Goal: Task Accomplishment & Management: Use online tool/utility

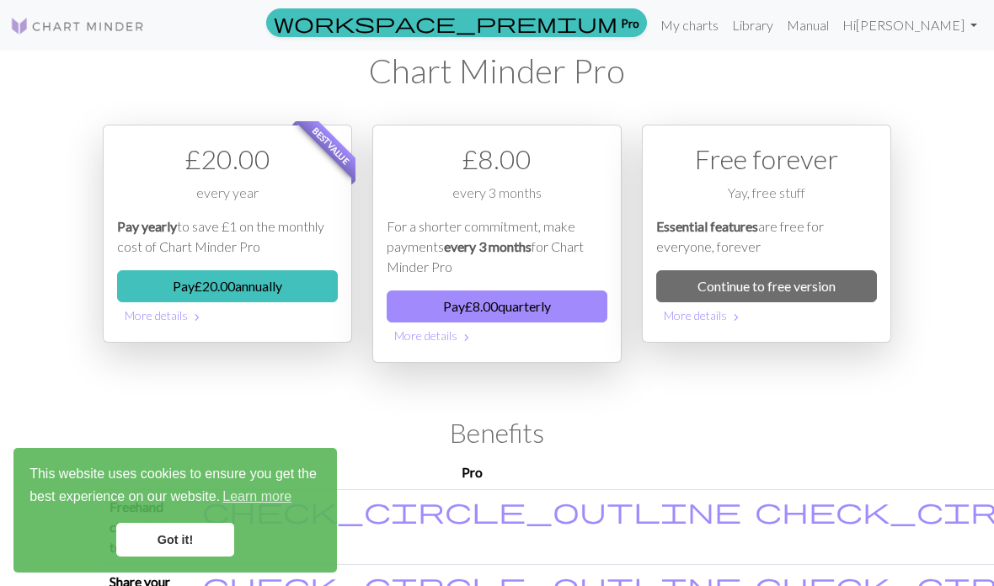
click at [725, 29] on link "My charts" at bounding box center [690, 25] width 72 height 34
click at [725, 28] on link "My charts" at bounding box center [690, 25] width 72 height 34
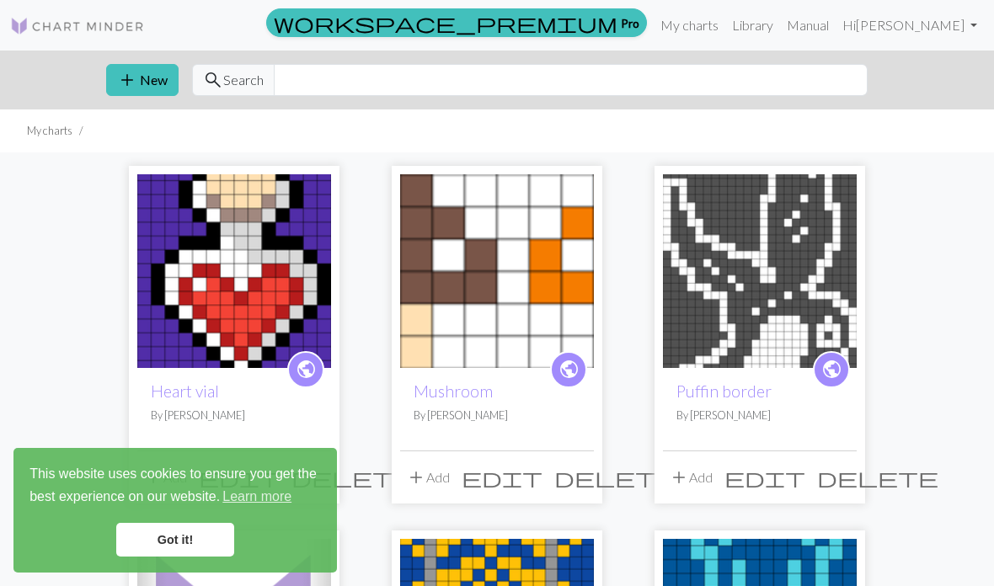
click at [203, 539] on link "Got it!" at bounding box center [175, 540] width 118 height 34
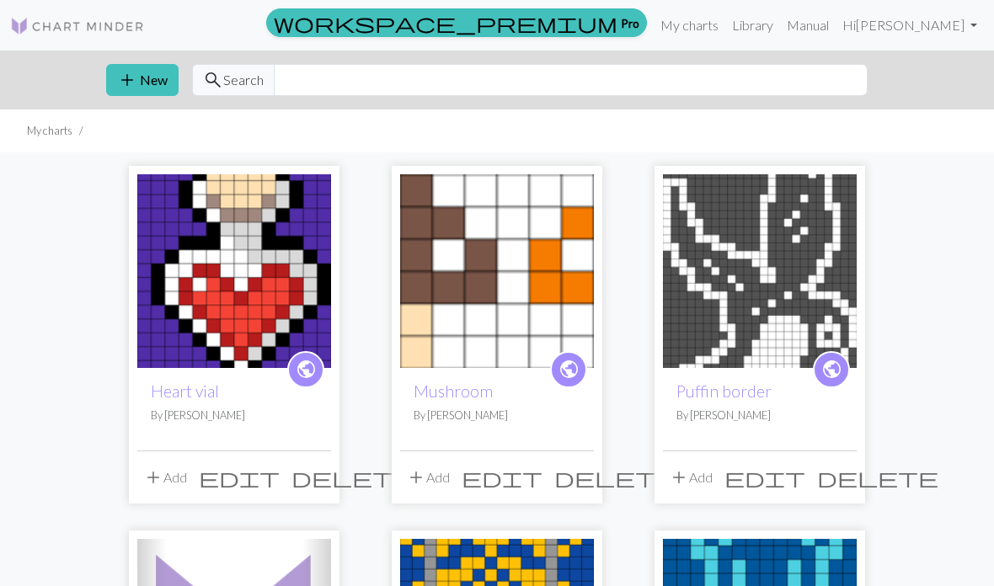
click at [156, 76] on button "add New" at bounding box center [142, 80] width 72 height 32
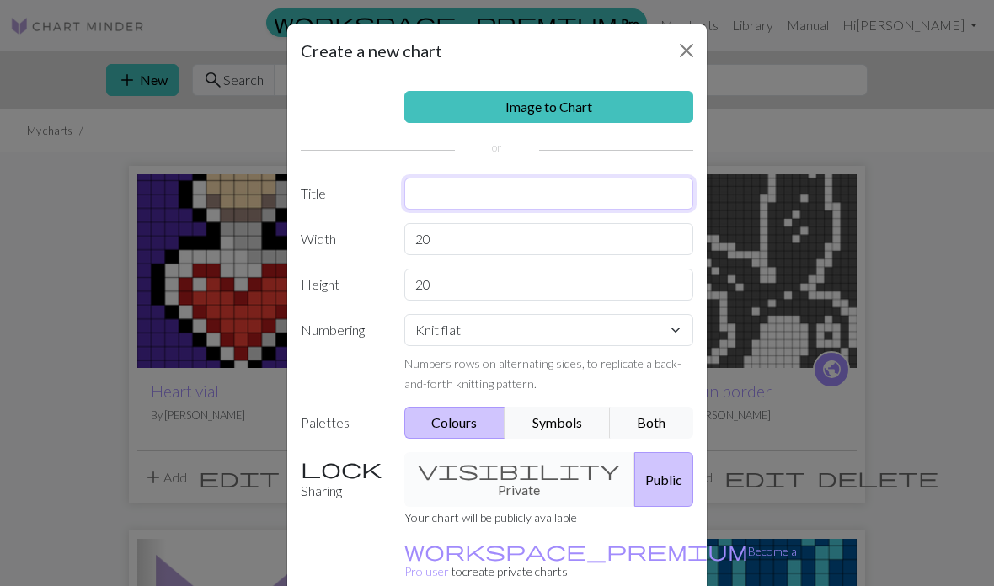
click at [539, 190] on input "text" at bounding box center [549, 194] width 290 height 32
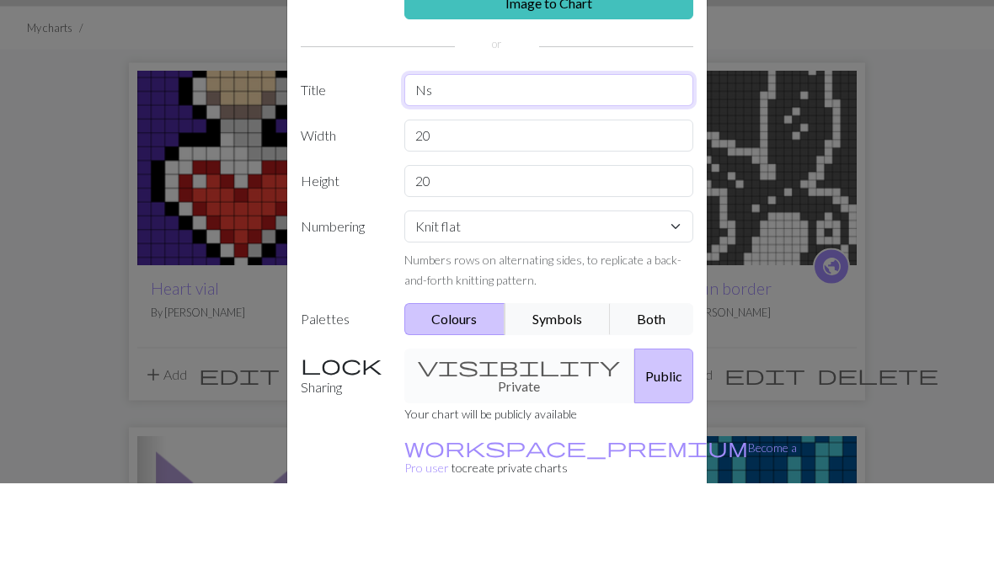
type input "N"
type input "The Snowman"
click at [481, 223] on input "20" at bounding box center [549, 239] width 290 height 32
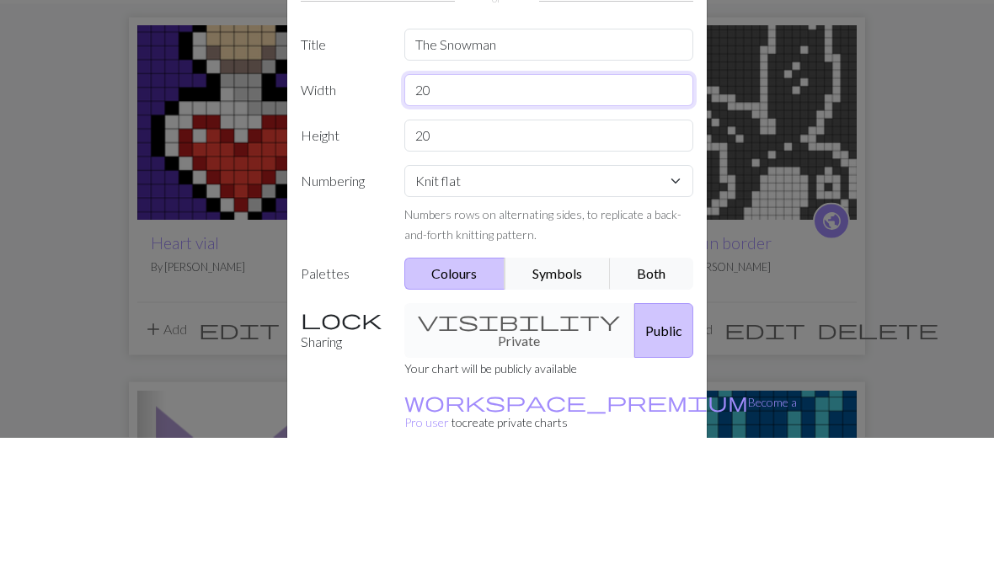
click at [505, 223] on input "20" at bounding box center [549, 239] width 290 height 32
type input "2"
type input "7"
type input "4"
type input "71"
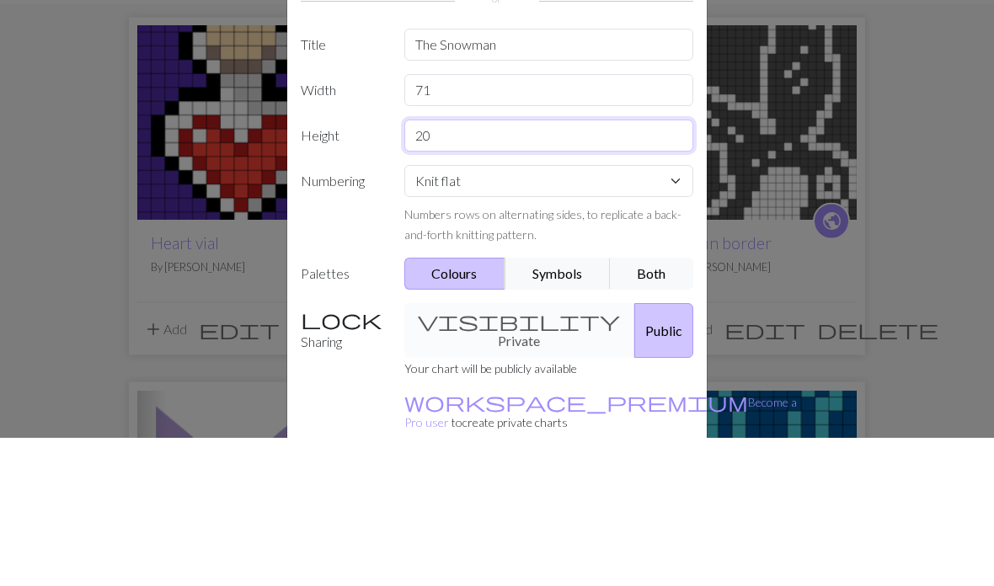
click at [519, 269] on input "20" at bounding box center [549, 285] width 290 height 32
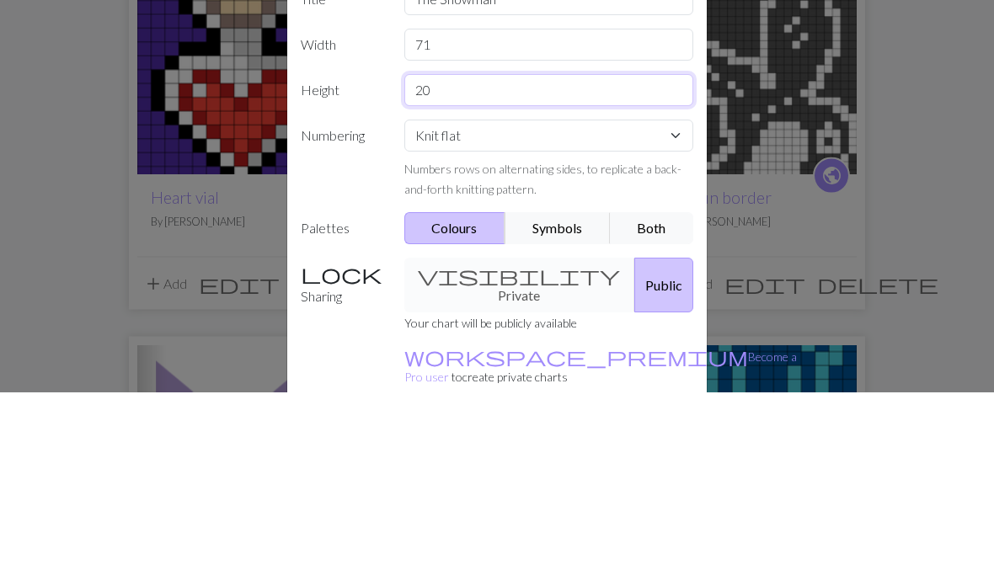
type input "2"
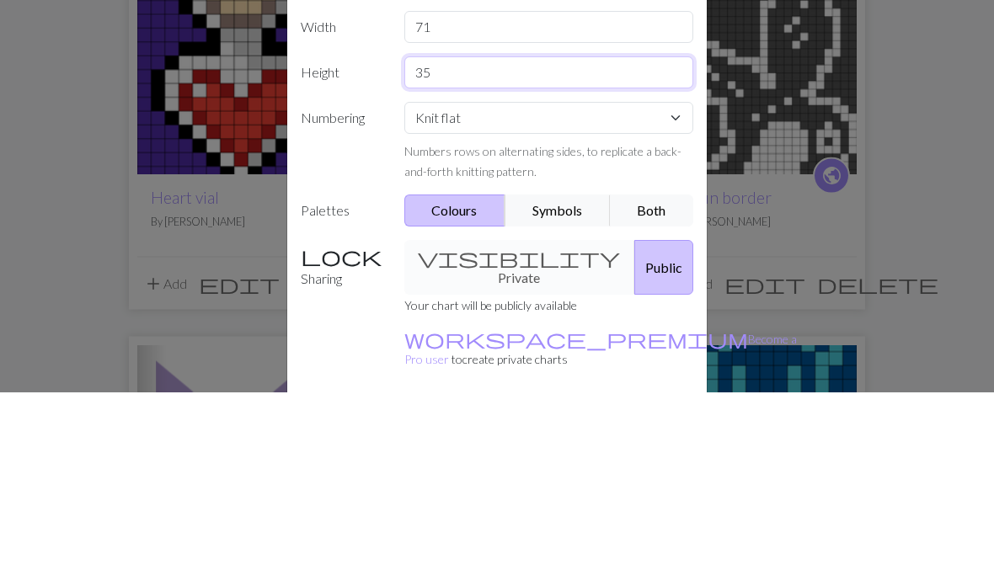
scroll to position [11, 0]
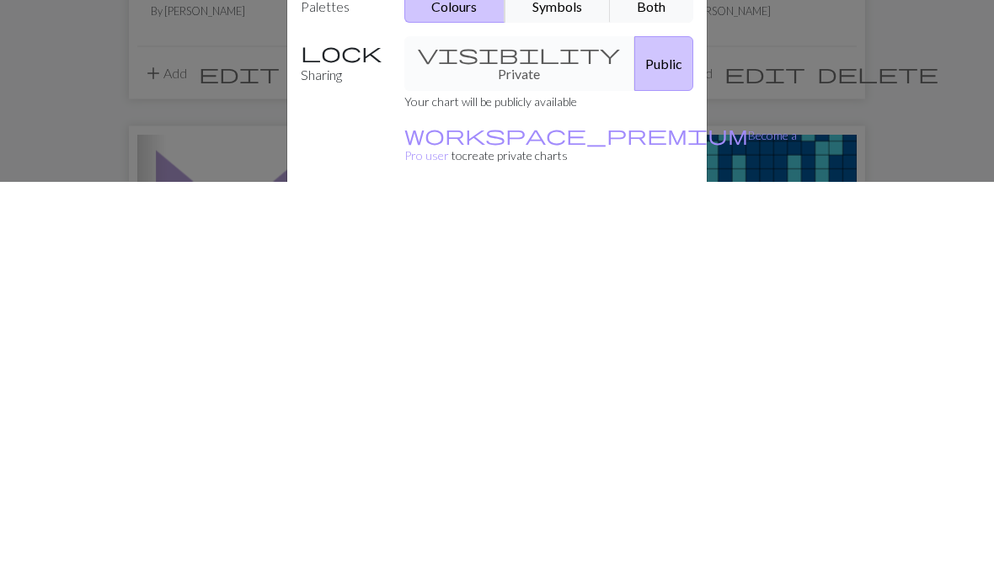
type input "35"
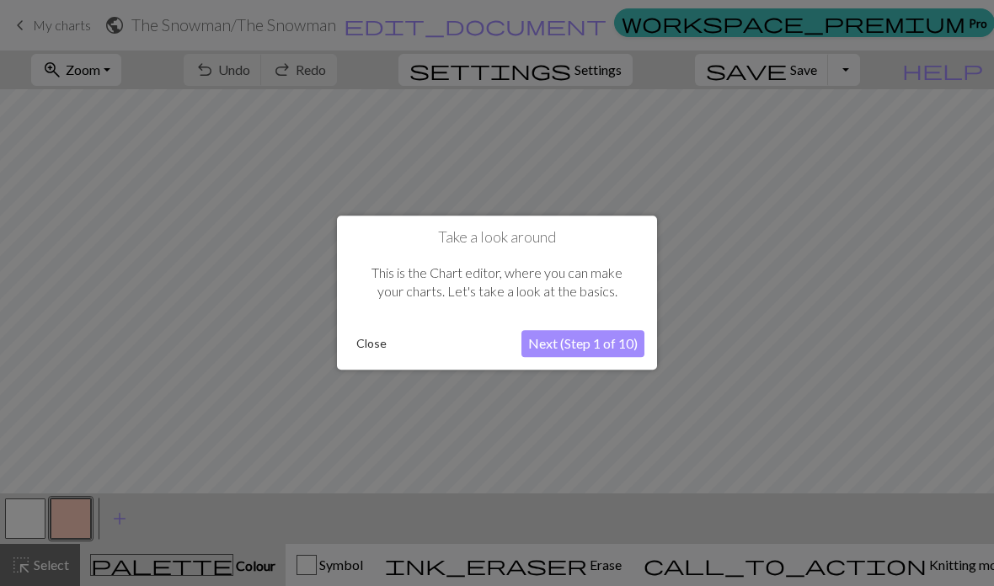
click at [700, 266] on div at bounding box center [497, 293] width 994 height 586
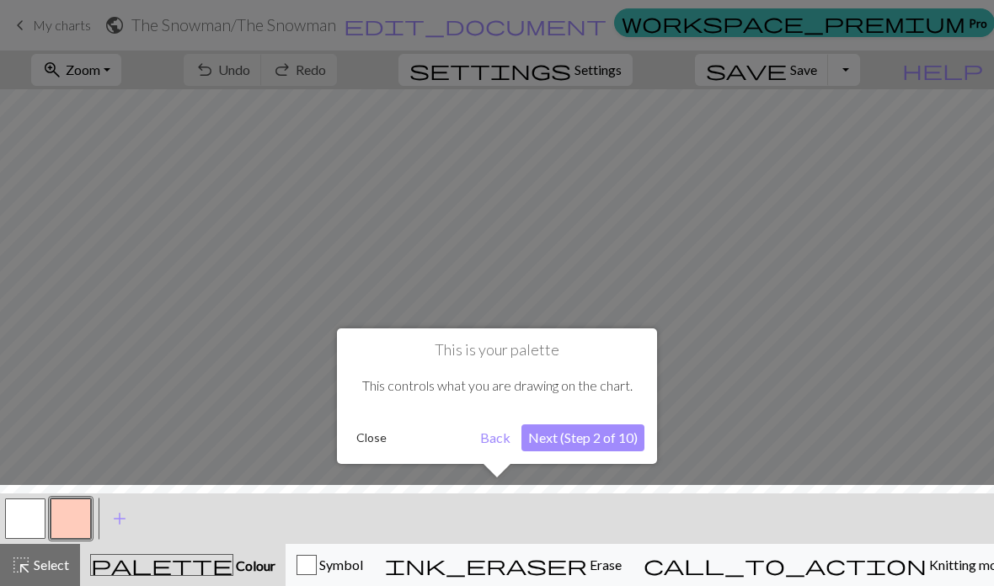
click at [723, 318] on div at bounding box center [497, 293] width 994 height 586
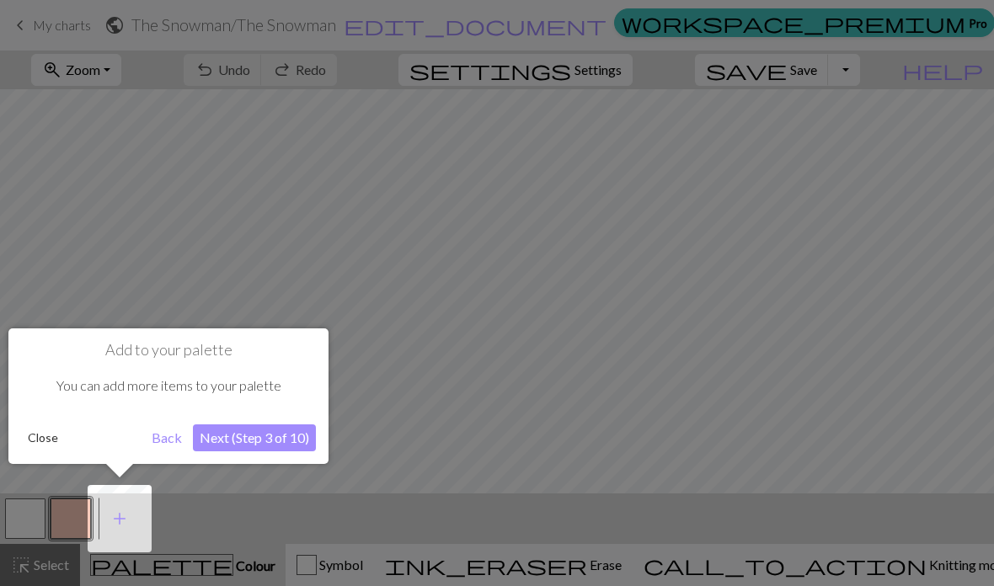
click at [717, 312] on div at bounding box center [497, 293] width 994 height 586
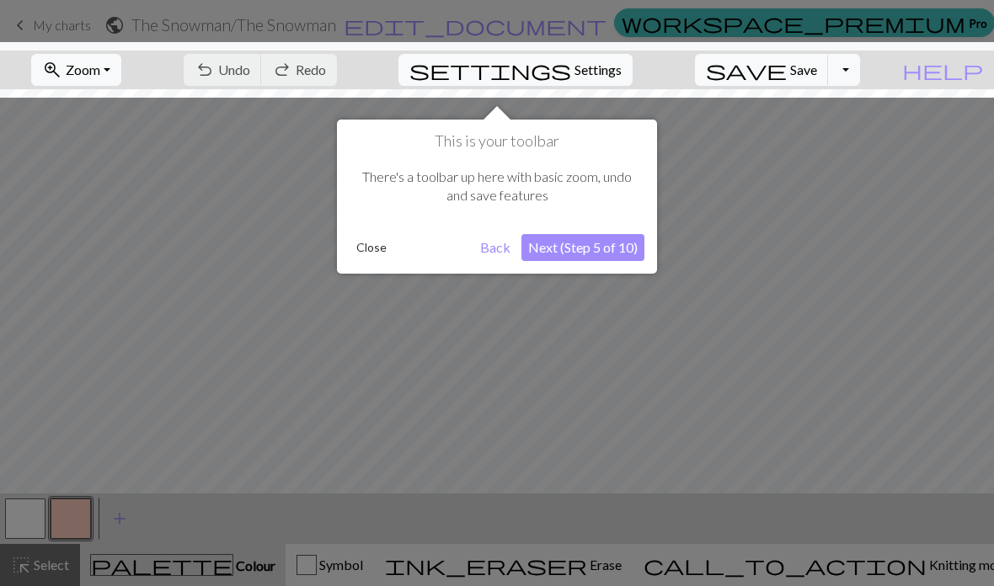
click at [724, 305] on div at bounding box center [497, 293] width 994 height 586
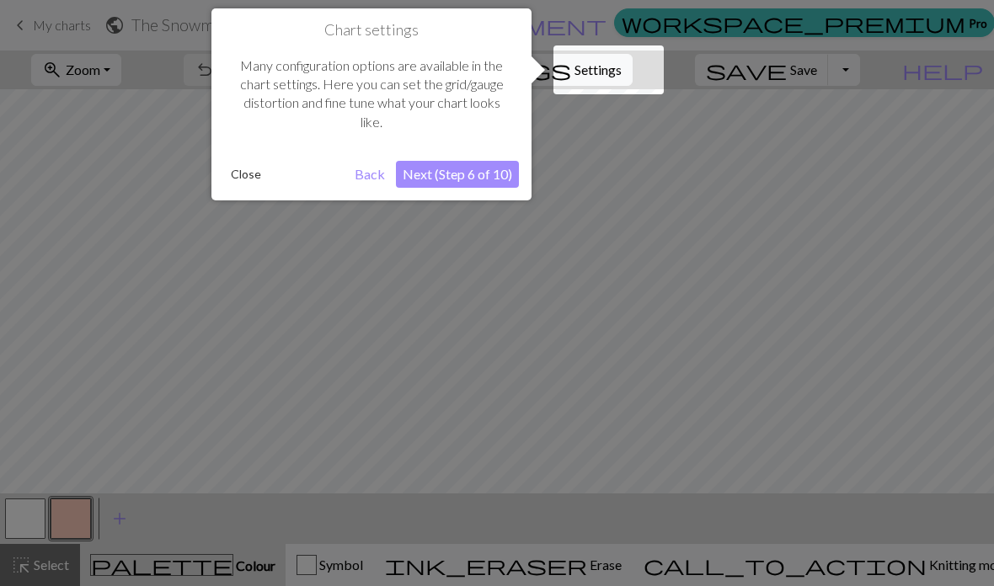
click at [729, 291] on div at bounding box center [497, 293] width 994 height 586
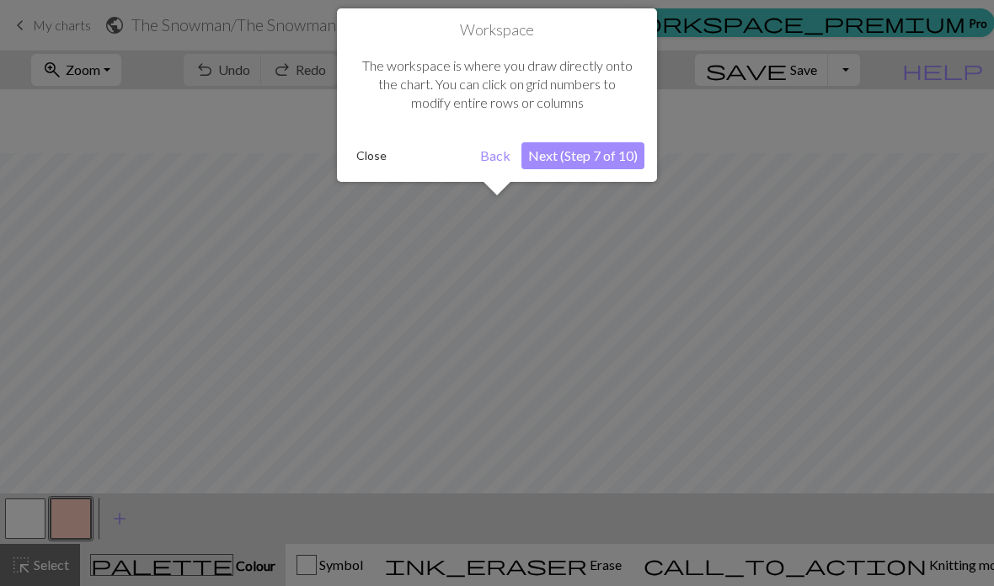
scroll to position [64, 0]
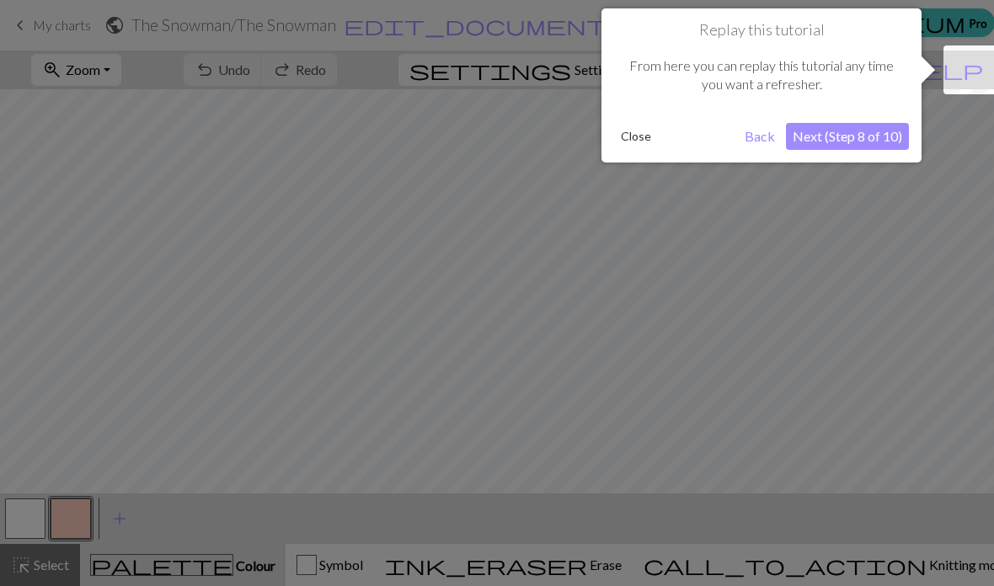
click at [728, 282] on div at bounding box center [497, 293] width 994 height 586
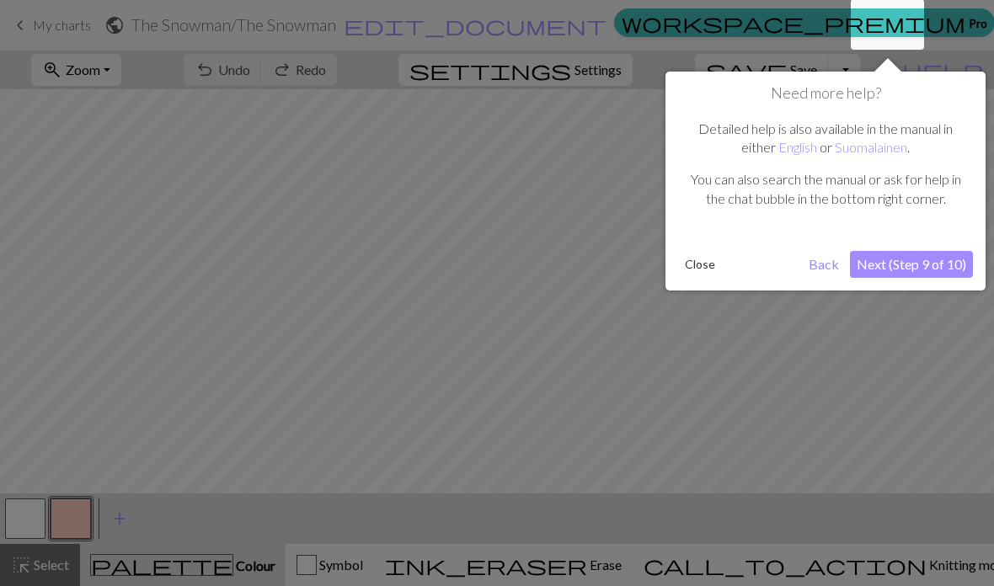
click at [731, 287] on div "Need more help? Detailed help is also available in the manual in either English…" at bounding box center [825, 181] width 320 height 219
click at [699, 334] on div at bounding box center [497, 293] width 994 height 586
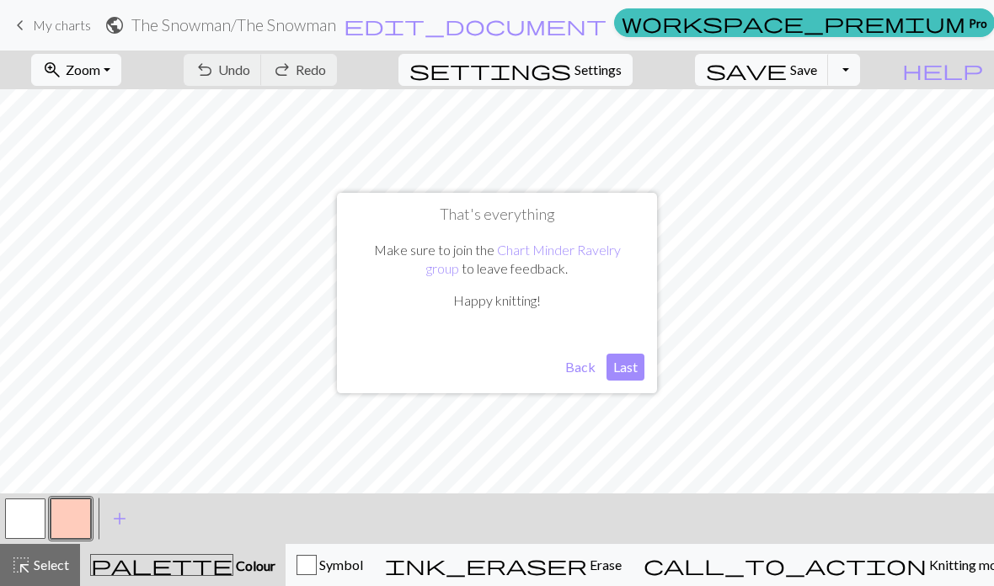
click at [622, 355] on button "Last" at bounding box center [625, 367] width 38 height 27
click at [121, 71] on button "zoom_in Zoom Zoom" at bounding box center [76, 70] width 90 height 32
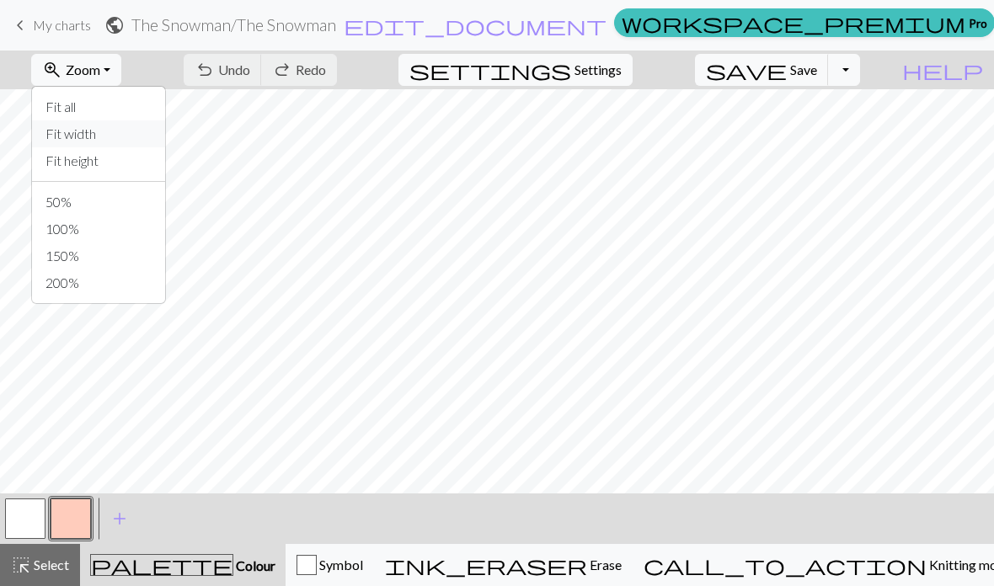
click at [131, 132] on button "Fit width" at bounding box center [98, 133] width 133 height 27
click at [77, 515] on button "button" at bounding box center [71, 519] width 40 height 40
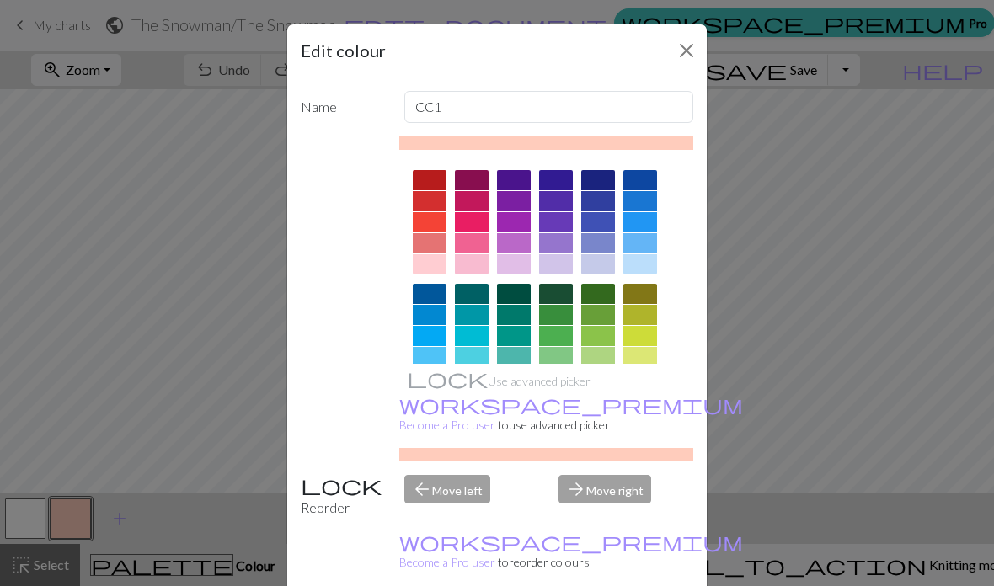
click at [436, 372] on div at bounding box center [430, 378] width 34 height 20
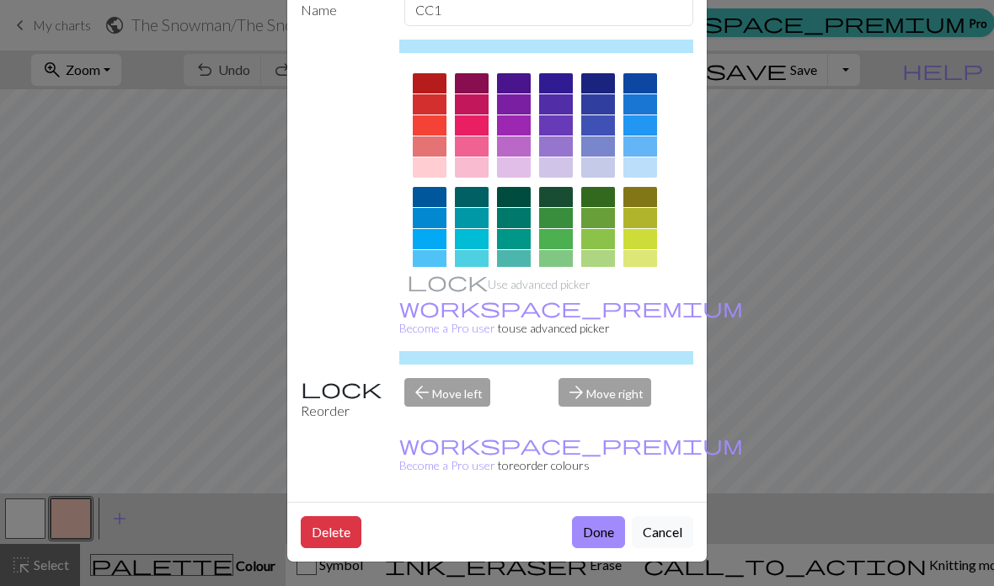
scroll to position [105, 0]
click at [613, 539] on button "Done" at bounding box center [598, 532] width 53 height 32
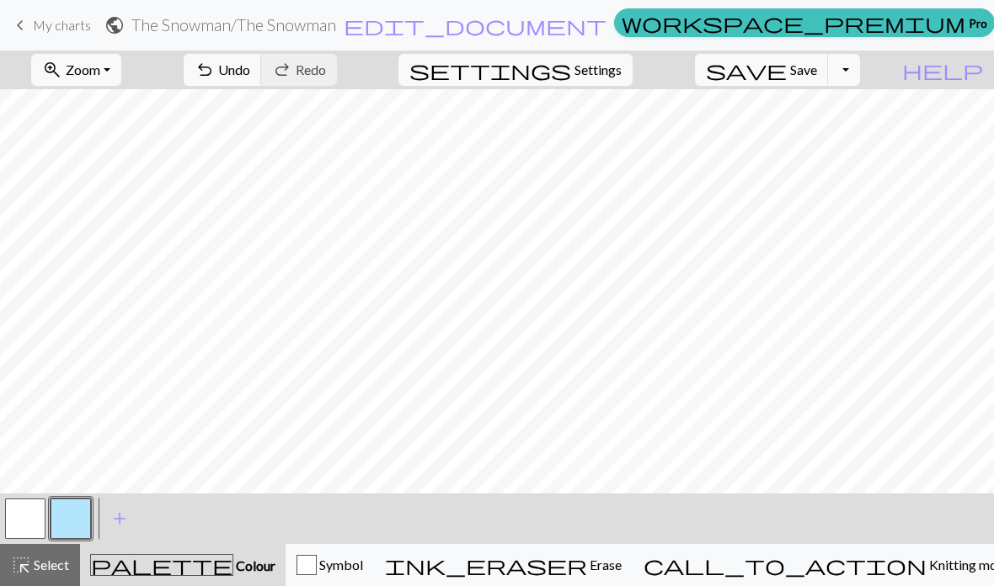
click at [622, 570] on span "Erase" at bounding box center [604, 565] width 35 height 16
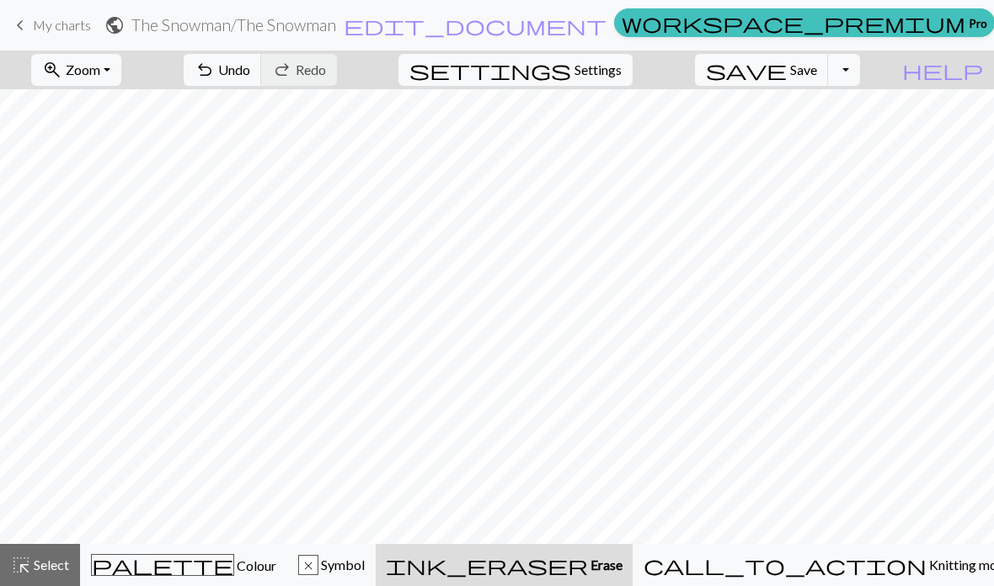
click at [234, 567] on span "Colour" at bounding box center [255, 566] width 42 height 16
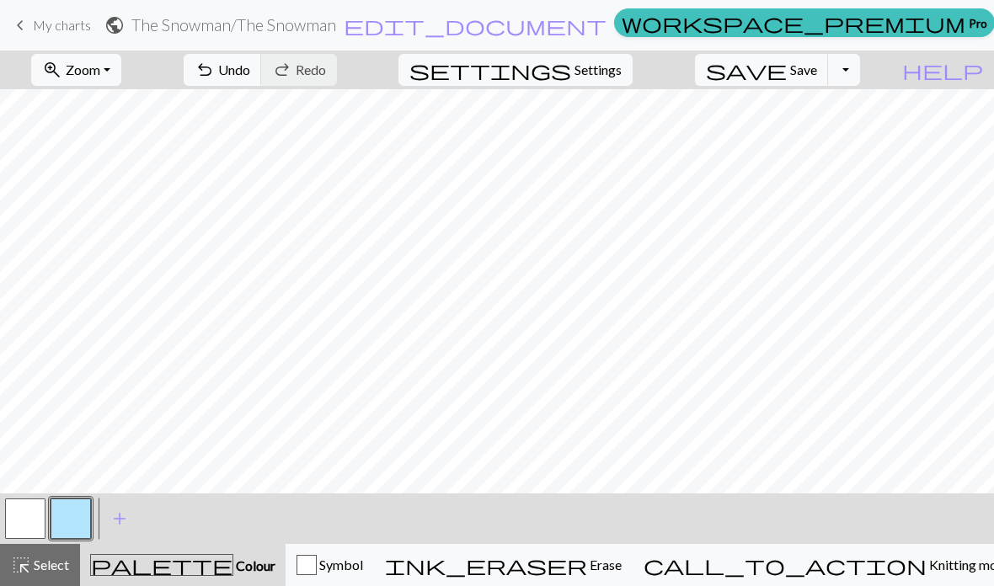
click at [250, 72] on span "Undo" at bounding box center [234, 69] width 32 height 16
click at [250, 71] on span "Undo" at bounding box center [234, 69] width 32 height 16
click at [250, 74] on span "Undo" at bounding box center [234, 69] width 32 height 16
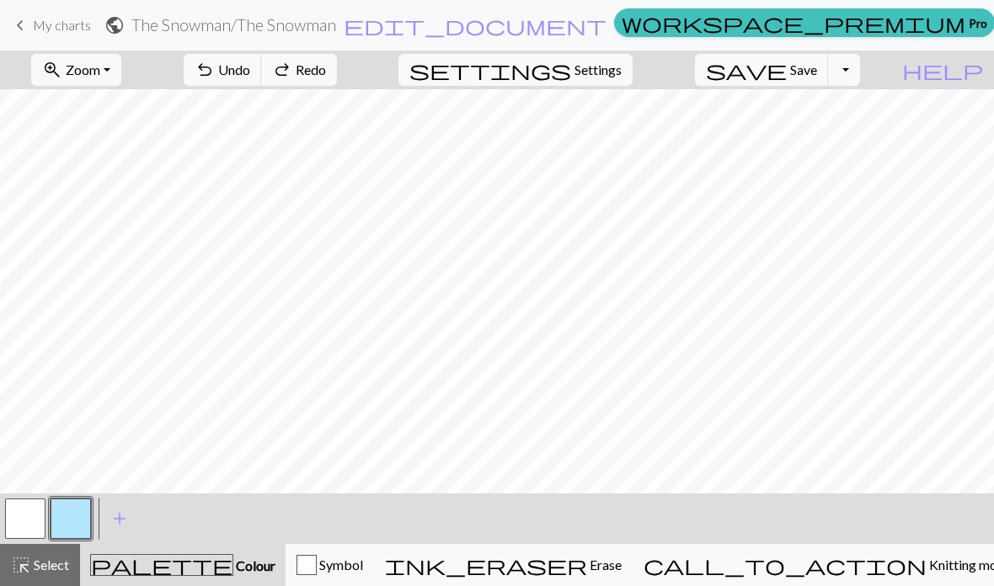
click at [250, 73] on span "Undo" at bounding box center [234, 69] width 32 height 16
click at [250, 74] on span "Undo" at bounding box center [234, 69] width 32 height 16
click at [332, 73] on div "undo Undo Undo redo Redo Redo" at bounding box center [260, 70] width 179 height 39
click at [331, 76] on div "undo Undo Undo redo Redo Redo" at bounding box center [260, 70] width 179 height 39
click at [73, 514] on button "button" at bounding box center [71, 519] width 40 height 40
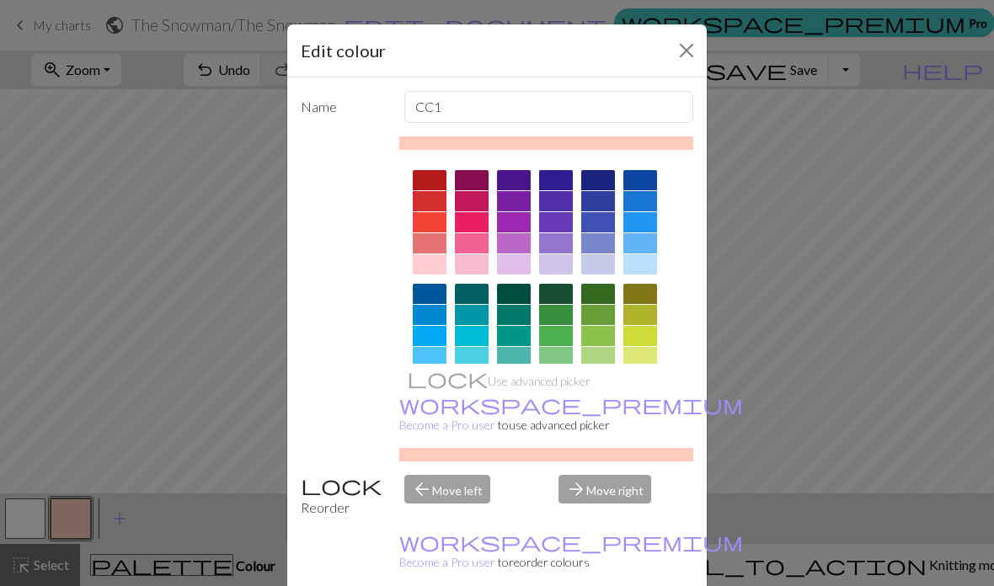
click at [436, 379] on div at bounding box center [430, 378] width 34 height 20
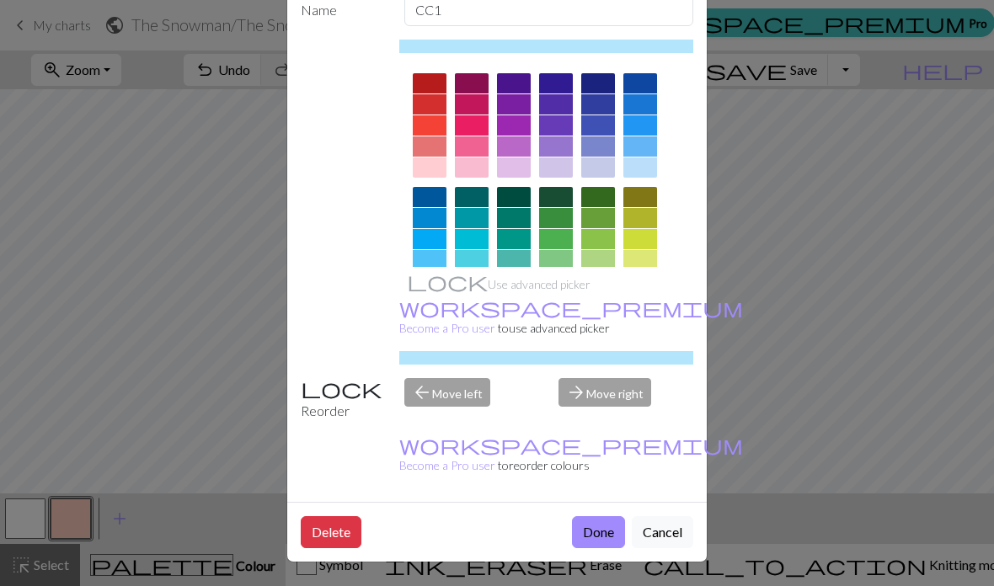
scroll to position [109, 0]
click at [595, 525] on button "Done" at bounding box center [598, 532] width 53 height 32
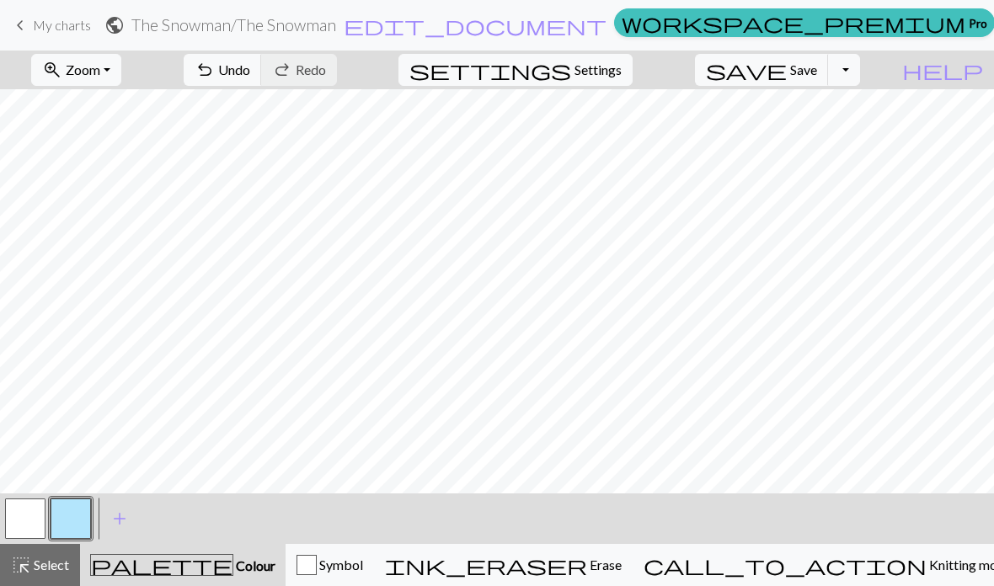
click at [62, 571] on span "Select" at bounding box center [50, 565] width 38 height 16
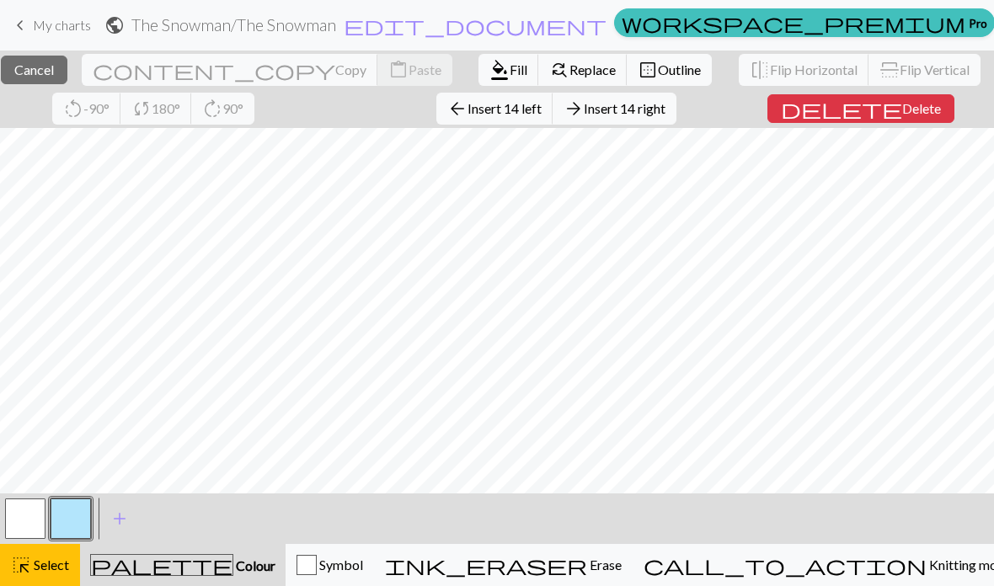
click at [76, 515] on button "button" at bounding box center [71, 519] width 40 height 40
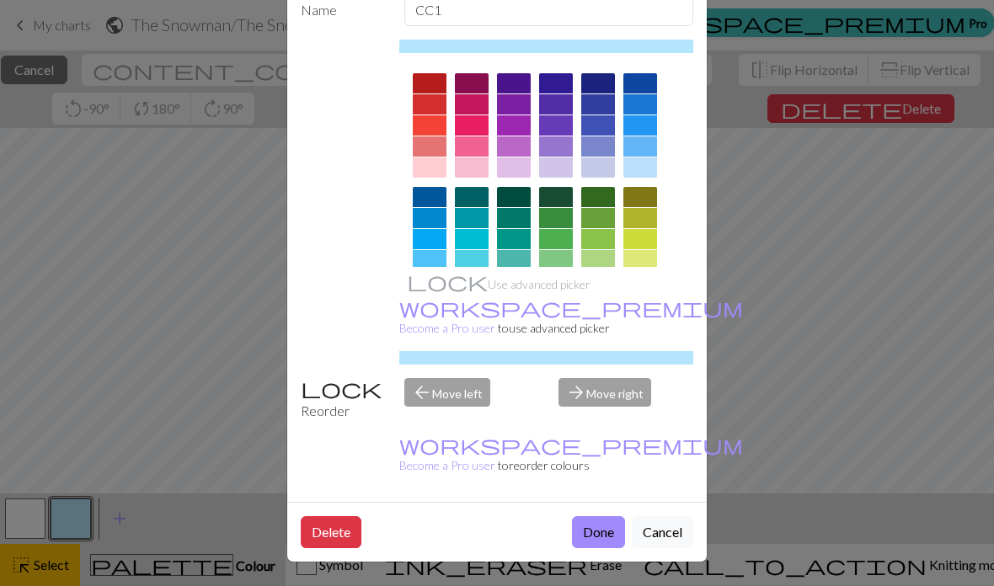
click at [599, 529] on button "Done" at bounding box center [598, 532] width 53 height 32
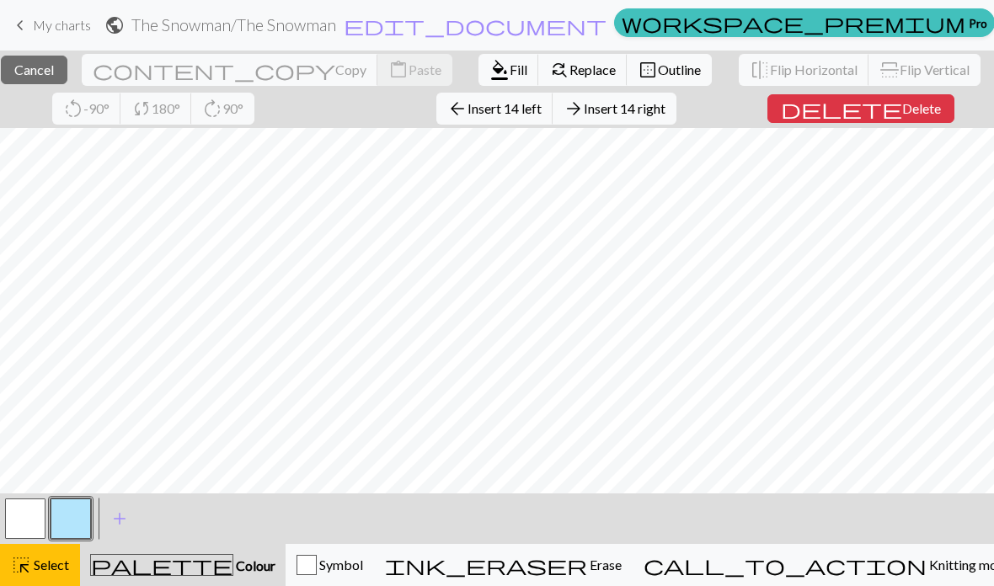
click at [510, 75] on span "Fill" at bounding box center [519, 69] width 18 height 16
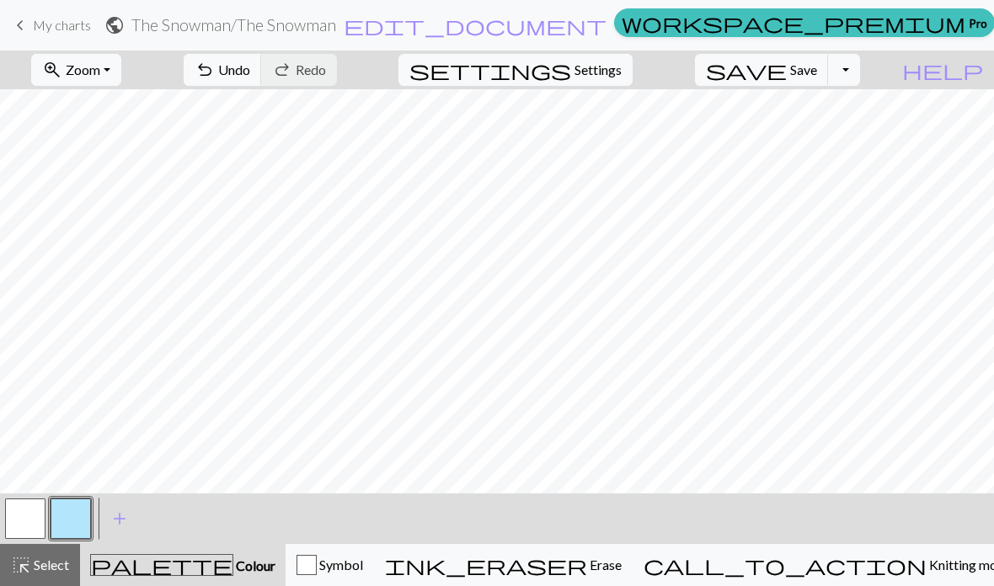
click at [51, 575] on button "highlight_alt Select Select" at bounding box center [40, 565] width 80 height 42
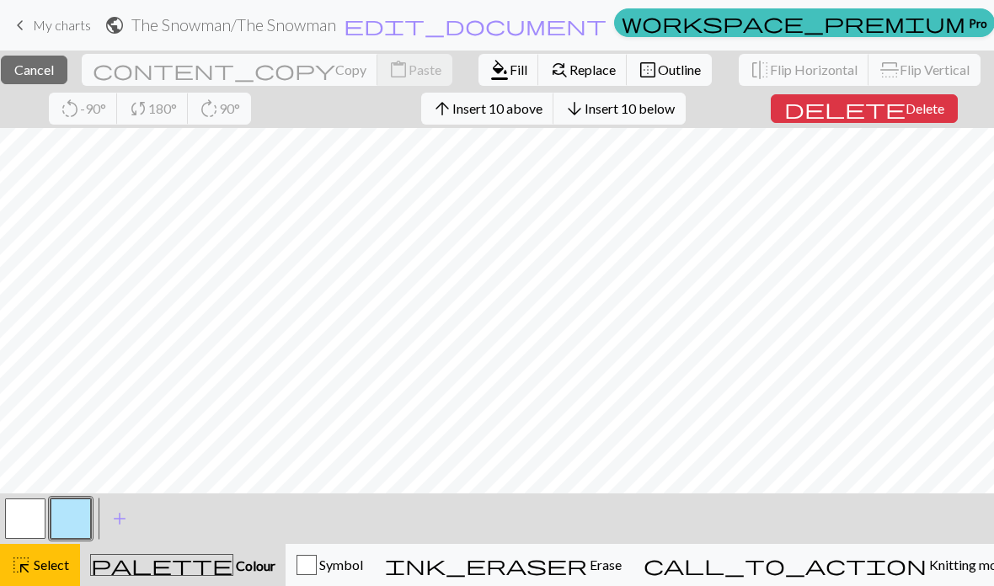
click at [46, 571] on span "Select" at bounding box center [50, 565] width 38 height 16
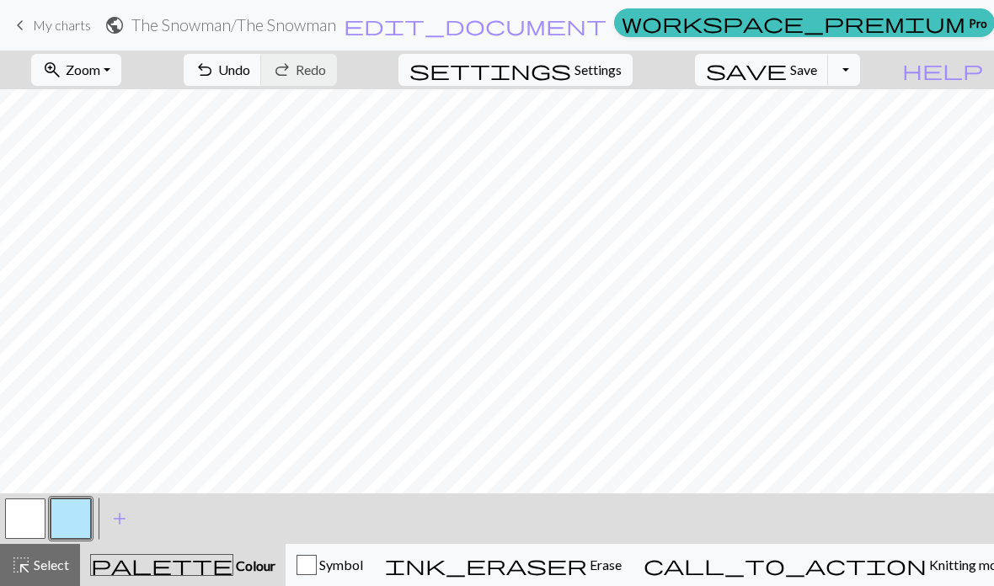
click at [33, 510] on button "button" at bounding box center [25, 519] width 40 height 40
click at [46, 569] on span "Select" at bounding box center [50, 565] width 38 height 16
click at [71, 516] on button "button" at bounding box center [71, 519] width 40 height 40
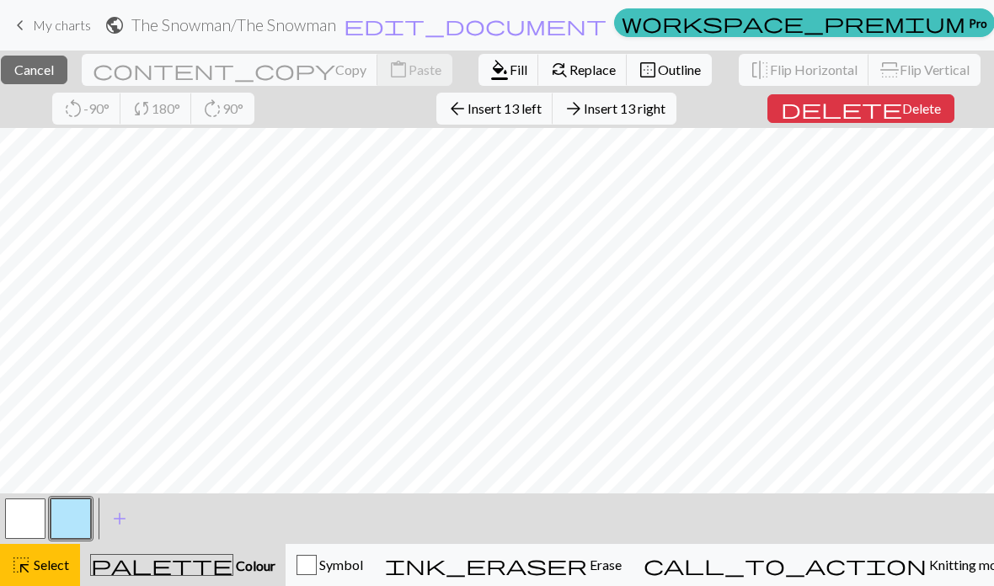
click at [489, 71] on span "format_color_fill" at bounding box center [499, 70] width 20 height 24
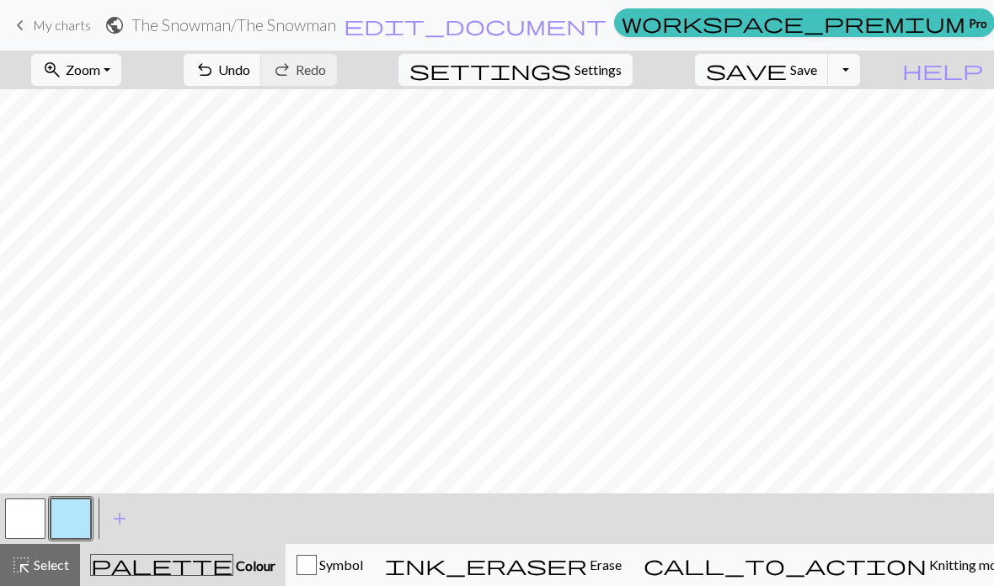
click at [125, 512] on span "add" at bounding box center [119, 519] width 20 height 24
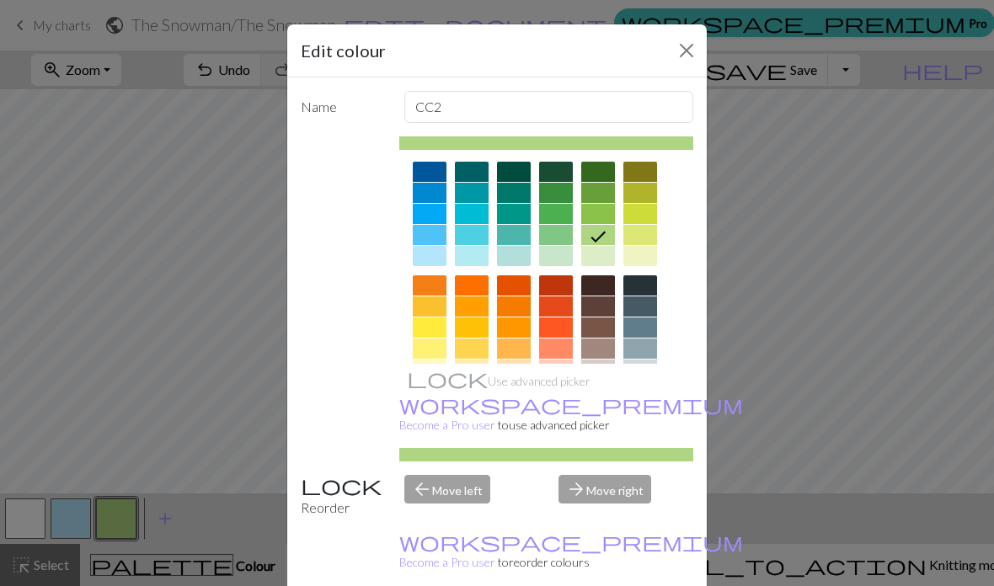
scroll to position [123, 0]
click at [431, 400] on div at bounding box center [430, 398] width 34 height 20
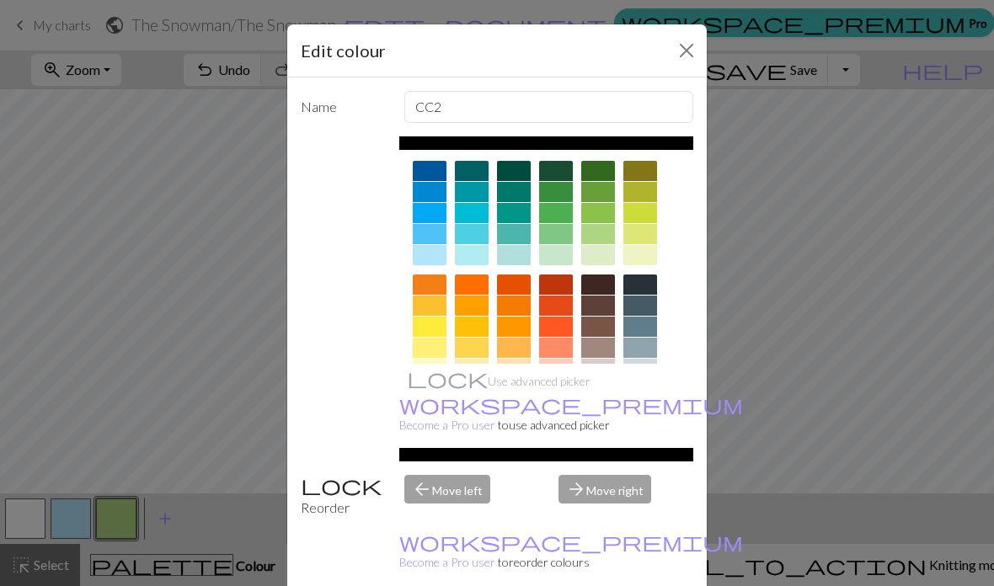
click at [436, 416] on div at bounding box center [430, 419] width 34 height 20
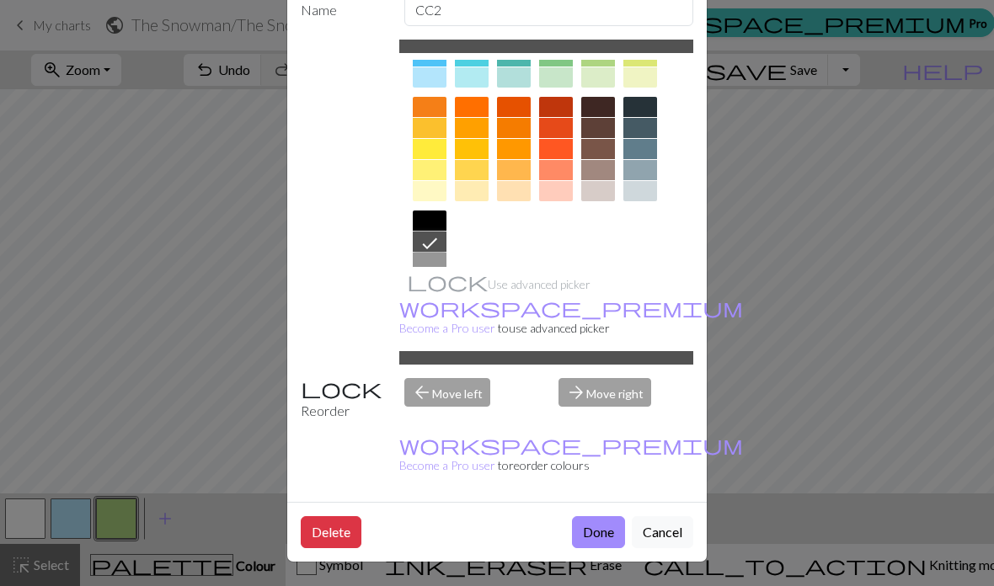
scroll to position [109, 0]
click at [590, 525] on button "Done" at bounding box center [598, 532] width 53 height 32
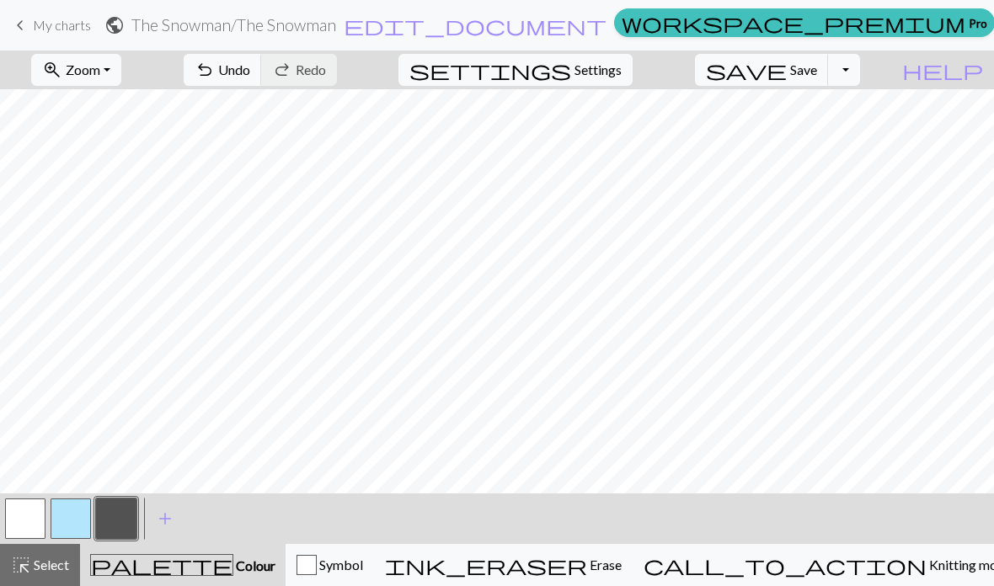
click at [250, 64] on span "Undo" at bounding box center [234, 69] width 32 height 16
click at [43, 504] on button "button" at bounding box center [25, 519] width 40 height 40
click at [122, 526] on button "button" at bounding box center [116, 519] width 40 height 40
click at [250, 70] on span "Undo" at bounding box center [234, 69] width 32 height 16
click at [170, 516] on span "add" at bounding box center [165, 519] width 20 height 24
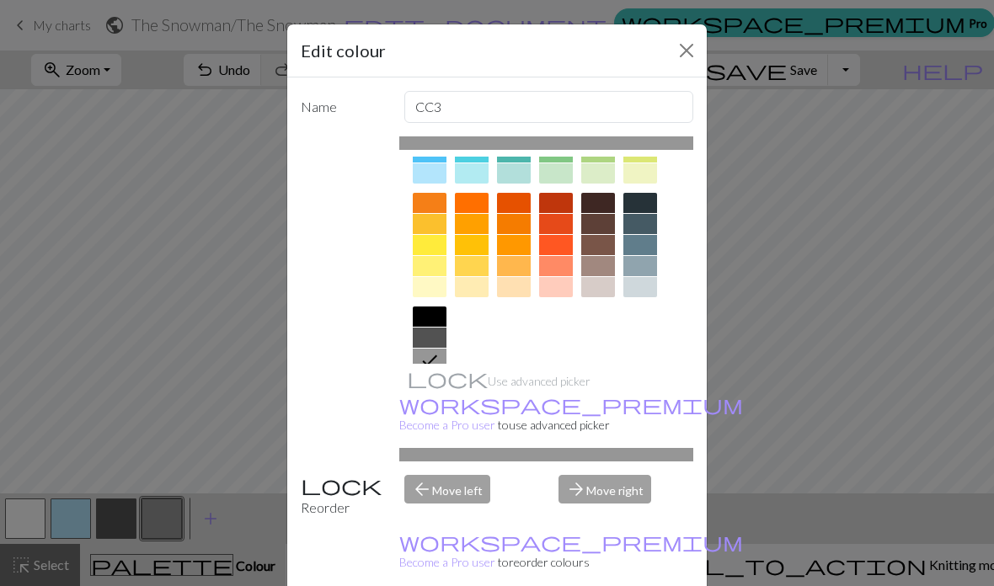
scroll to position [204, 0]
click at [427, 372] on div at bounding box center [430, 381] width 34 height 20
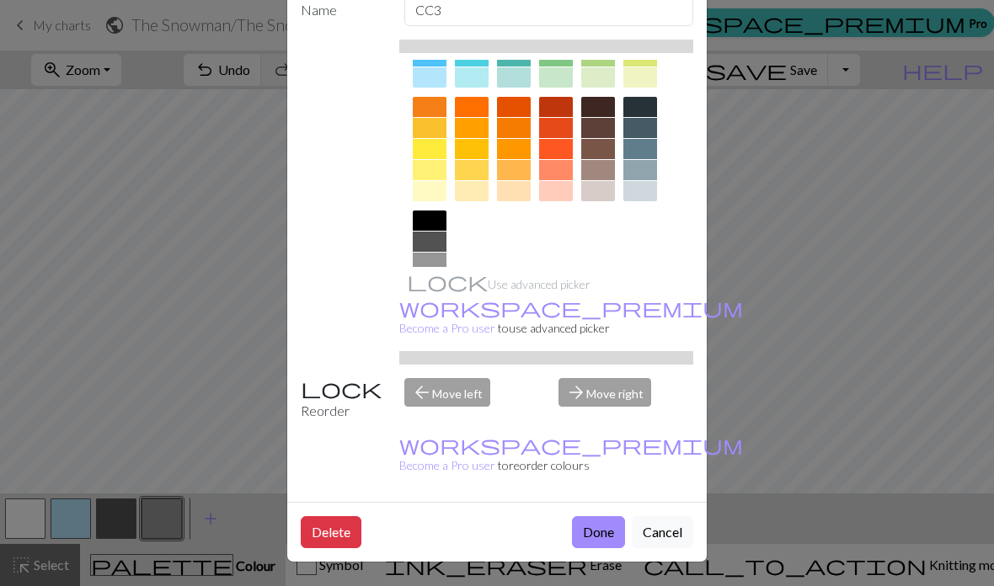
scroll to position [109, 0]
click at [600, 532] on button "Done" at bounding box center [598, 532] width 53 height 32
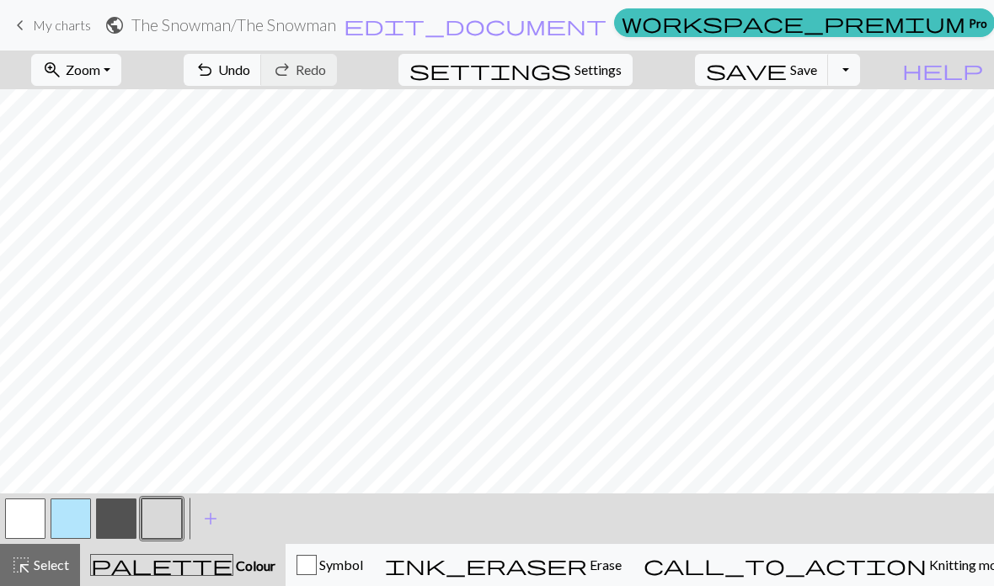
click at [164, 518] on button "button" at bounding box center [161, 519] width 40 height 40
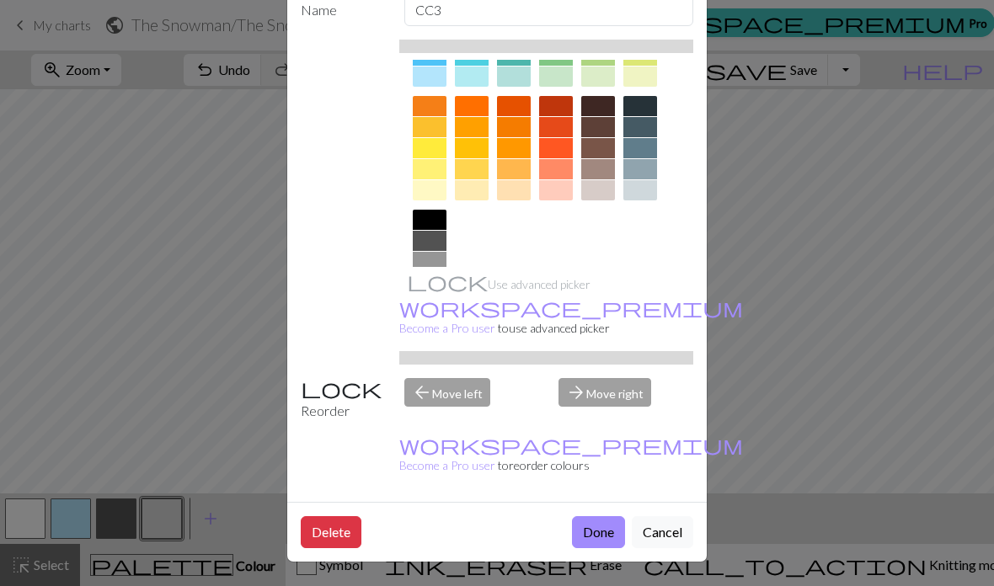
scroll to position [204, 0]
click at [433, 253] on div at bounding box center [430, 263] width 34 height 20
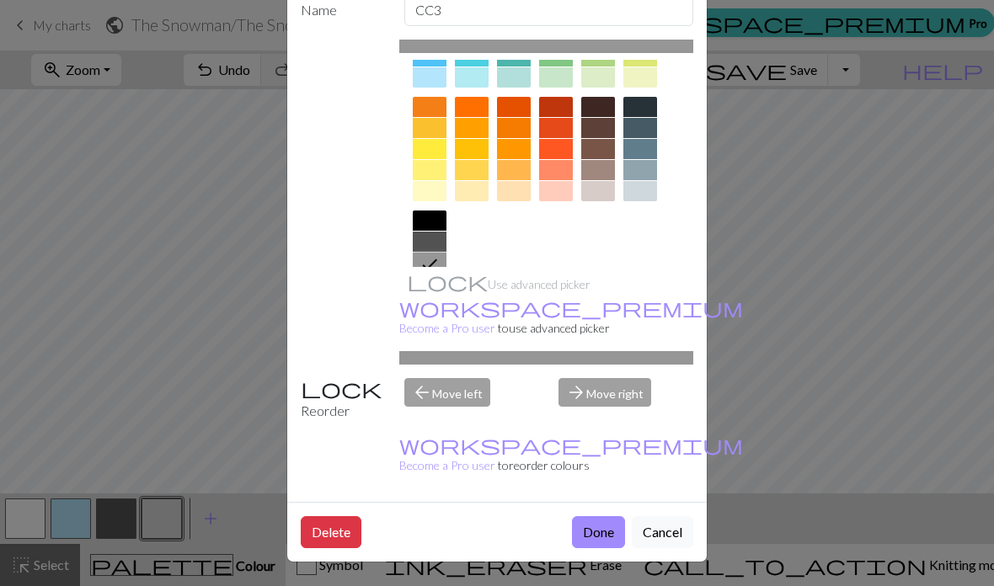
click at [598, 533] on button "Done" at bounding box center [598, 532] width 53 height 32
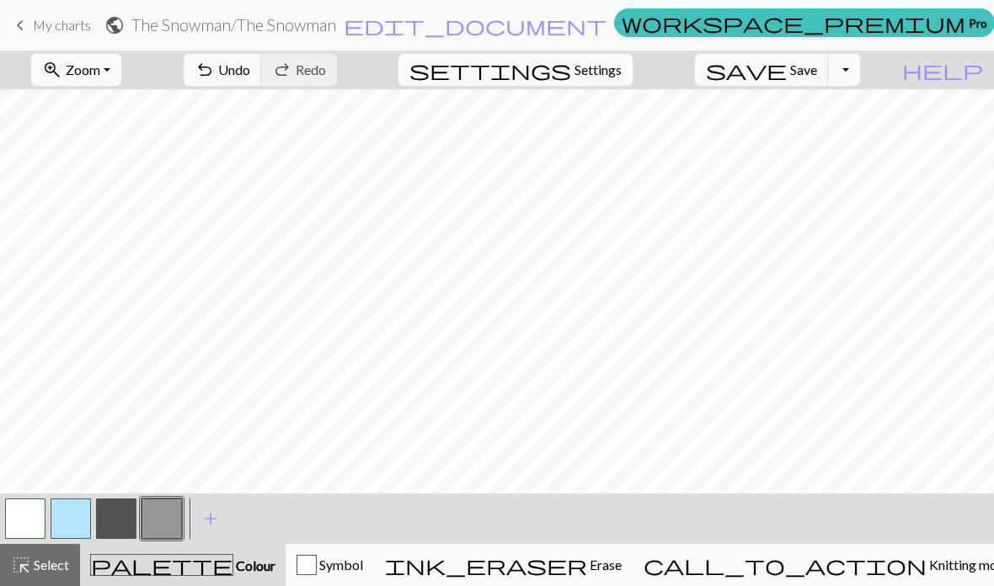
click at [19, 531] on button "button" at bounding box center [25, 519] width 40 height 40
click at [167, 515] on button "button" at bounding box center [161, 519] width 40 height 40
click at [250, 72] on span "Undo" at bounding box center [234, 69] width 32 height 16
click at [622, 65] on span "Settings" at bounding box center [597, 70] width 47 height 20
select select "aran"
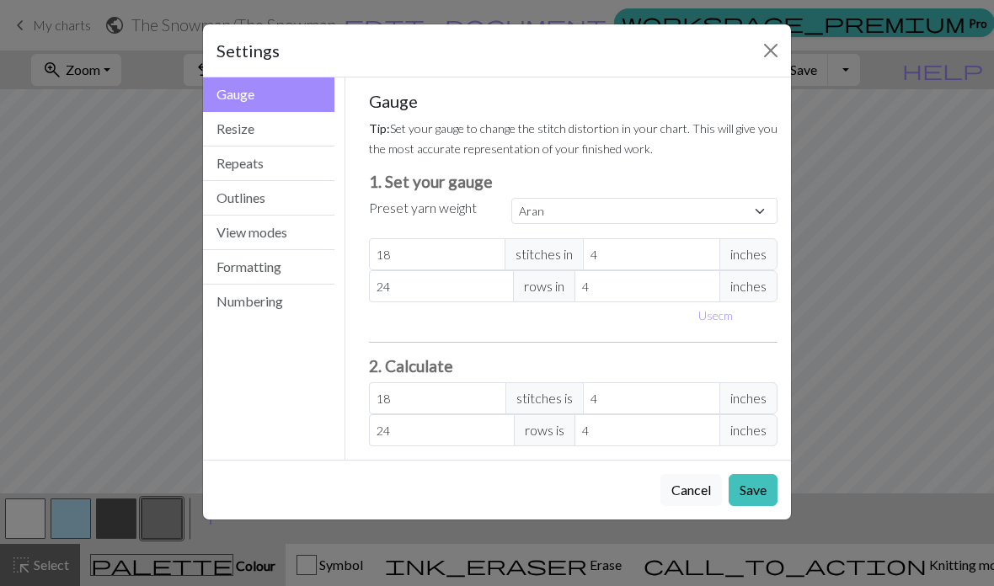
click at [285, 129] on button "Resize" at bounding box center [268, 129] width 131 height 35
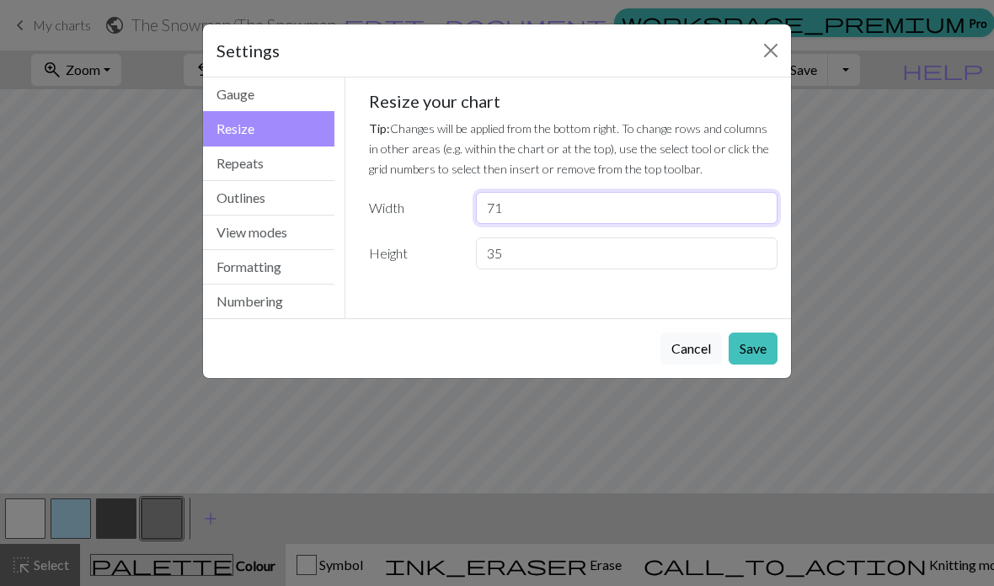
click at [546, 206] on input "71" at bounding box center [626, 208] width 301 height 32
type input "46"
click at [754, 342] on button "Save" at bounding box center [752, 349] width 49 height 32
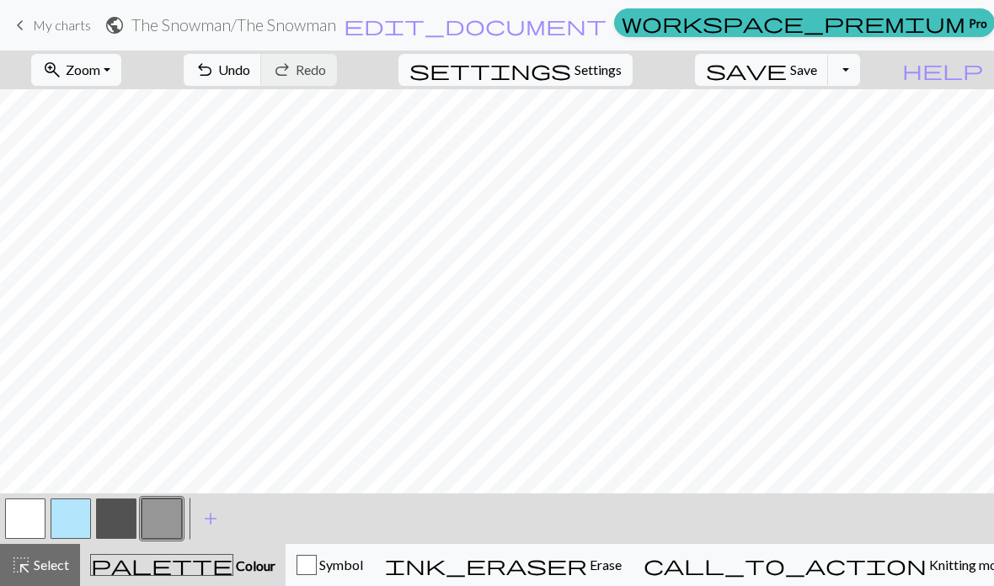
click at [57, 565] on span "Select" at bounding box center [50, 565] width 38 height 16
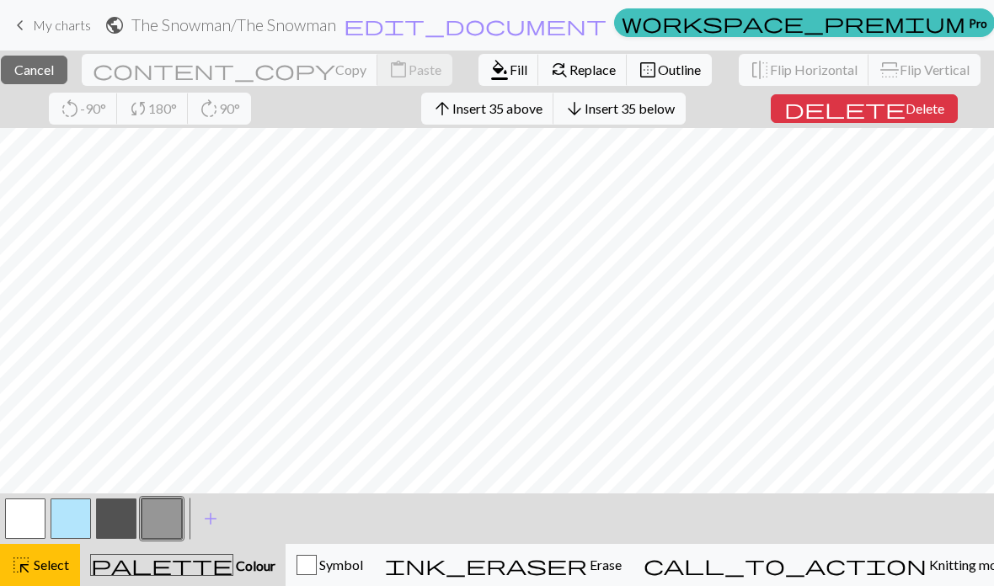
click at [32, 509] on button "button" at bounding box center [25, 519] width 40 height 40
click at [489, 74] on span "format_color_fill" at bounding box center [499, 70] width 20 height 24
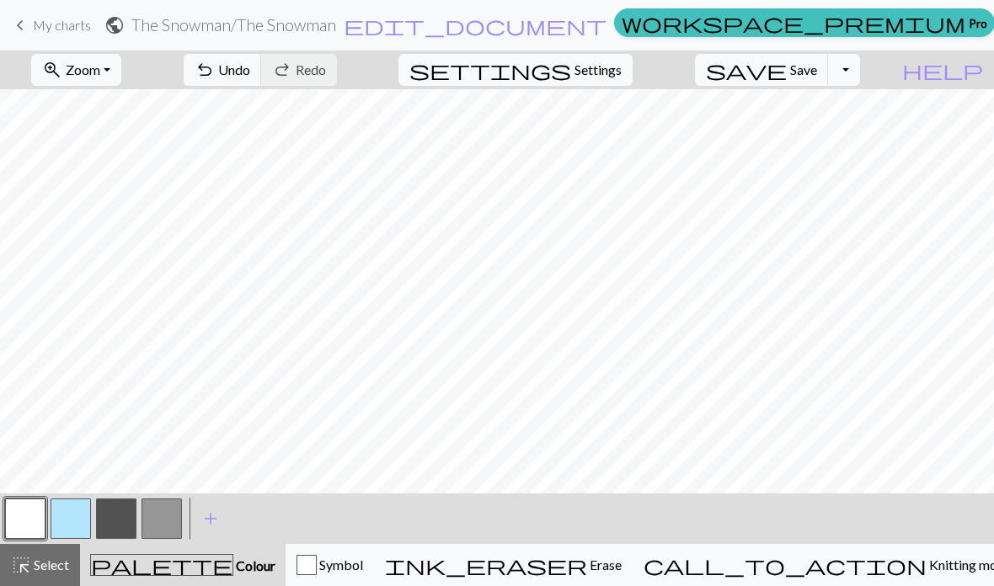
click at [219, 523] on span "add" at bounding box center [210, 519] width 20 height 24
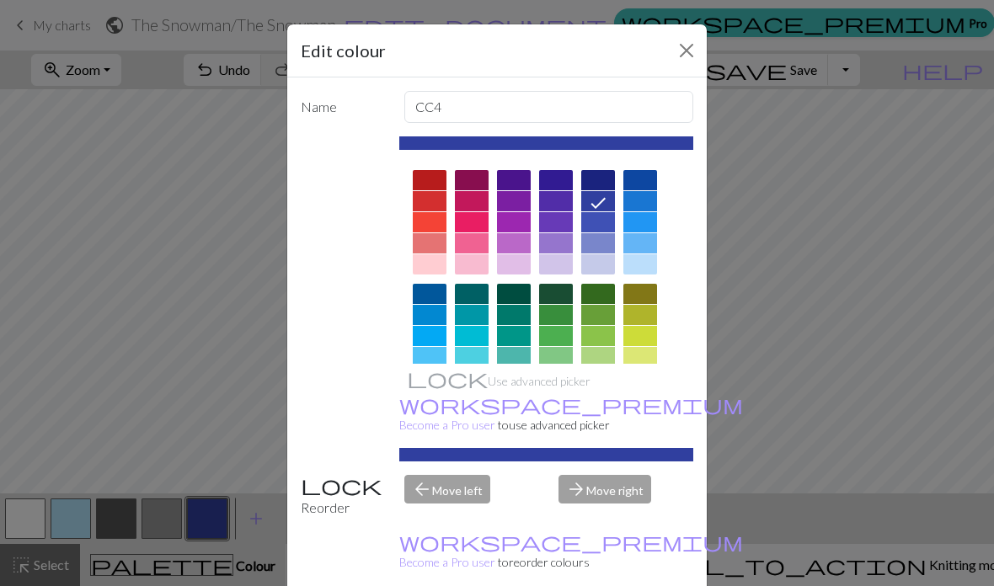
click at [559, 313] on div at bounding box center [556, 315] width 34 height 20
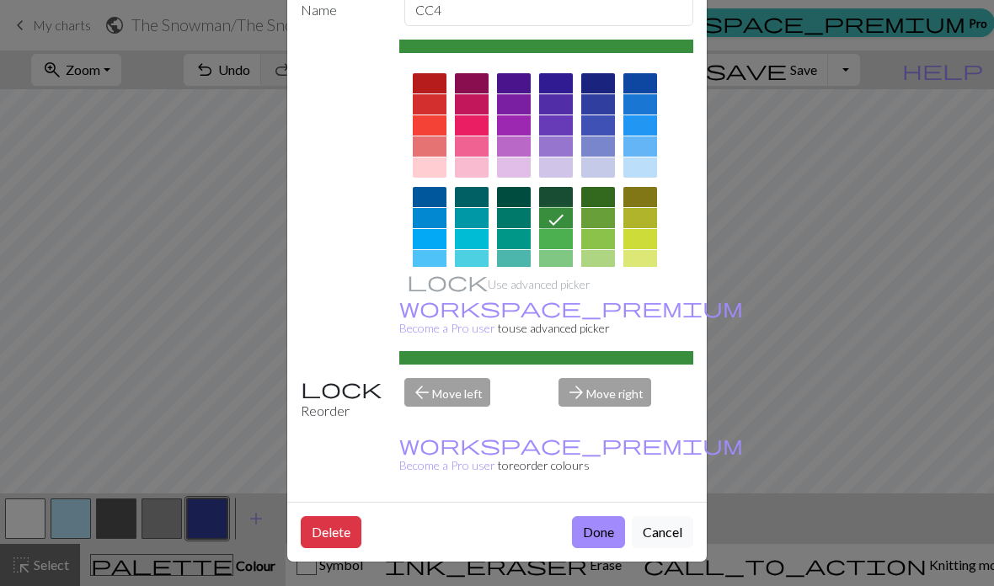
scroll to position [109, 0]
click at [600, 530] on button "Done" at bounding box center [598, 532] width 53 height 32
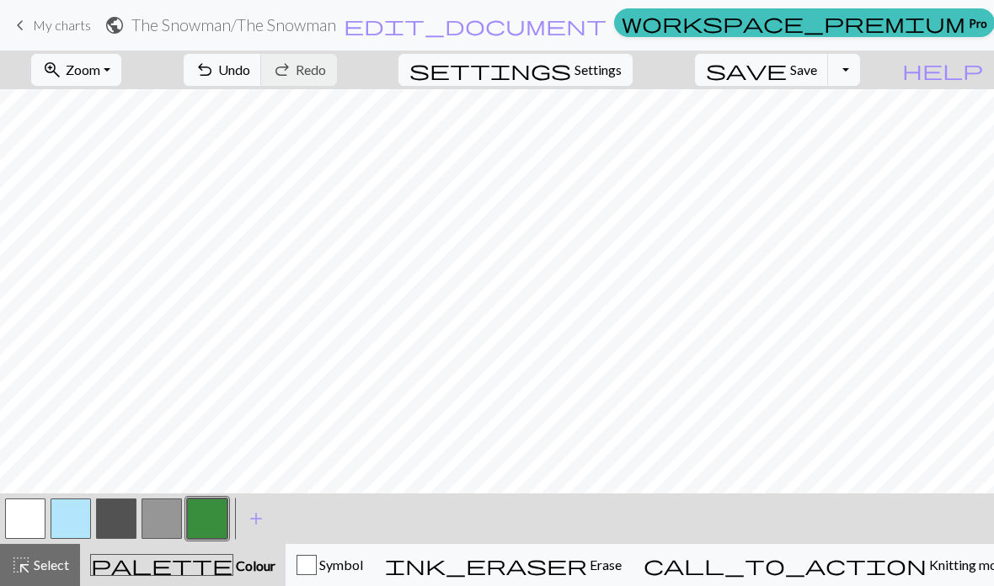
click at [78, 515] on button "button" at bounding box center [71, 519] width 40 height 40
click at [126, 514] on button "button" at bounding box center [116, 519] width 40 height 40
click at [84, 511] on button "button" at bounding box center [71, 519] width 40 height 40
click at [111, 516] on button "button" at bounding box center [116, 519] width 40 height 40
click at [22, 513] on button "button" at bounding box center [25, 519] width 40 height 40
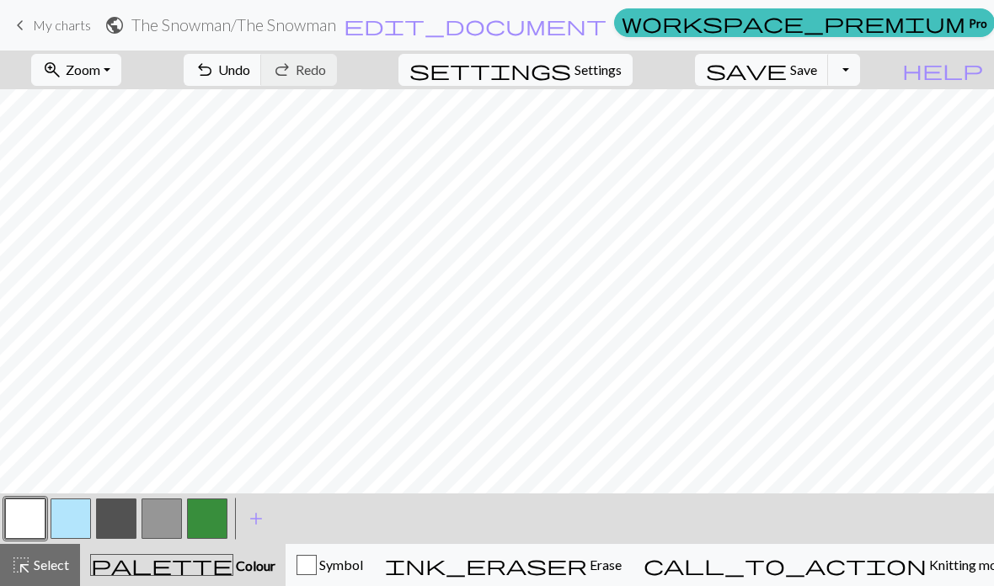
click at [111, 516] on button "button" at bounding box center [116, 519] width 40 height 40
click at [36, 516] on button "button" at bounding box center [25, 519] width 40 height 40
click at [39, 555] on div "highlight_alt Select Select" at bounding box center [40, 565] width 58 height 20
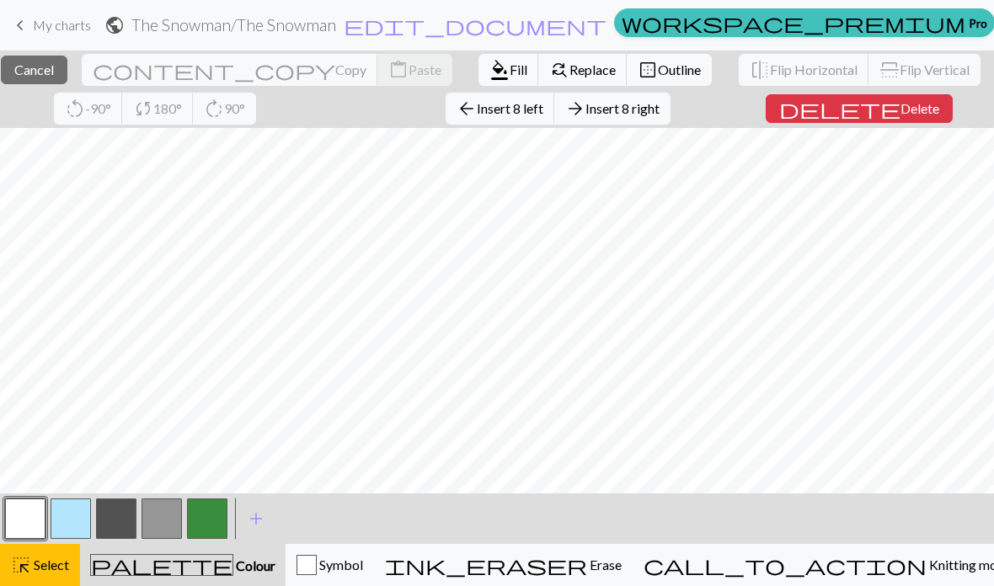
click at [422, 114] on div "close Cancel content_copy Copy content_paste Paste format_color_fill Fill find_…" at bounding box center [497, 89] width 994 height 77
click at [478, 82] on button "format_color_fill Fill" at bounding box center [508, 70] width 61 height 32
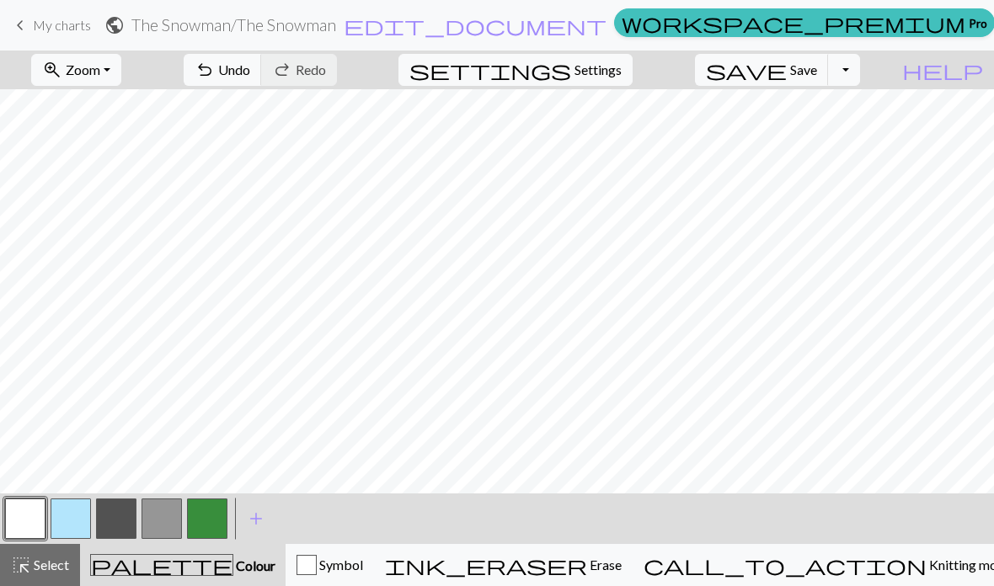
click at [107, 522] on button "button" at bounding box center [116, 519] width 40 height 40
click at [61, 516] on button "button" at bounding box center [71, 519] width 40 height 40
click at [122, 515] on button "button" at bounding box center [116, 519] width 40 height 40
click at [79, 519] on button "button" at bounding box center [71, 519] width 40 height 40
click at [120, 515] on button "button" at bounding box center [116, 519] width 40 height 40
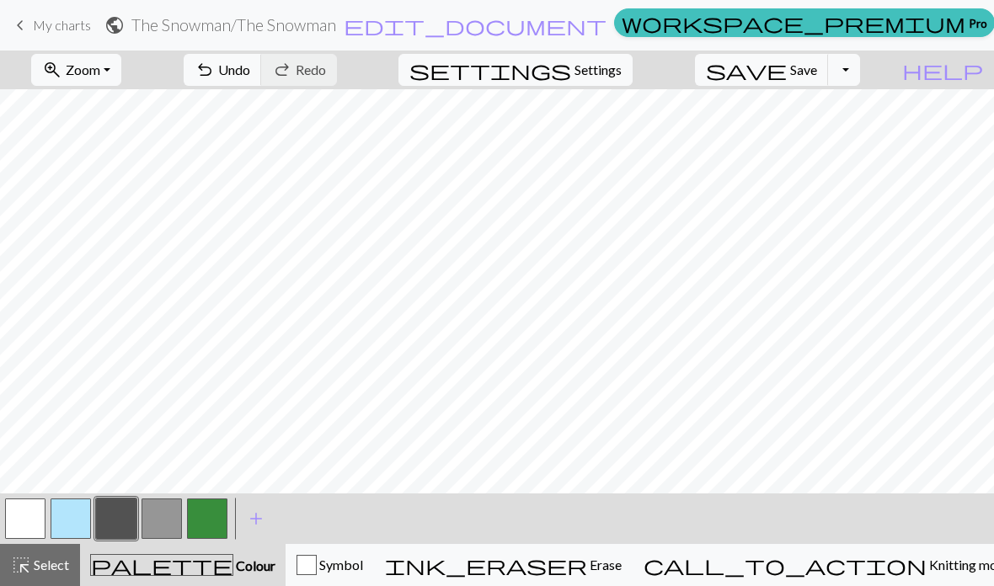
click at [81, 520] on button "button" at bounding box center [71, 519] width 40 height 40
click at [116, 515] on button "button" at bounding box center [116, 519] width 40 height 40
click at [258, 518] on span "add" at bounding box center [256, 519] width 20 height 24
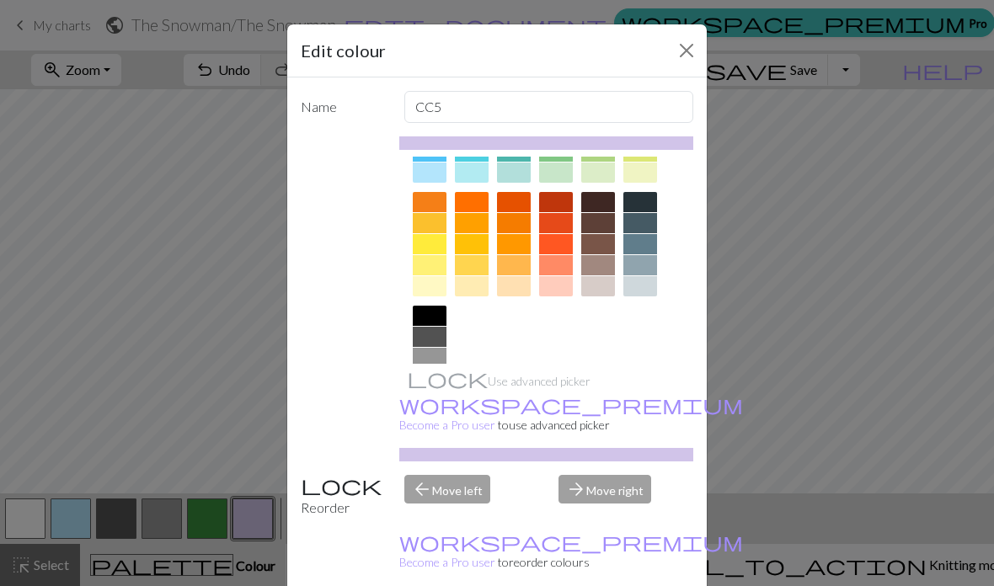
scroll to position [204, 0]
click at [430, 315] on div at bounding box center [430, 317] width 34 height 20
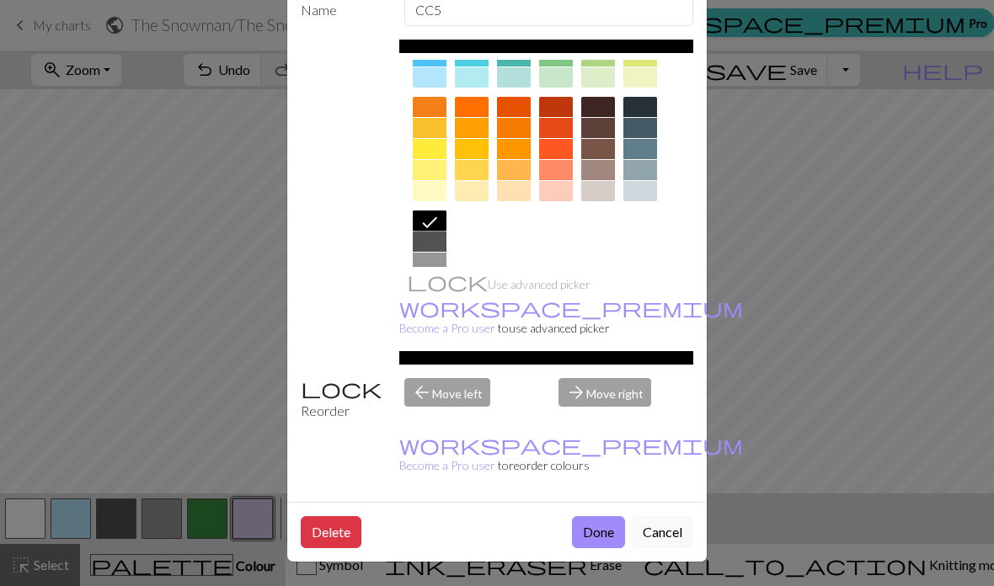
scroll to position [109, 0]
click at [583, 531] on button "Done" at bounding box center [598, 532] width 53 height 32
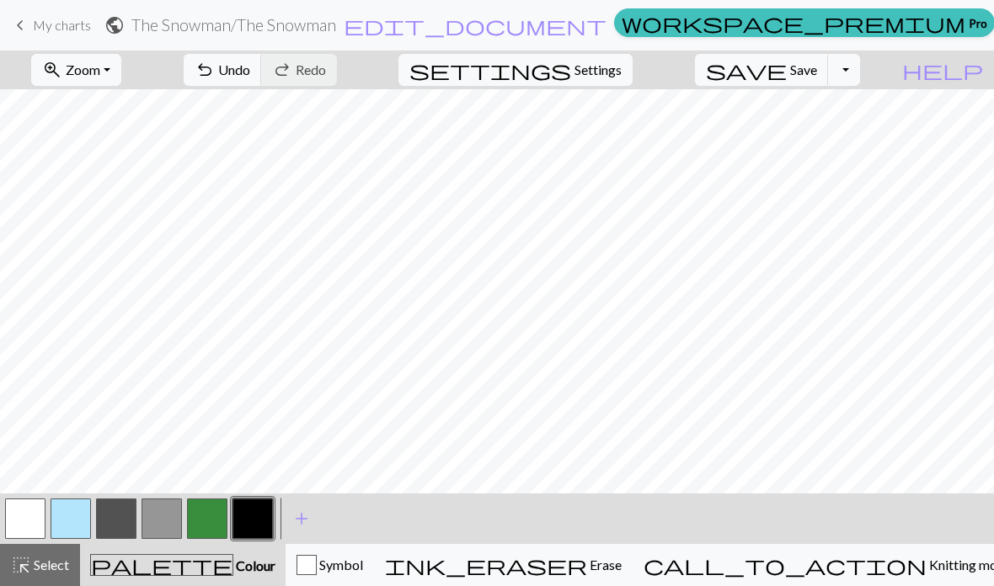
click at [163, 522] on button "button" at bounding box center [161, 519] width 40 height 40
click at [19, 523] on button "button" at bounding box center [25, 519] width 40 height 40
click at [160, 526] on button "button" at bounding box center [161, 519] width 40 height 40
click at [206, 515] on button "button" at bounding box center [207, 519] width 40 height 40
click at [29, 515] on button "button" at bounding box center [25, 519] width 40 height 40
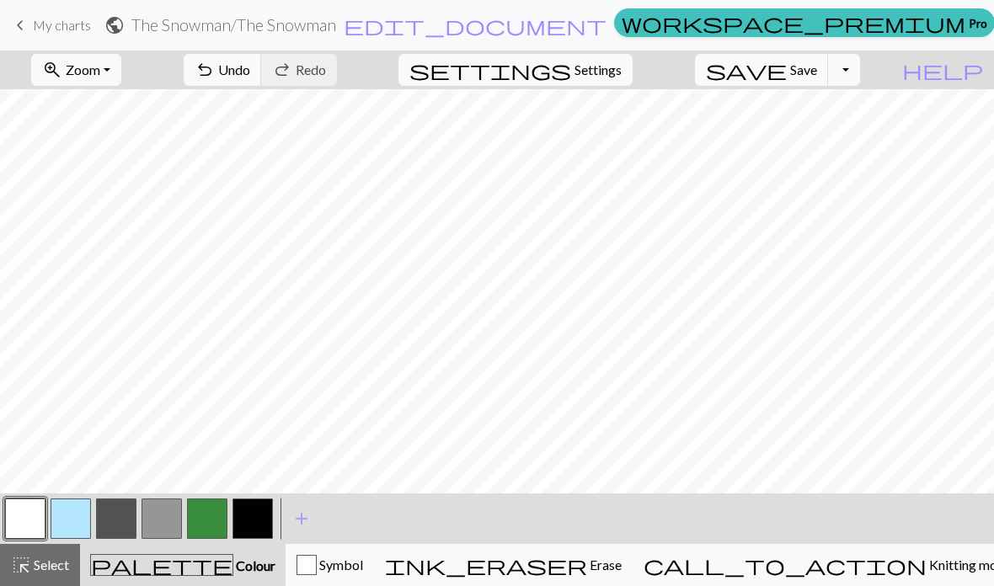
click at [120, 516] on button "button" at bounding box center [116, 519] width 40 height 40
click at [262, 515] on button "button" at bounding box center [252, 519] width 40 height 40
click at [180, 501] on button "button" at bounding box center [161, 519] width 40 height 40
click at [248, 523] on button "button" at bounding box center [252, 519] width 40 height 40
click at [160, 515] on button "button" at bounding box center [161, 519] width 40 height 40
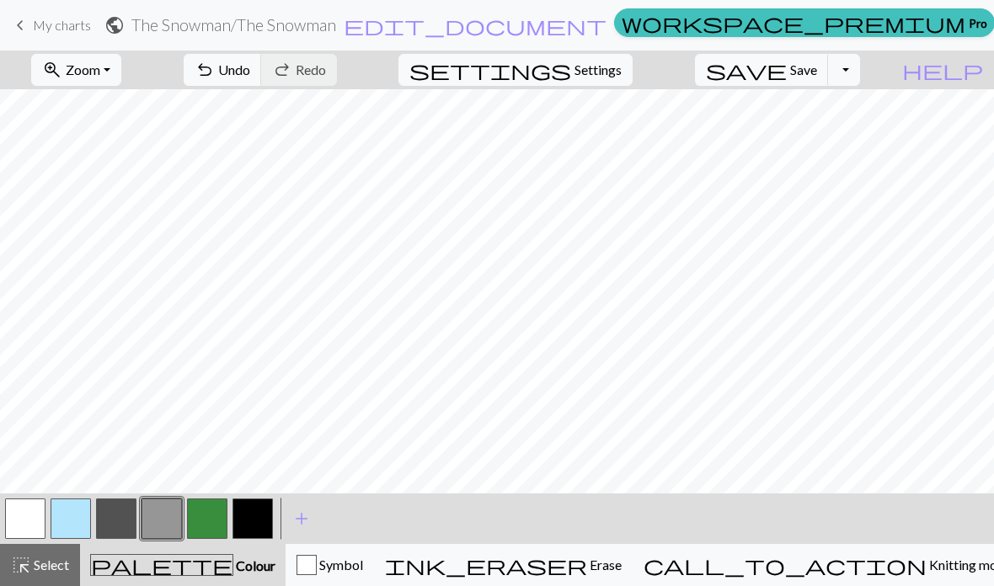
click at [211, 521] on button "button" at bounding box center [207, 519] width 40 height 40
click at [159, 510] on button "button" at bounding box center [161, 519] width 40 height 40
click at [220, 508] on button "button" at bounding box center [207, 519] width 40 height 40
click at [124, 521] on button "button" at bounding box center [116, 519] width 40 height 40
click at [24, 520] on button "button" at bounding box center [25, 519] width 40 height 40
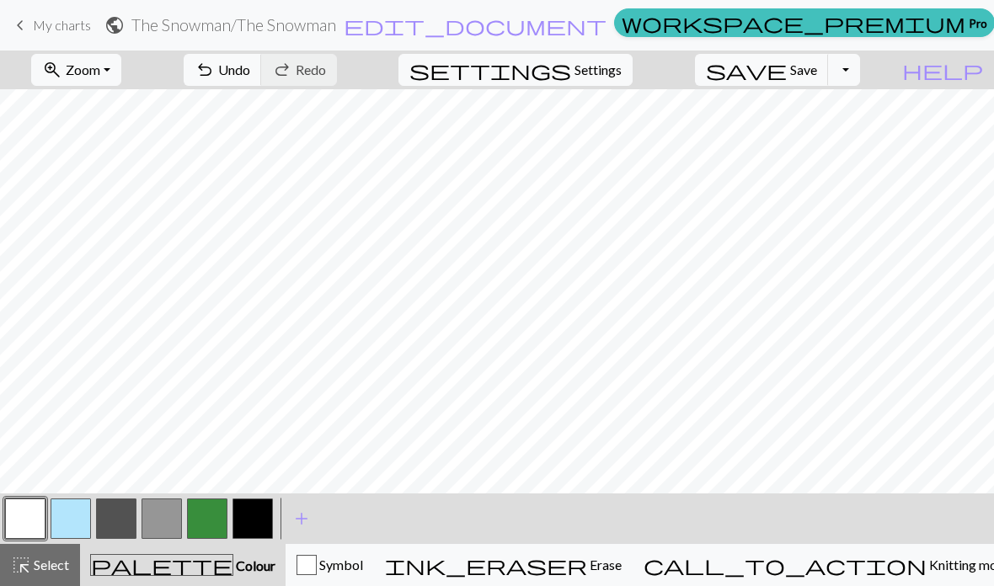
click at [115, 512] on button "button" at bounding box center [116, 519] width 40 height 40
click at [18, 527] on button "button" at bounding box center [25, 519] width 40 height 40
click at [194, 519] on button "button" at bounding box center [207, 519] width 40 height 40
click at [161, 515] on button "button" at bounding box center [161, 519] width 40 height 40
click at [127, 510] on button "button" at bounding box center [116, 519] width 40 height 40
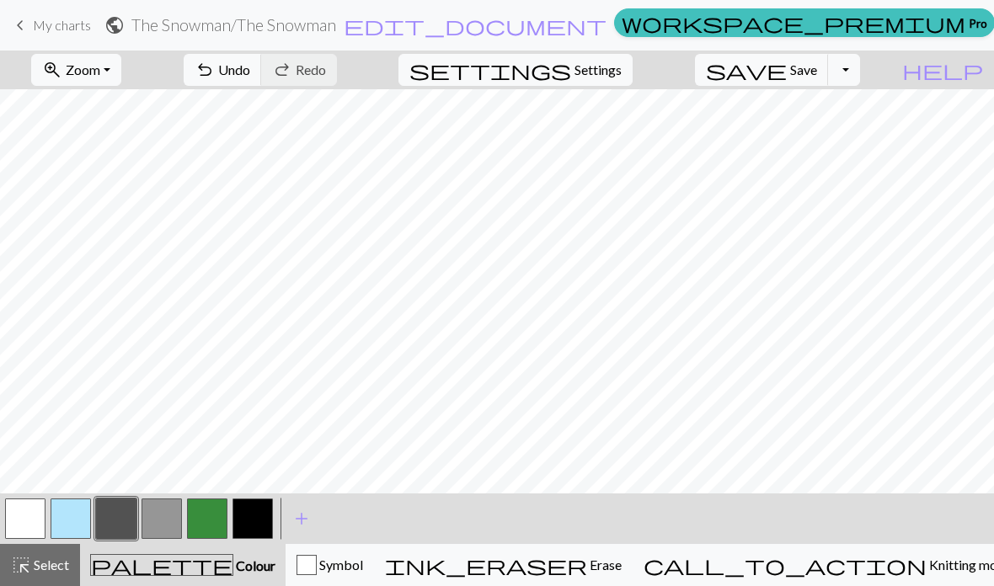
click at [160, 510] on button "button" at bounding box center [161, 519] width 40 height 40
click at [194, 518] on button "button" at bounding box center [207, 519] width 40 height 40
click at [14, 510] on button "button" at bounding box center [25, 519] width 40 height 40
click at [155, 512] on button "button" at bounding box center [161, 519] width 40 height 40
click at [205, 503] on button "button" at bounding box center [207, 519] width 40 height 40
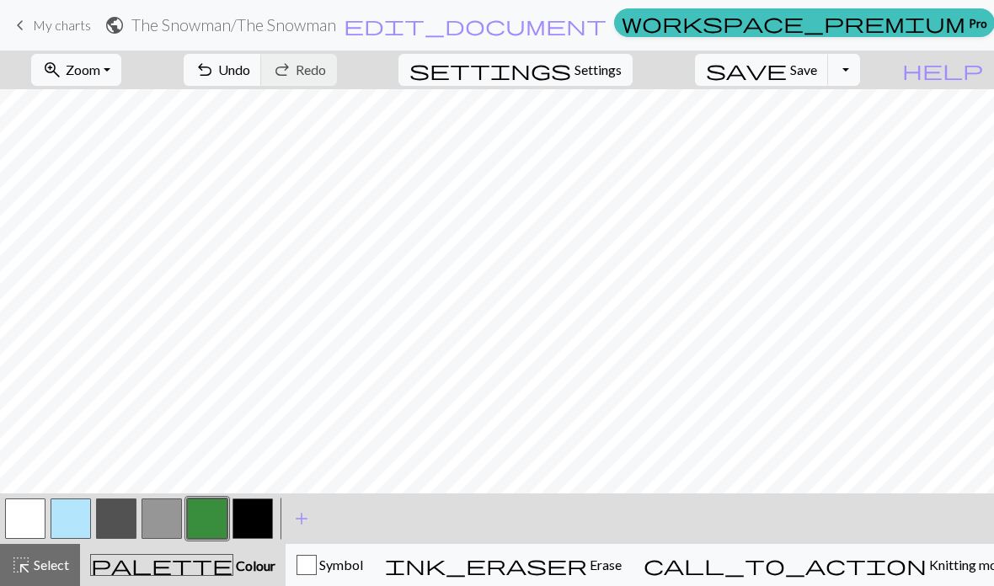
click at [19, 516] on button "button" at bounding box center [25, 519] width 40 height 40
click at [123, 522] on button "button" at bounding box center [116, 519] width 40 height 40
click at [31, 515] on button "button" at bounding box center [25, 519] width 40 height 40
click at [219, 507] on button "button" at bounding box center [207, 519] width 40 height 40
click at [157, 526] on button "button" at bounding box center [161, 519] width 40 height 40
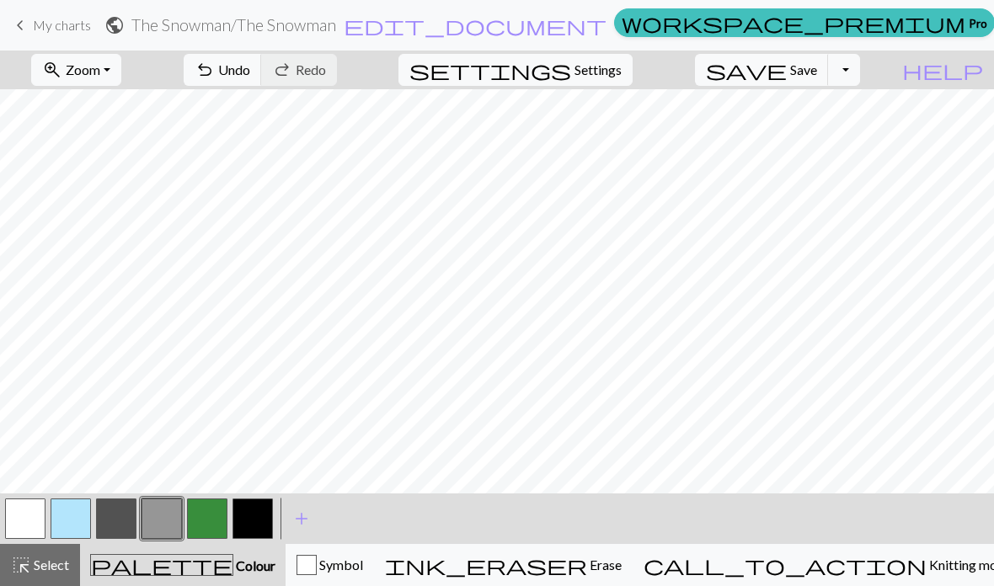
click at [120, 523] on button "button" at bounding box center [116, 519] width 40 height 40
click at [26, 524] on button "button" at bounding box center [25, 519] width 40 height 40
click at [119, 520] on button "button" at bounding box center [116, 519] width 40 height 40
click at [52, 572] on span "Select" at bounding box center [50, 565] width 38 height 16
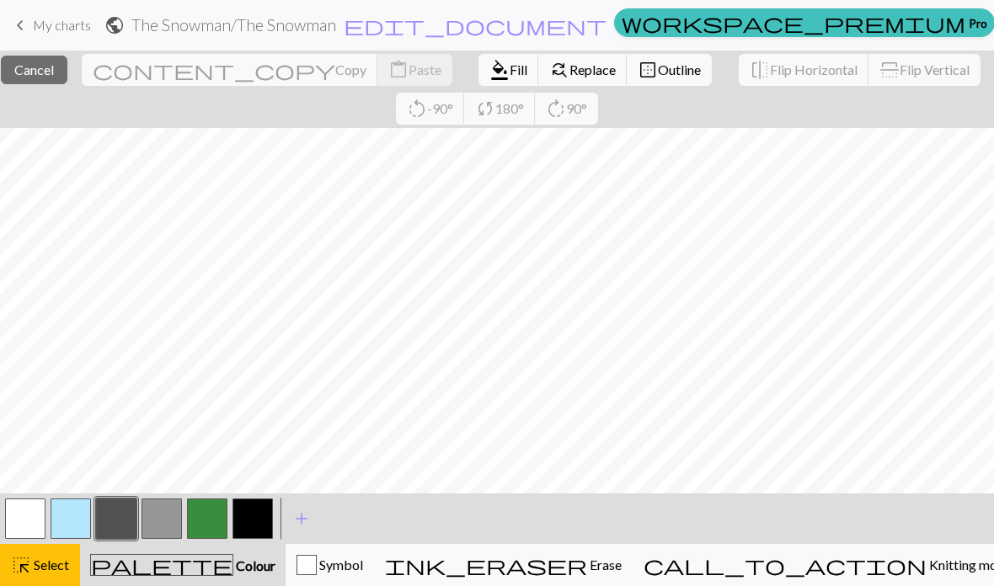
click at [24, 520] on button "button" at bounding box center [25, 519] width 40 height 40
click at [478, 59] on button "format_color_fill Fill" at bounding box center [508, 70] width 61 height 32
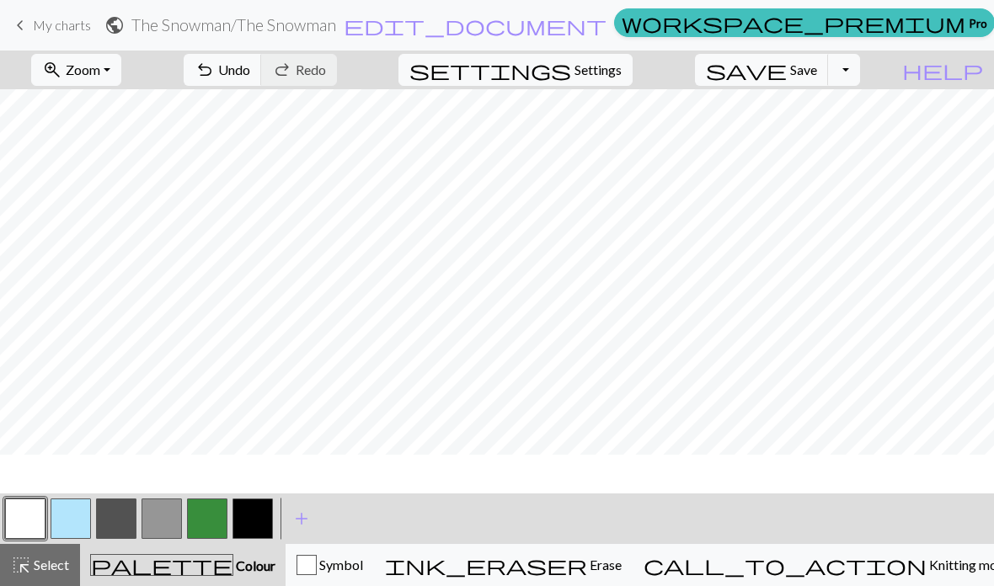
click at [350, 58] on div "undo Undo Undo redo Redo Redo" at bounding box center [260, 70] width 179 height 39
click at [210, 499] on button "button" at bounding box center [207, 519] width 40 height 40
click at [127, 519] on button "button" at bounding box center [116, 519] width 40 height 40
click at [214, 510] on button "button" at bounding box center [207, 519] width 40 height 40
click at [26, 509] on button "button" at bounding box center [25, 519] width 40 height 40
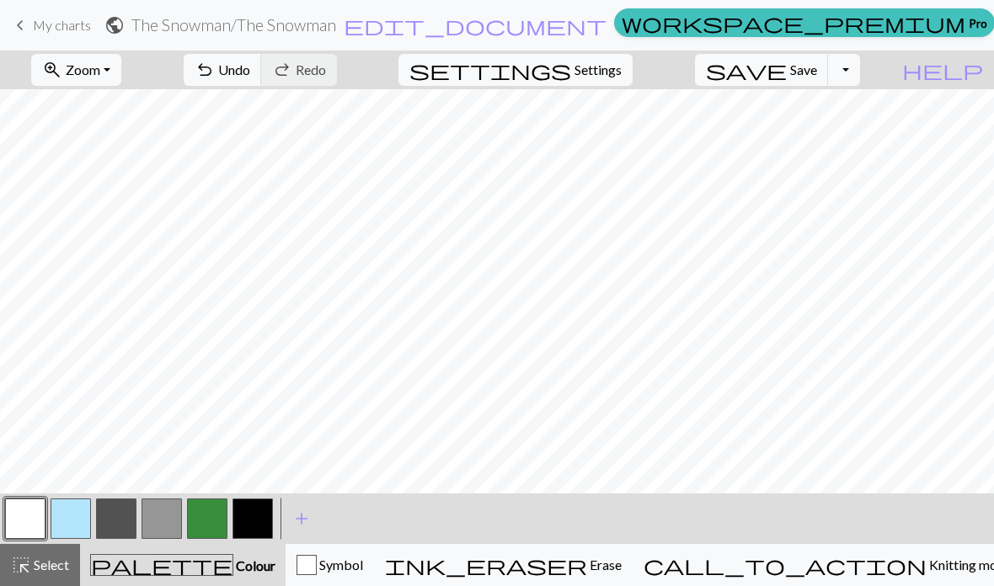
click at [197, 508] on button "button" at bounding box center [207, 519] width 40 height 40
click at [307, 522] on span "add" at bounding box center [301, 519] width 20 height 24
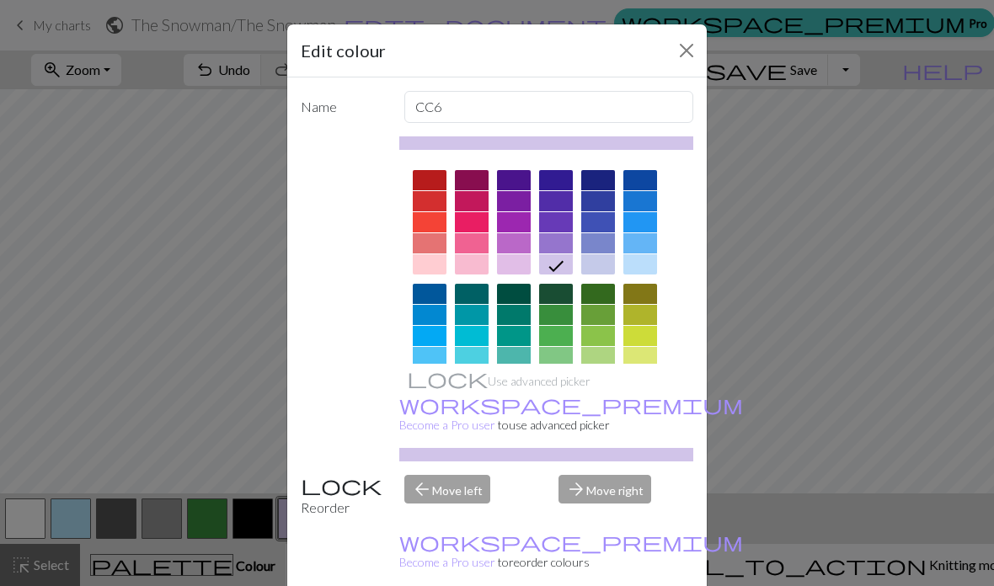
click at [558, 354] on div at bounding box center [556, 357] width 34 height 20
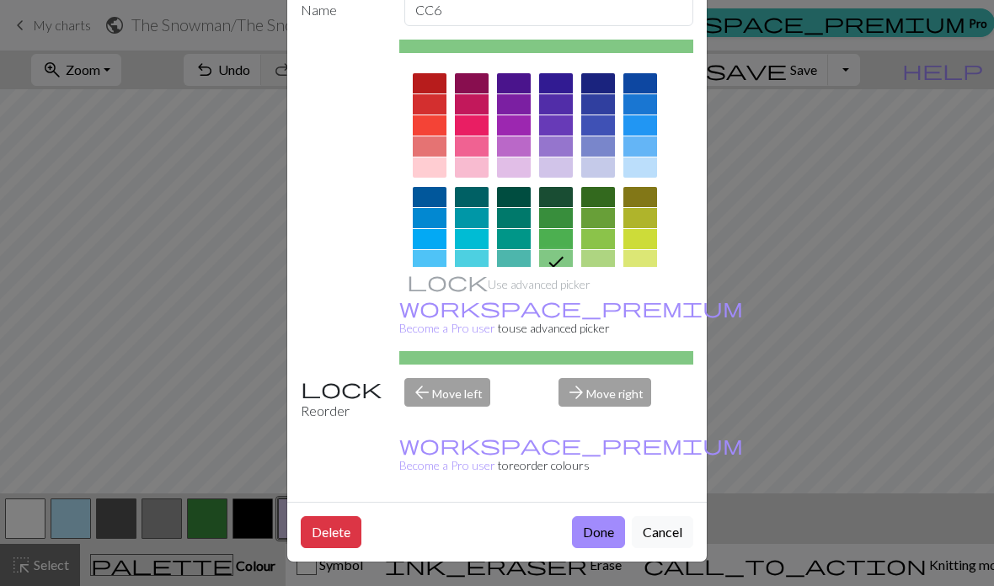
click at [606, 529] on button "Done" at bounding box center [598, 532] width 53 height 32
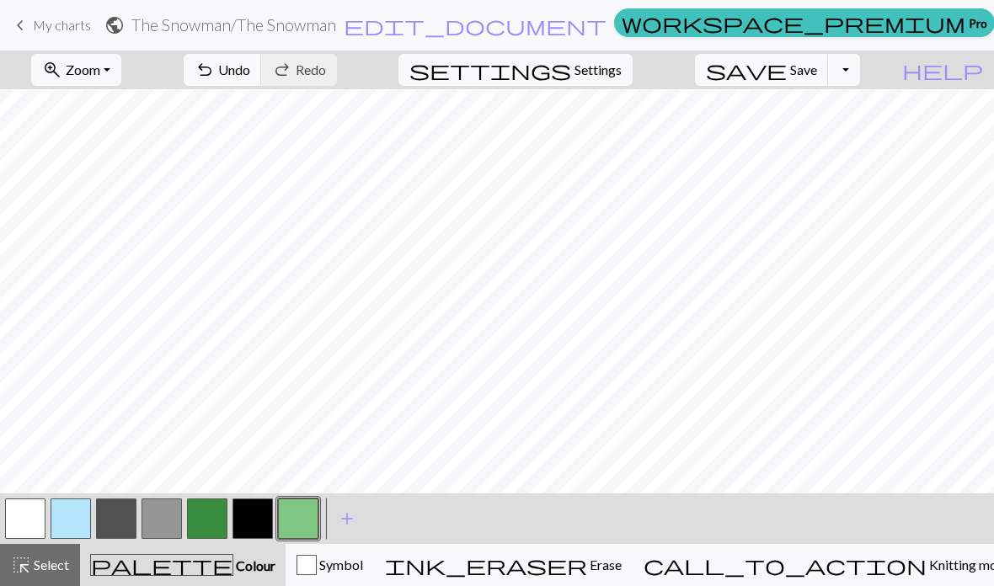
click at [307, 518] on button "button" at bounding box center [298, 519] width 40 height 40
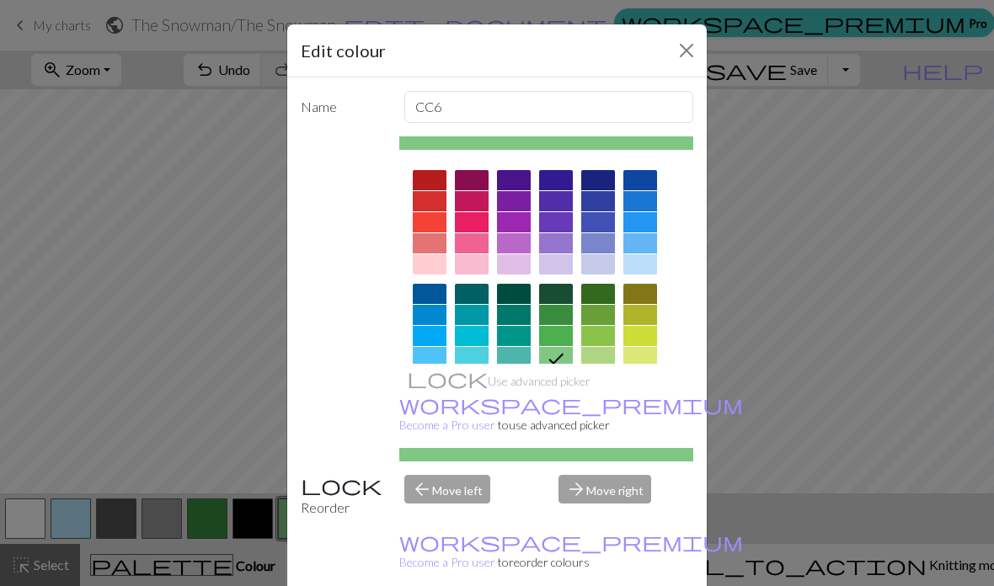
click at [605, 311] on div at bounding box center [598, 315] width 34 height 20
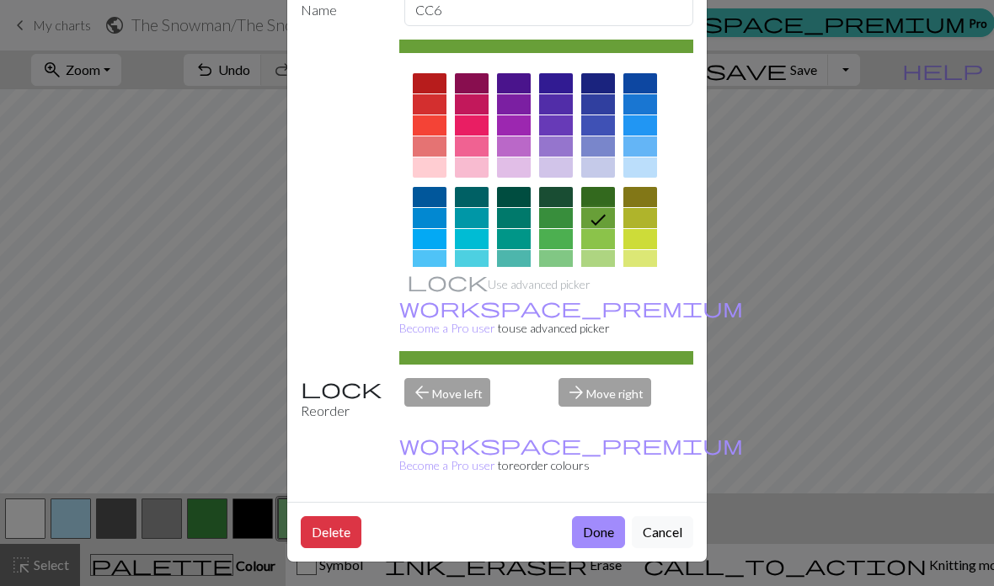
click at [600, 530] on button "Done" at bounding box center [598, 532] width 53 height 32
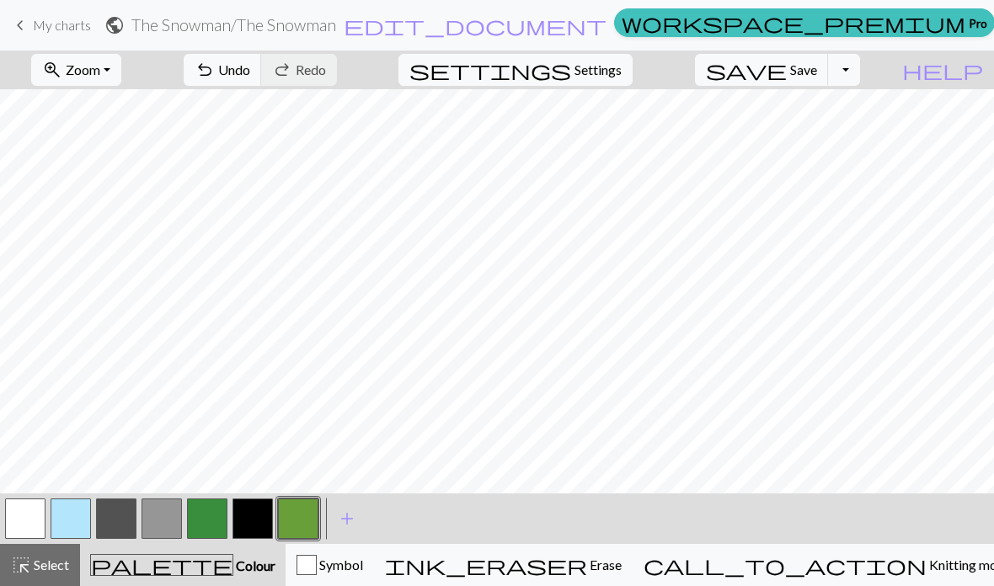
click at [173, 507] on button "button" at bounding box center [161, 519] width 40 height 40
click at [13, 531] on button "button" at bounding box center [25, 519] width 40 height 40
click at [166, 510] on button "button" at bounding box center [161, 519] width 40 height 40
click at [24, 516] on button "button" at bounding box center [25, 519] width 40 height 40
click at [163, 523] on button "button" at bounding box center [161, 519] width 40 height 40
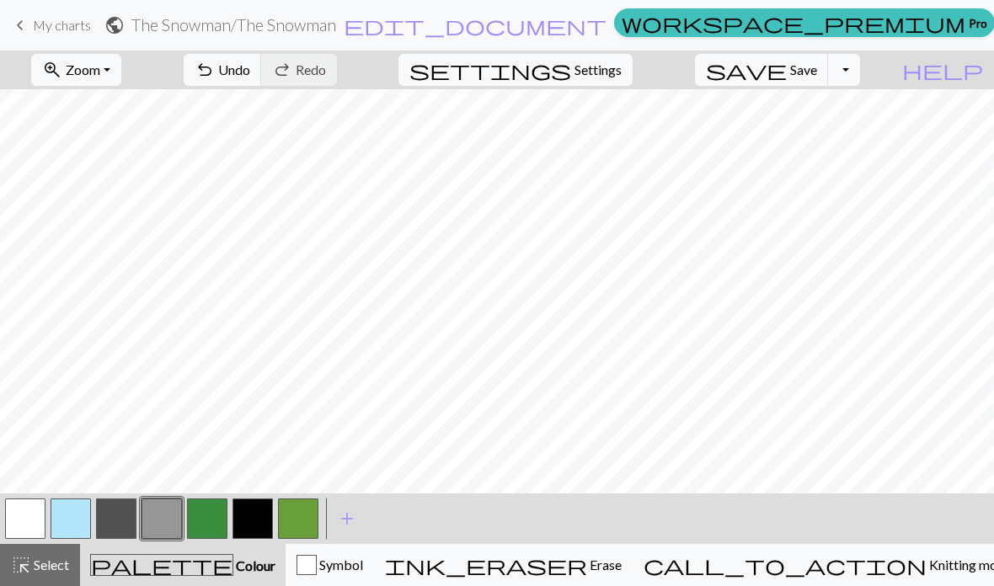
click at [74, 515] on button "button" at bounding box center [71, 519] width 40 height 40
click at [165, 521] on button "button" at bounding box center [161, 519] width 40 height 40
click at [215, 513] on button "button" at bounding box center [207, 519] width 40 height 40
click at [164, 524] on button "button" at bounding box center [161, 519] width 40 height 40
click at [34, 518] on button "button" at bounding box center [25, 519] width 40 height 40
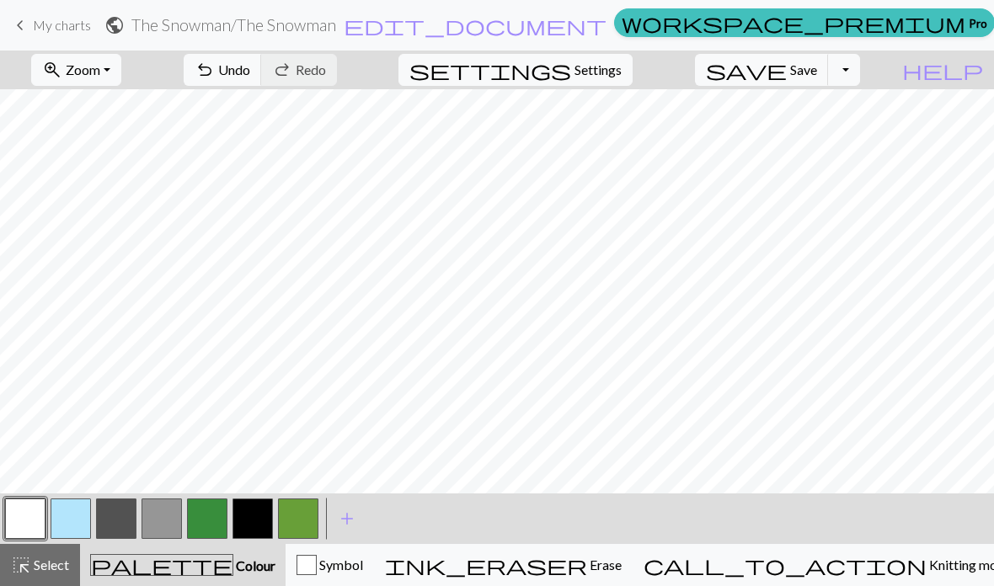
click at [178, 518] on button "button" at bounding box center [161, 519] width 40 height 40
click at [29, 524] on button "button" at bounding box center [25, 519] width 40 height 40
click at [168, 515] on button "button" at bounding box center [161, 519] width 40 height 40
click at [78, 513] on button "button" at bounding box center [71, 519] width 40 height 40
click at [363, 563] on span "Symbol" at bounding box center [340, 565] width 46 height 16
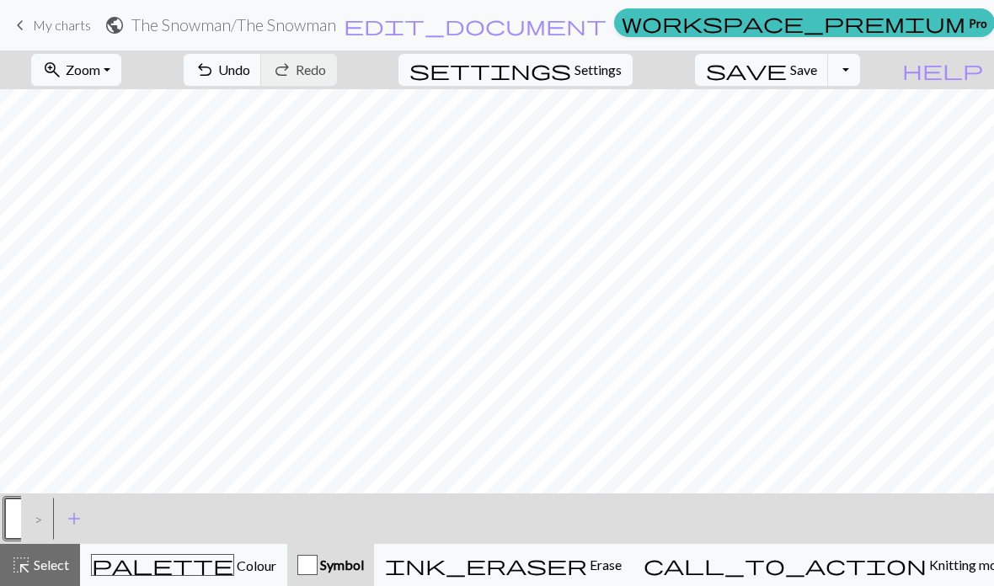
click at [43, 519] on div ">" at bounding box center [34, 518] width 27 height 45
click at [66, 518] on span "add" at bounding box center [74, 519] width 20 height 24
click at [37, 515] on button "button" at bounding box center [25, 519] width 40 height 40
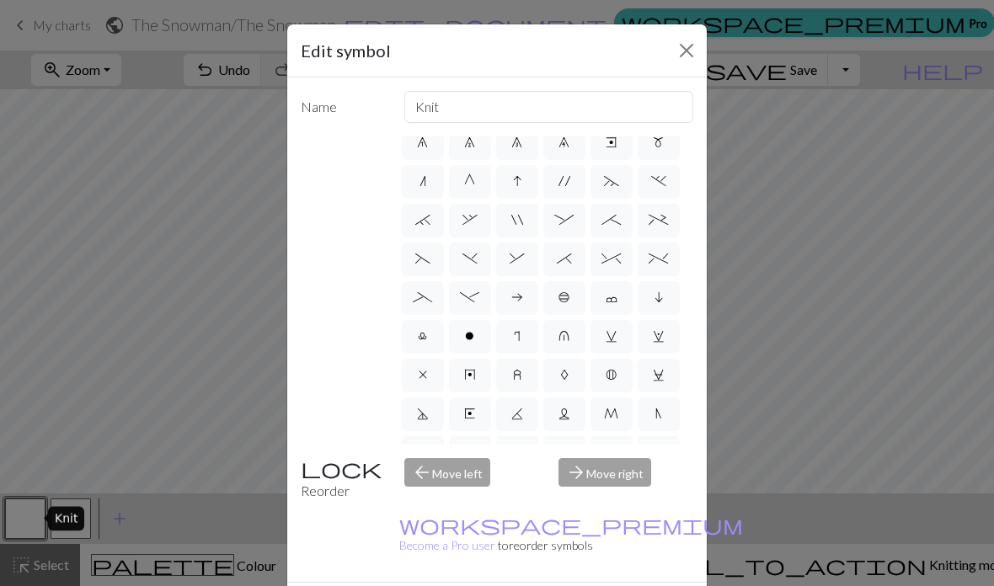
scroll to position [167, 0]
click at [565, 451] on span "V" at bounding box center [563, 452] width 11 height 13
radio input "true"
type input "sl1 purlwise"
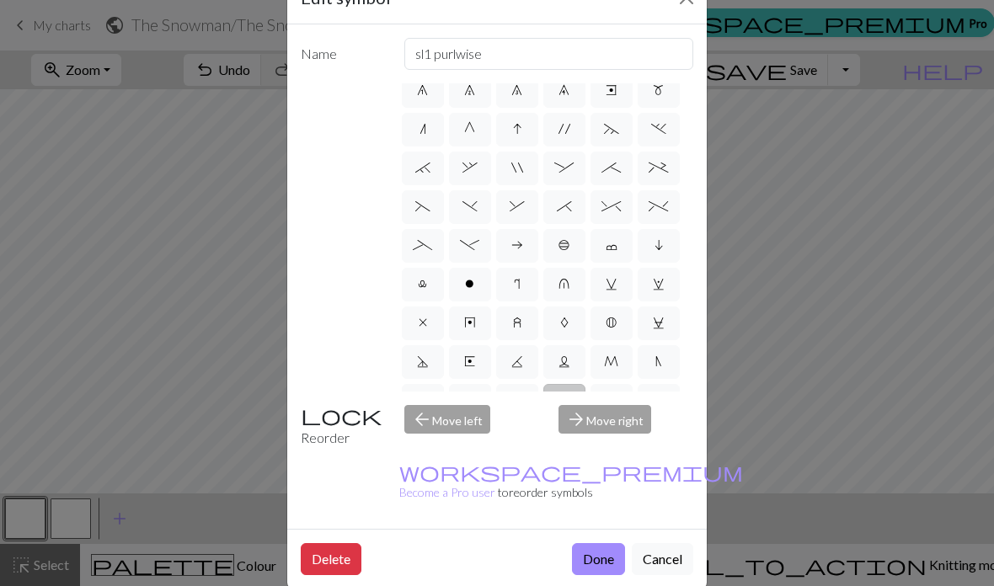
scroll to position [60, 0]
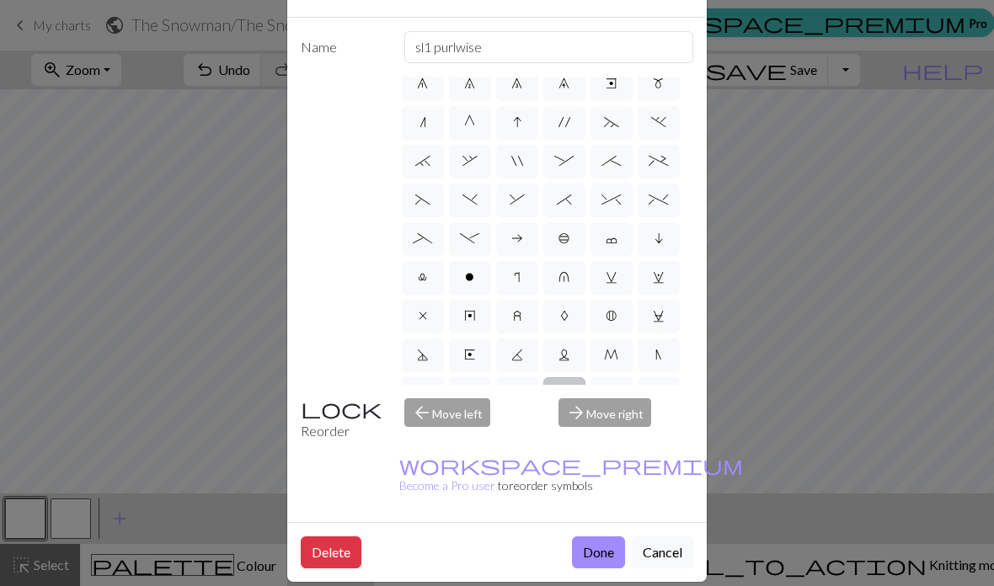
click at [603, 568] on button "Done" at bounding box center [598, 552] width 53 height 32
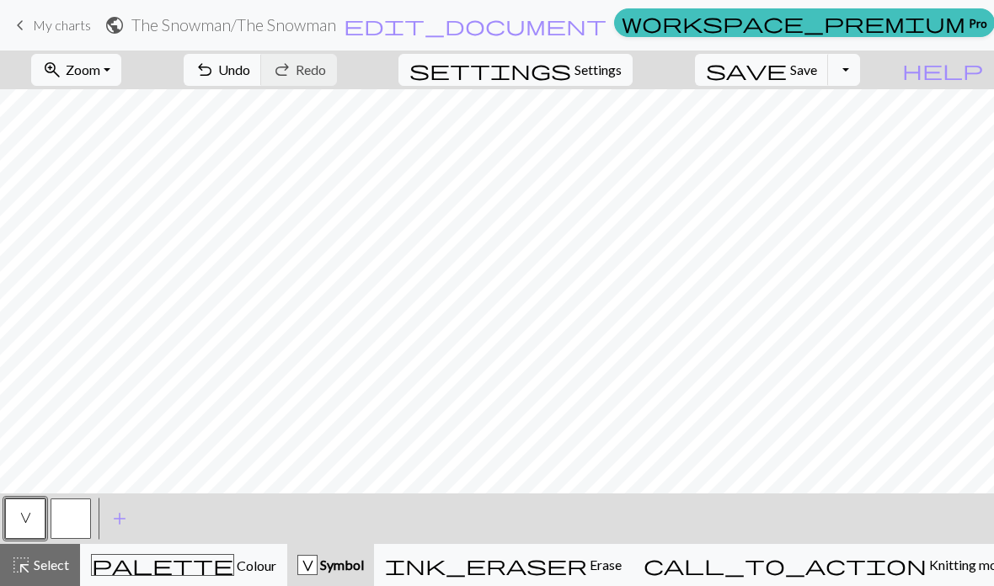
click at [38, 521] on button "V" at bounding box center [25, 519] width 40 height 40
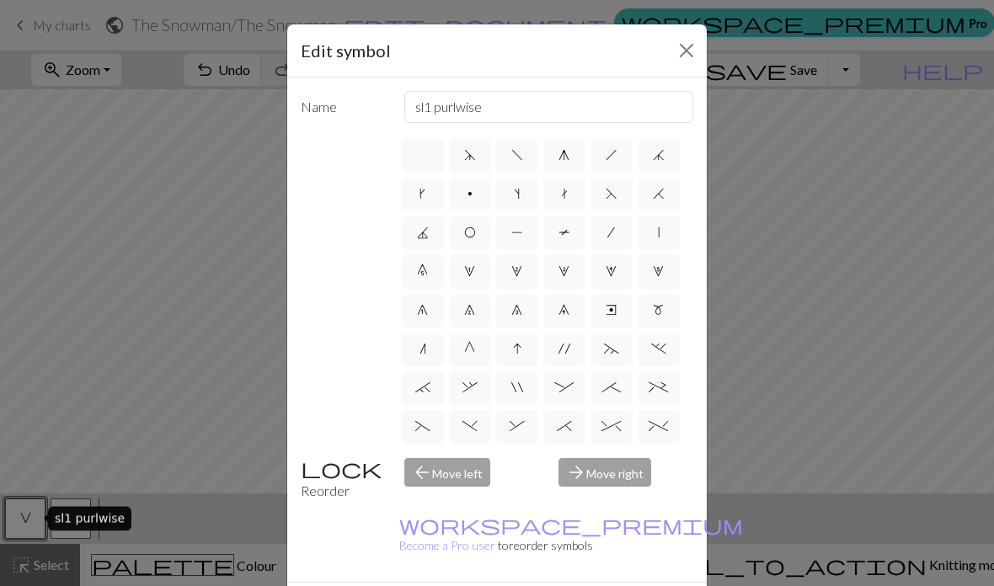
click at [430, 152] on label at bounding box center [423, 156] width 42 height 34
click at [430, 152] on input "radio" at bounding box center [428, 150] width 11 height 11
radio input "true"
type input "Knit"
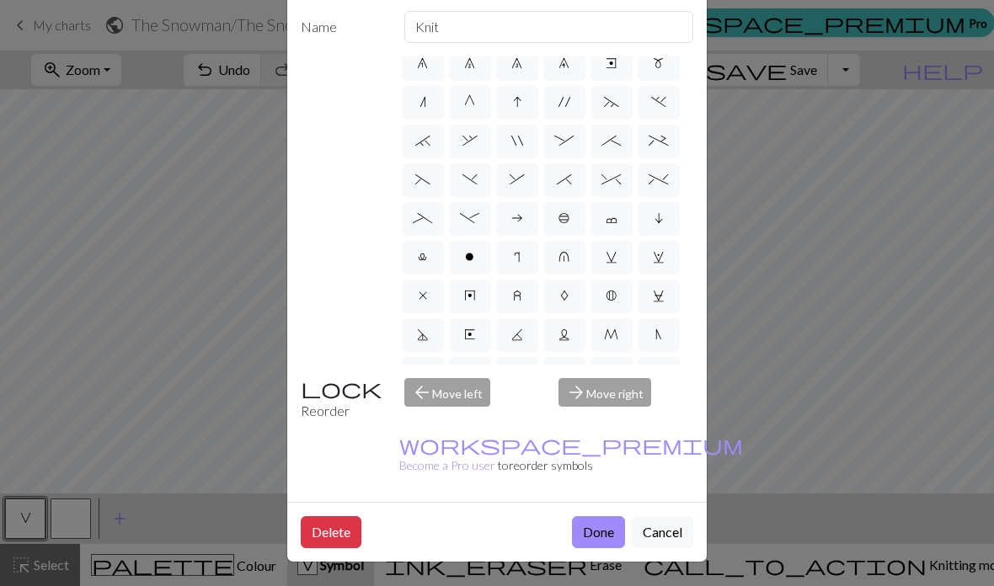
scroll to position [99, 0]
click at [607, 542] on button "Done" at bounding box center [598, 532] width 53 height 32
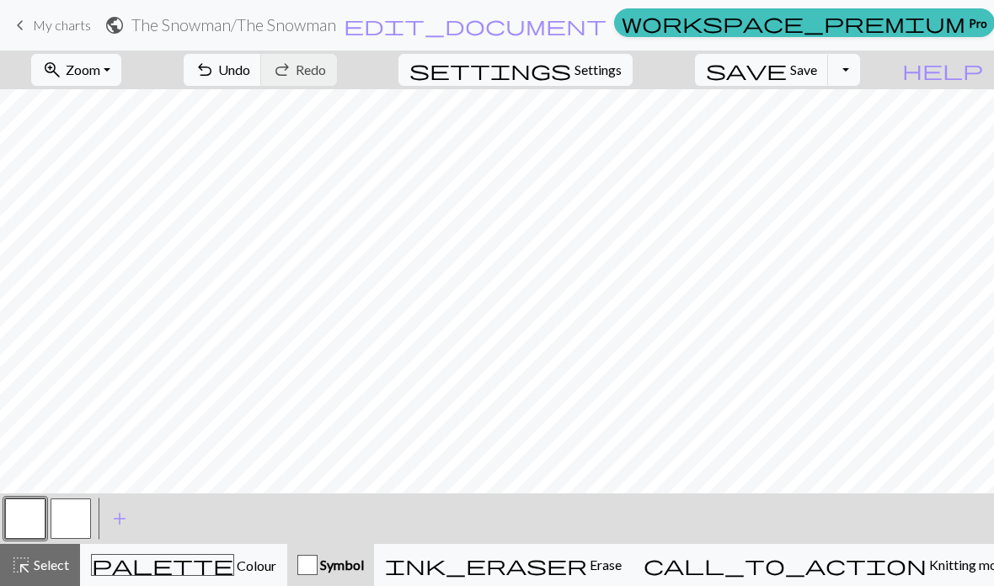
click at [71, 520] on button "button" at bounding box center [71, 519] width 40 height 40
click at [78, 510] on button "button" at bounding box center [71, 519] width 40 height 40
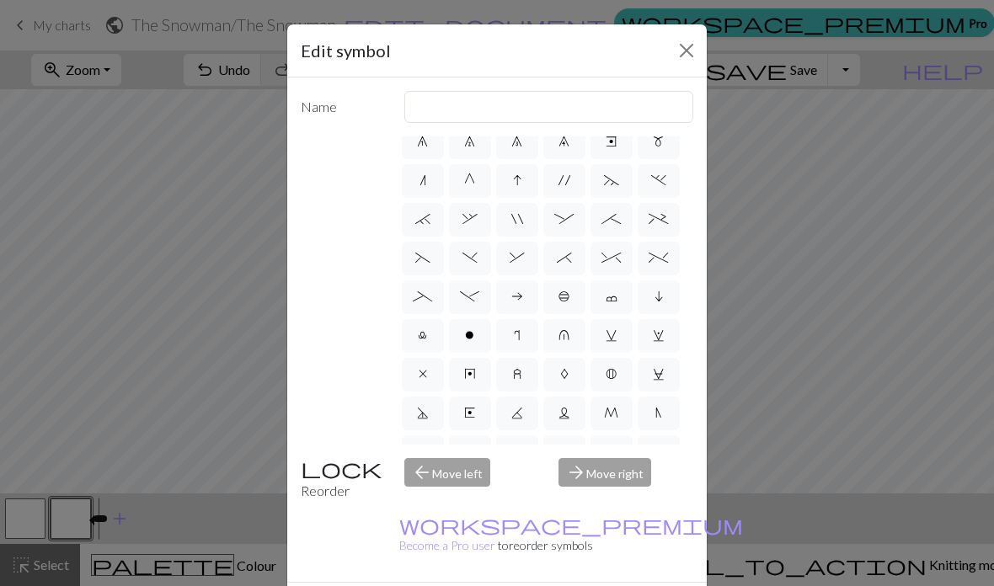
scroll to position [167, 0]
click at [568, 450] on span "V" at bounding box center [563, 452] width 11 height 13
radio input "true"
type input "sl1 purlwise"
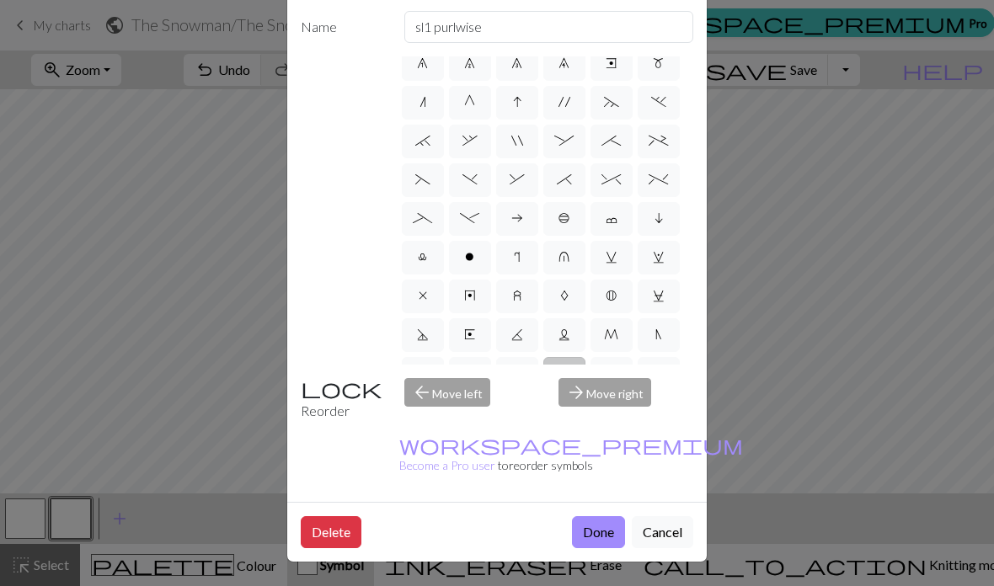
scroll to position [109, 0]
click at [604, 532] on button "Done" at bounding box center [598, 532] width 53 height 32
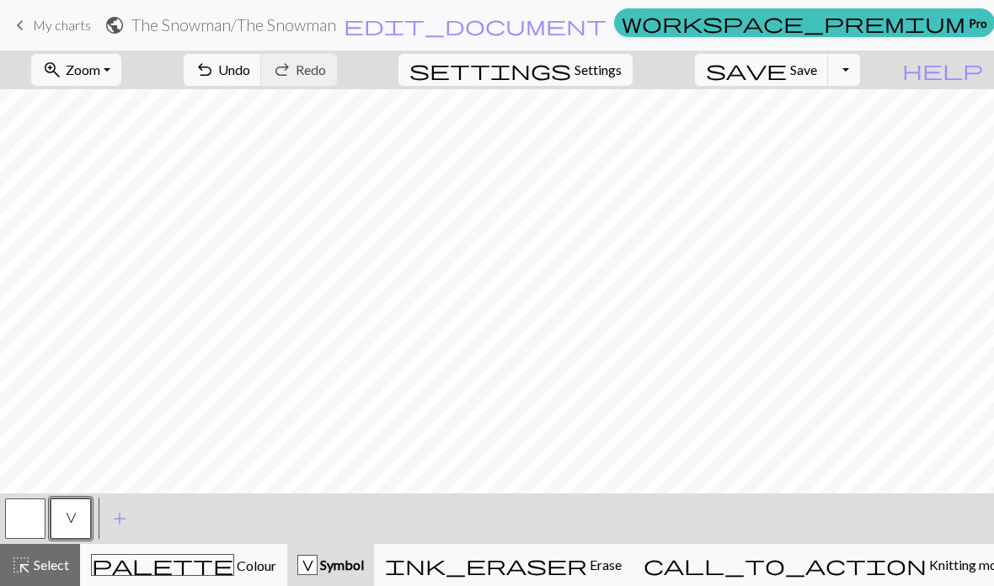
click at [103, 520] on button "add Add a symbol" at bounding box center [120, 519] width 42 height 42
click at [125, 520] on button "button" at bounding box center [116, 519] width 40 height 40
click at [121, 517] on button "button" at bounding box center [116, 519] width 40 height 40
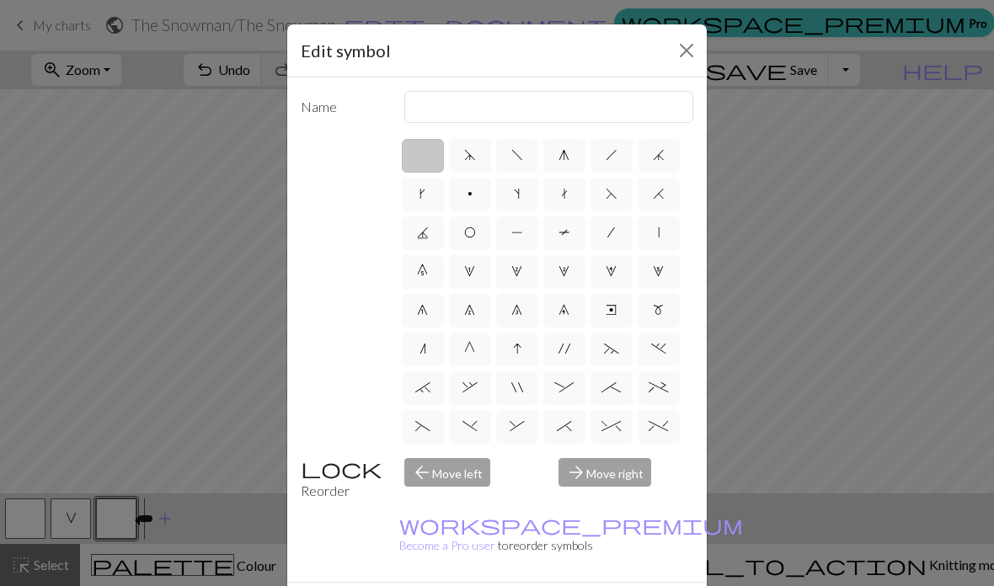
click at [518, 239] on span "P" at bounding box center [517, 232] width 12 height 13
click at [518, 233] on input "P" at bounding box center [516, 227] width 11 height 11
radio input "true"
type input "purl"
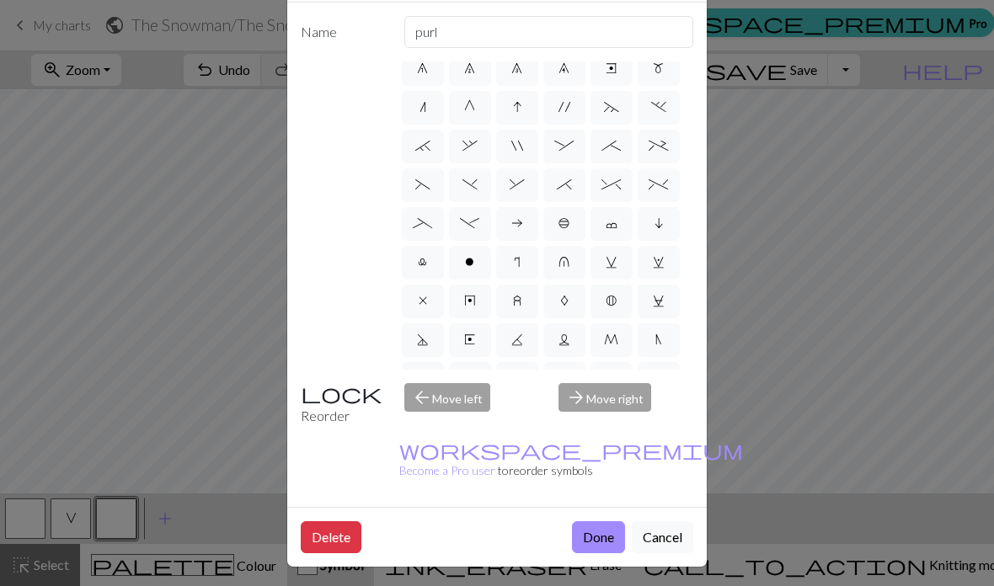
scroll to position [104, 0]
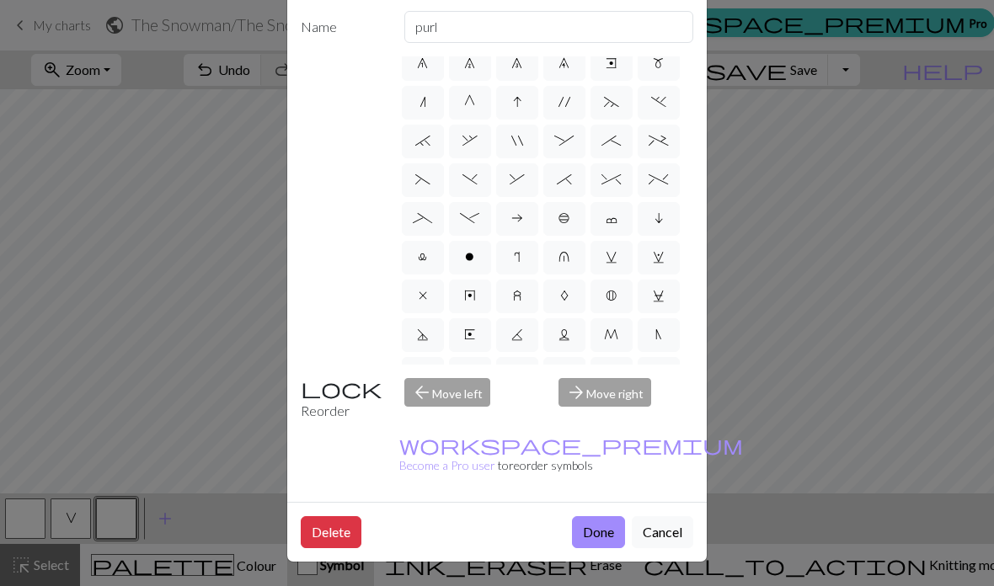
click at [350, 537] on button "Delete" at bounding box center [331, 532] width 61 height 32
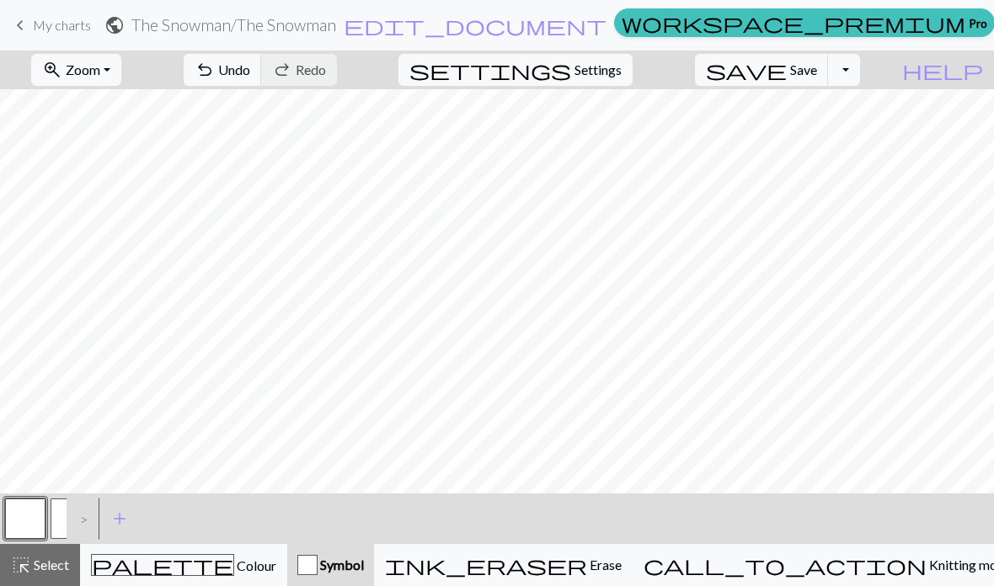
click at [60, 518] on button "V" at bounding box center [71, 519] width 40 height 40
click at [56, 518] on button "V" at bounding box center [71, 519] width 40 height 40
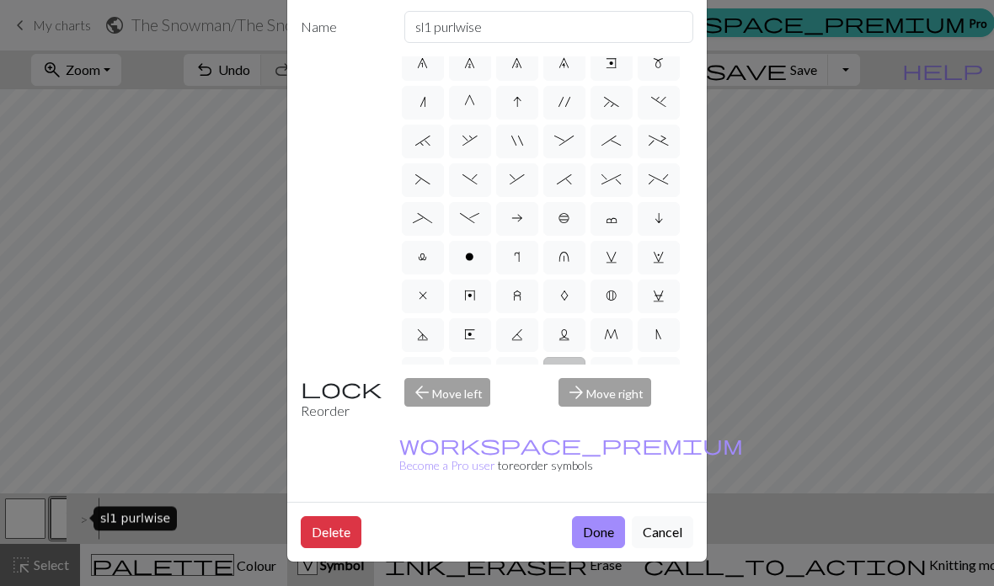
scroll to position [113, 0]
click at [344, 528] on button "Delete" at bounding box center [331, 532] width 61 height 32
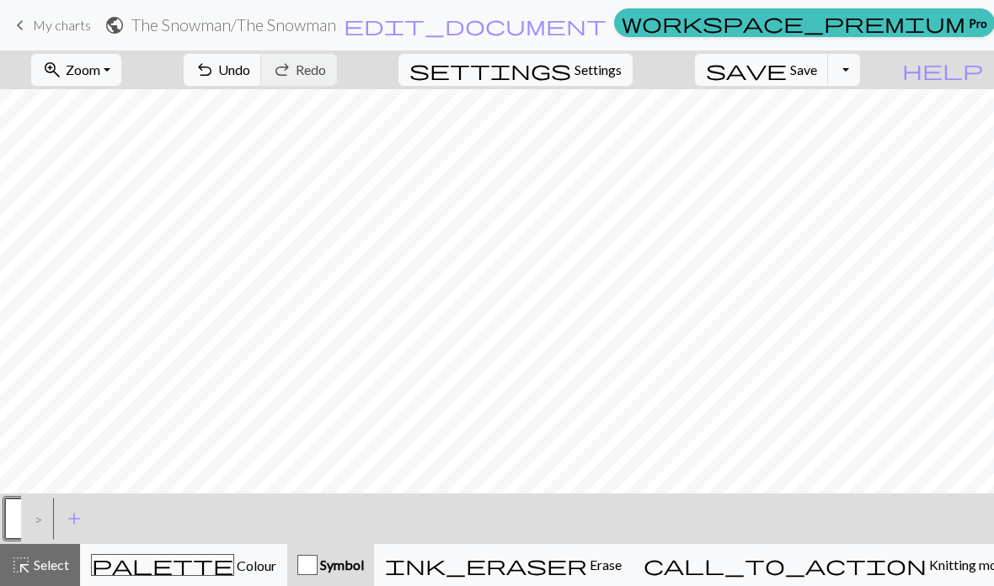
click at [135, 577] on button "palette Colour Colour" at bounding box center [183, 565] width 207 height 42
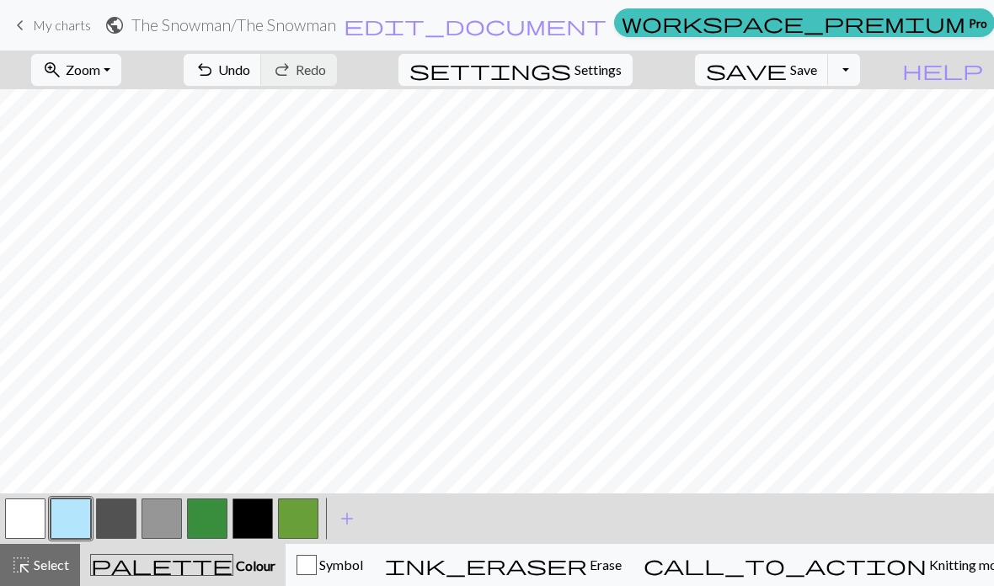
click at [300, 520] on button "button" at bounding box center [298, 519] width 40 height 40
click at [302, 528] on button "button" at bounding box center [298, 519] width 40 height 40
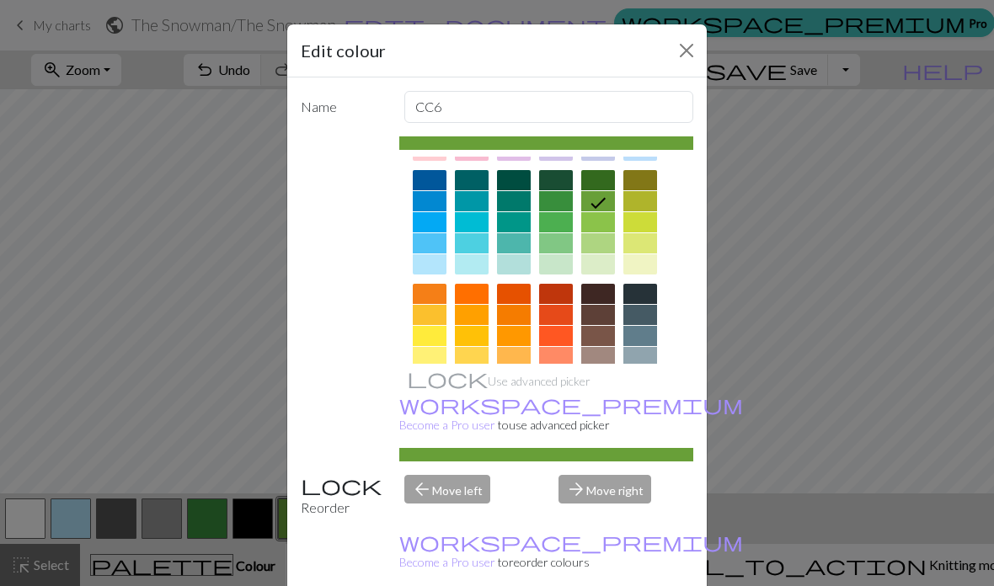
scroll to position [120, 0]
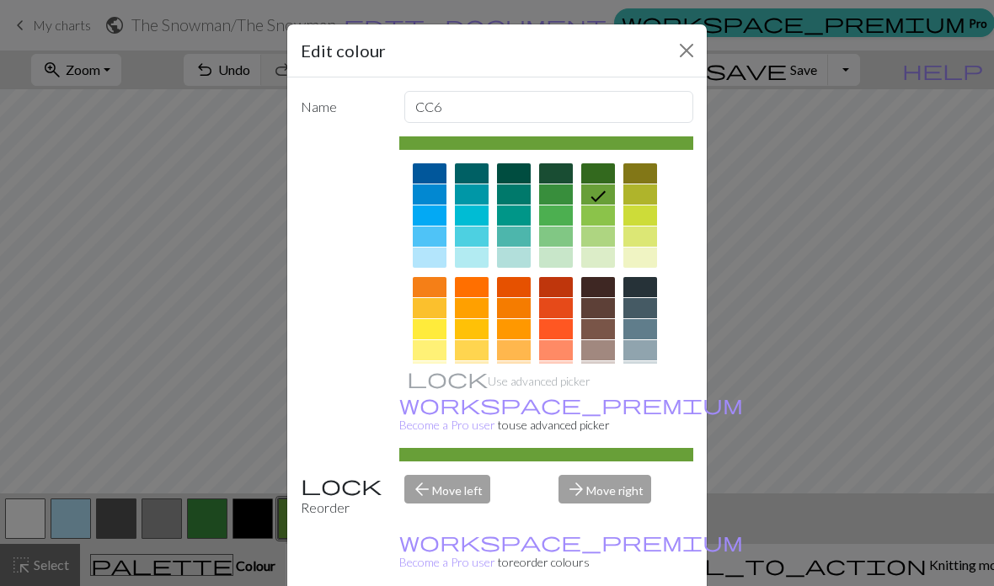
click at [558, 290] on div at bounding box center [556, 287] width 34 height 20
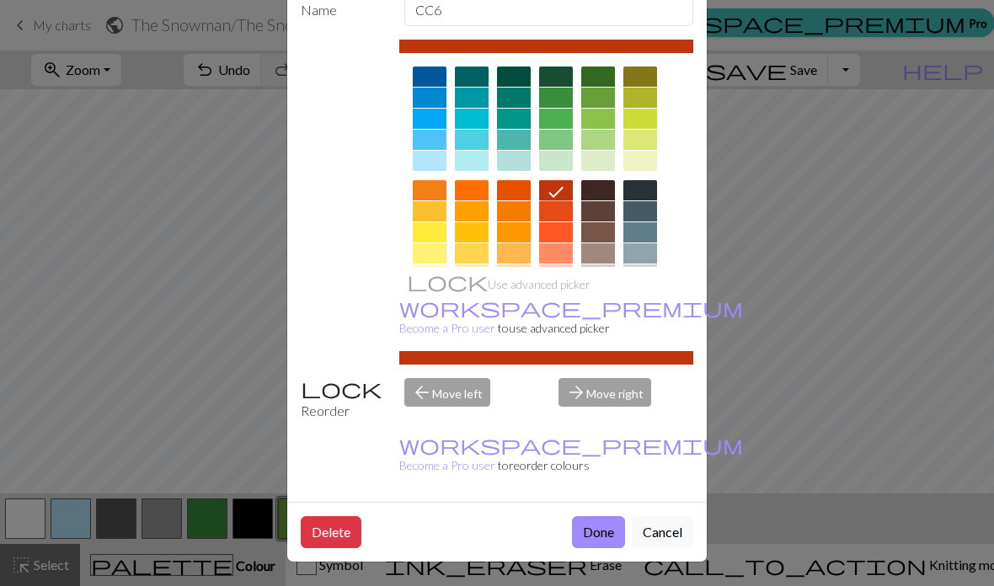
scroll to position [109, 0]
click at [602, 529] on button "Done" at bounding box center [598, 532] width 53 height 32
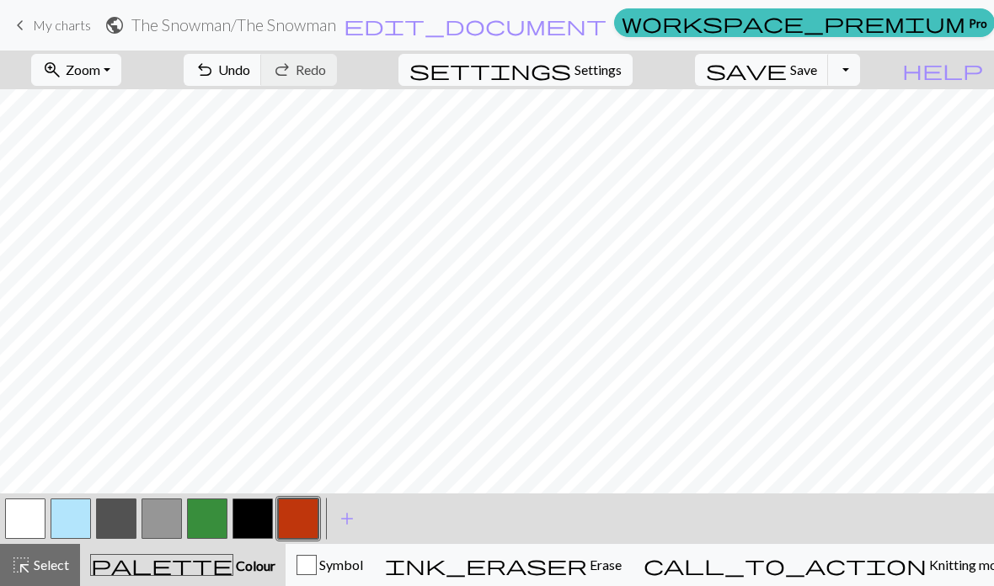
click at [249, 520] on button "button" at bounding box center [252, 519] width 40 height 40
click at [259, 521] on button "button" at bounding box center [252, 519] width 40 height 40
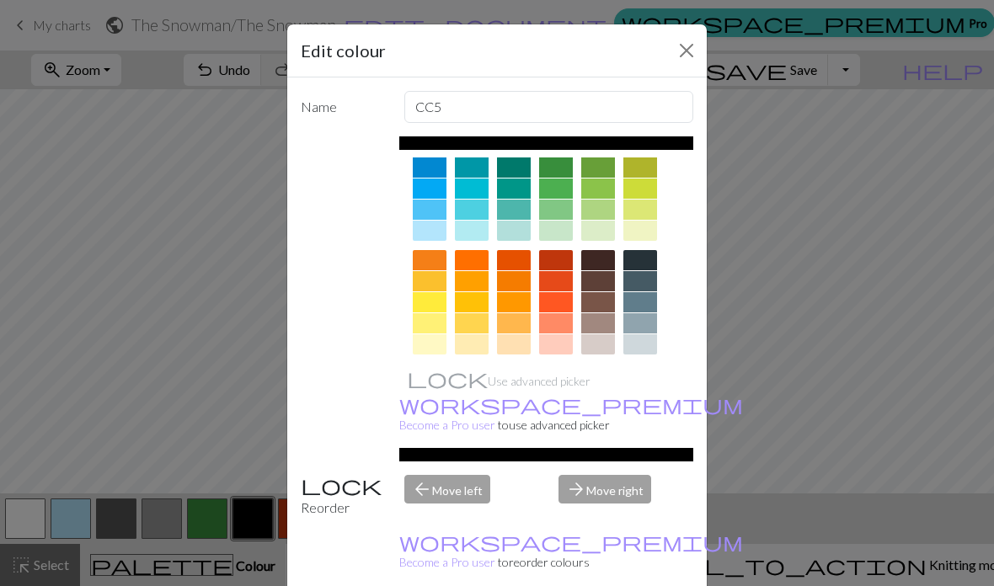
scroll to position [148, 0]
click at [425, 392] on div at bounding box center [430, 394] width 34 height 20
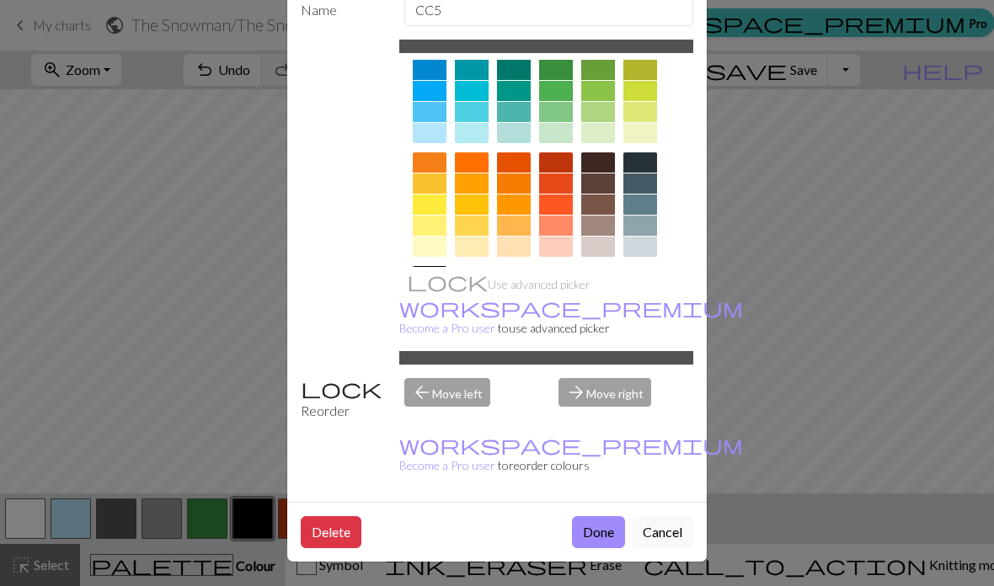
scroll to position [109, 0]
click at [595, 532] on button "Done" at bounding box center [598, 532] width 53 height 32
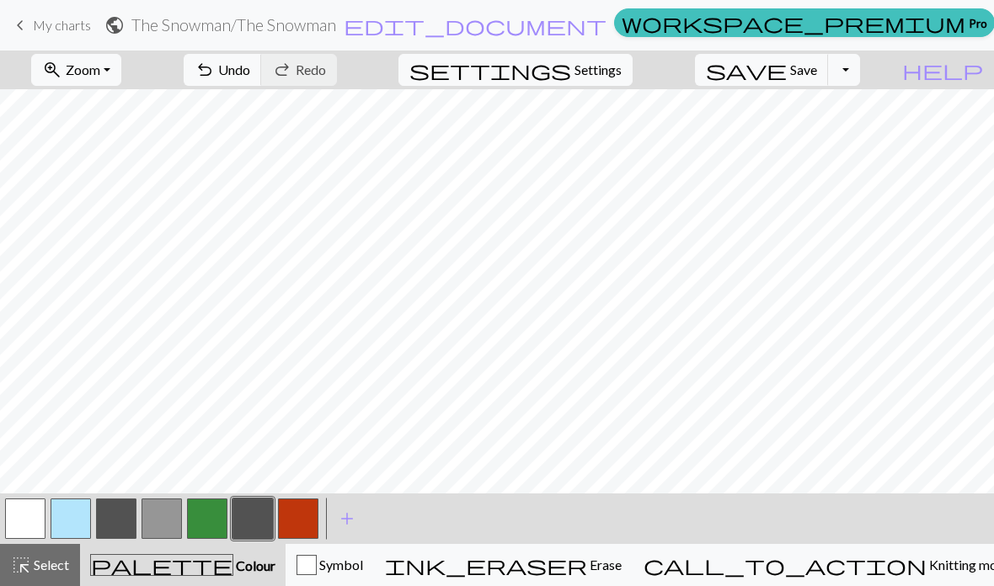
click at [122, 508] on button "button" at bounding box center [116, 519] width 40 height 40
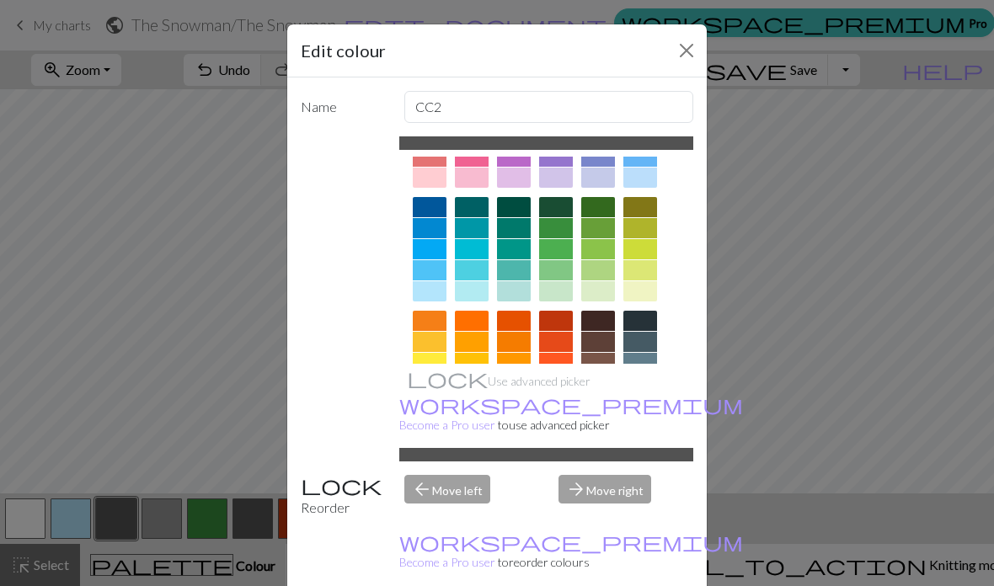
scroll to position [127, 0]
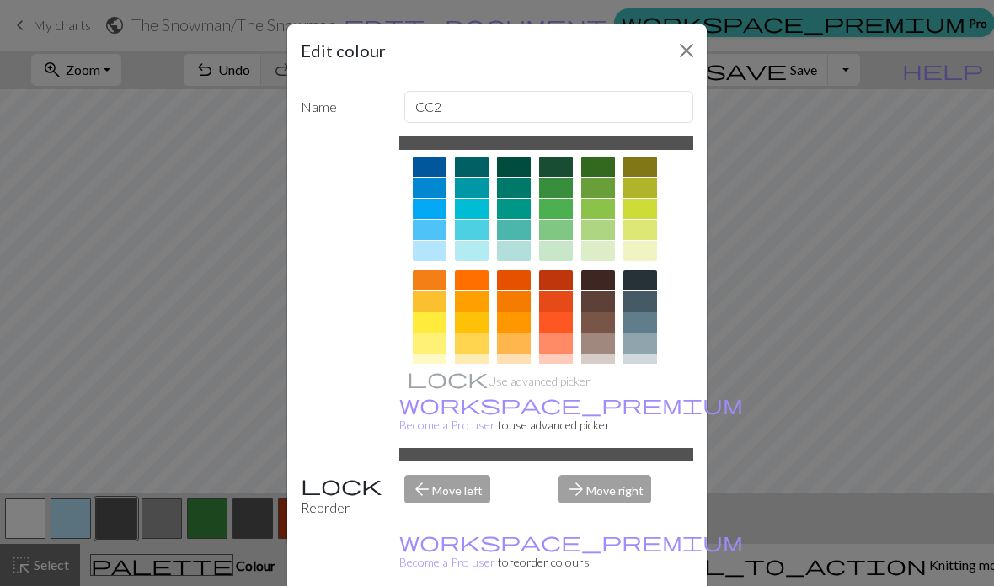
click at [427, 393] on div at bounding box center [430, 394] width 34 height 20
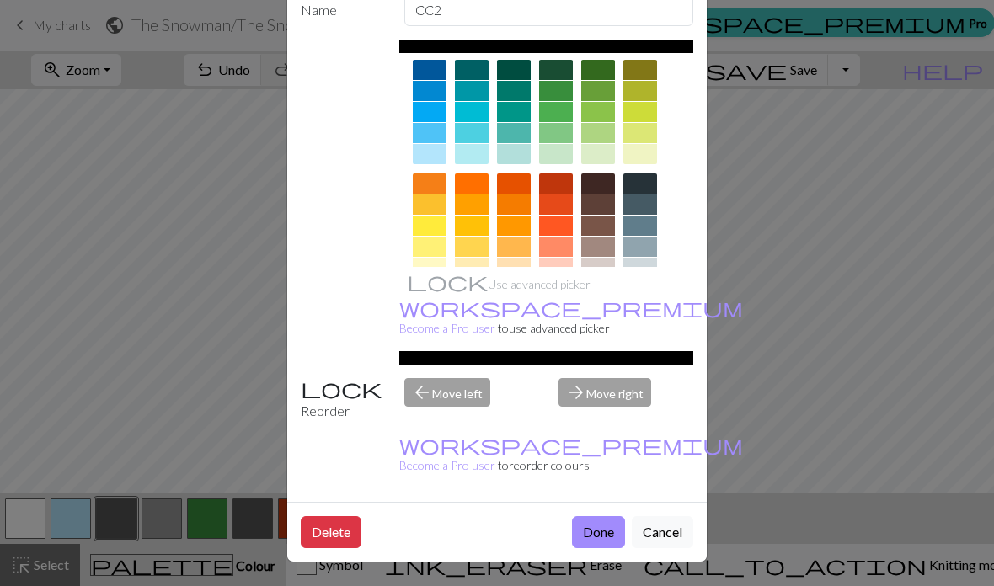
scroll to position [109, 0]
click at [600, 533] on button "Done" at bounding box center [598, 532] width 53 height 32
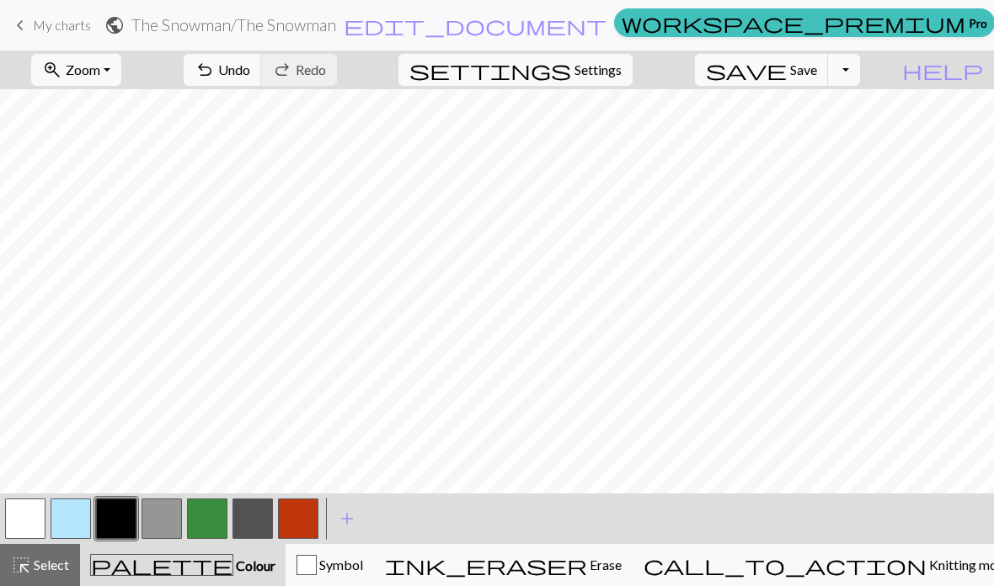
click at [123, 521] on button "button" at bounding box center [116, 519] width 40 height 40
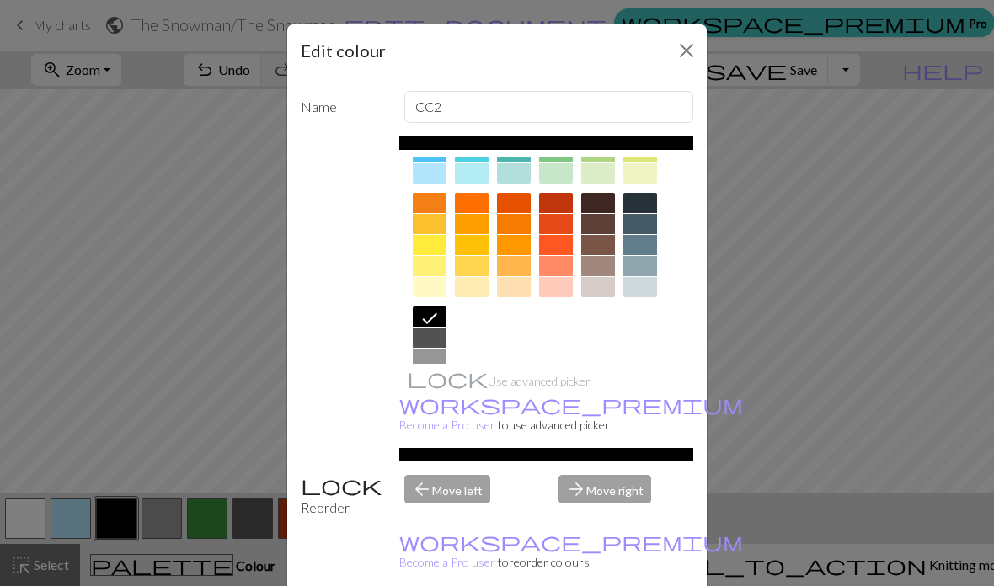
scroll to position [204, 0]
click at [435, 336] on div at bounding box center [430, 338] width 34 height 20
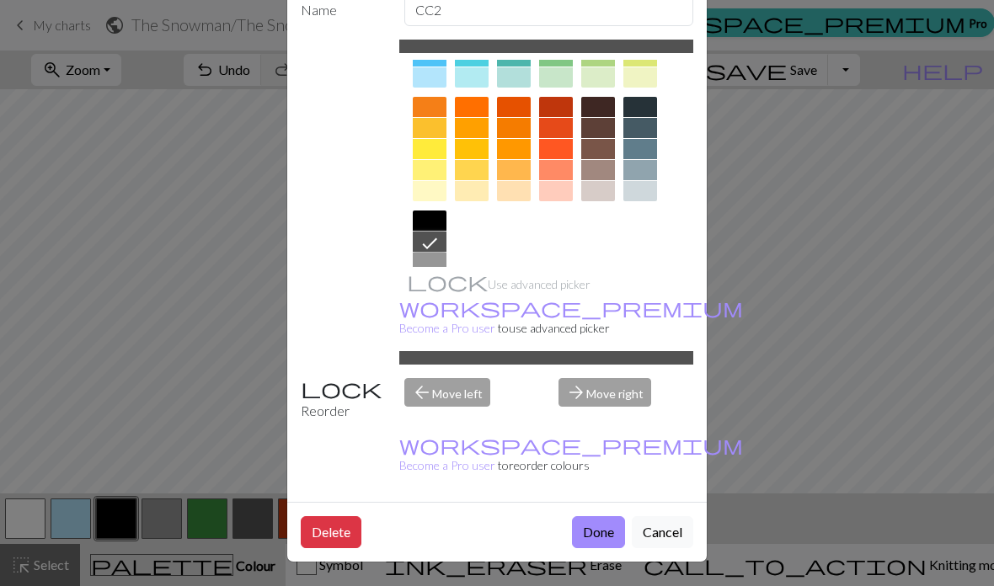
scroll to position [109, 0]
click at [598, 526] on button "Done" at bounding box center [598, 532] width 53 height 32
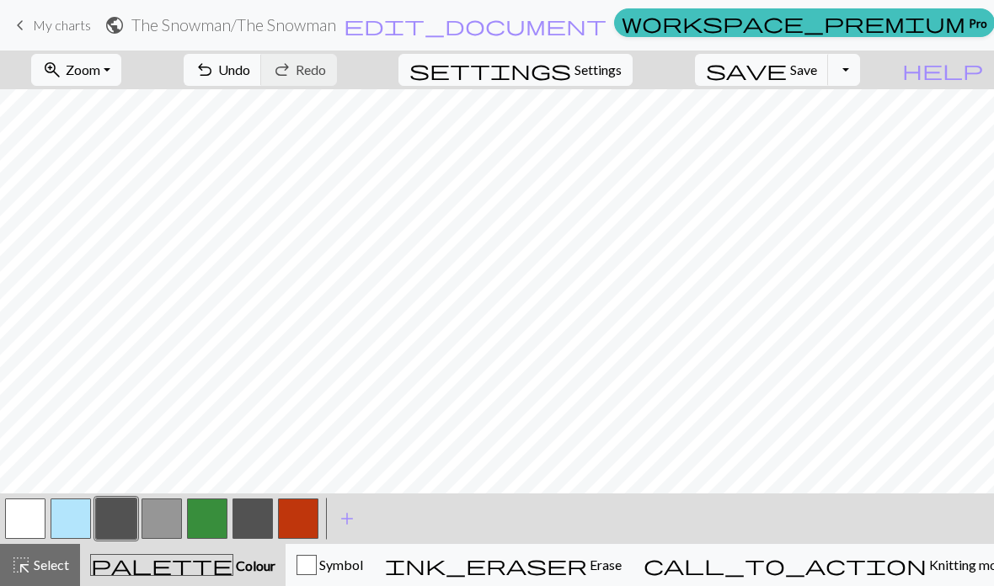
click at [253, 515] on button "button" at bounding box center [252, 519] width 40 height 40
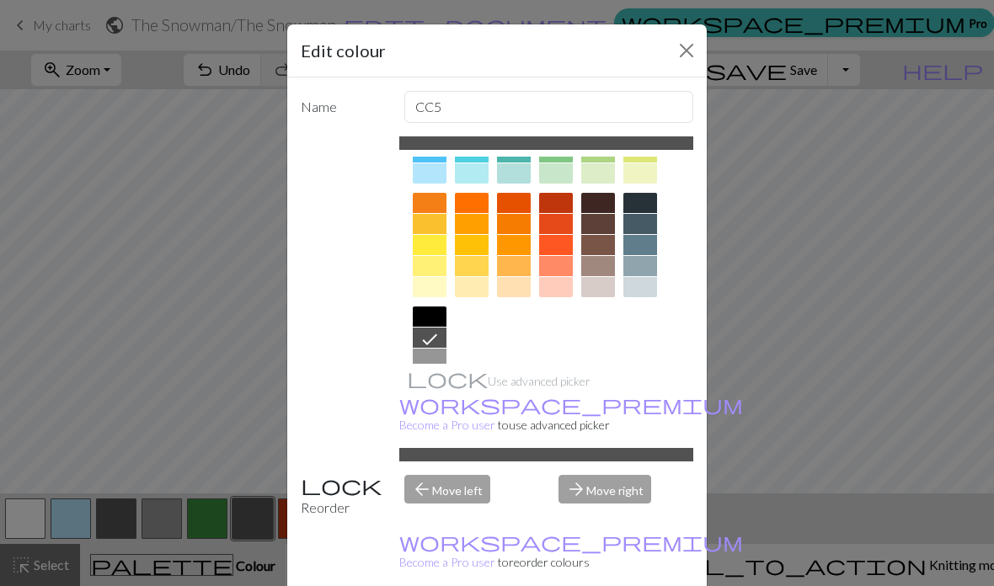
scroll to position [204, 0]
click at [427, 313] on div at bounding box center [430, 317] width 34 height 20
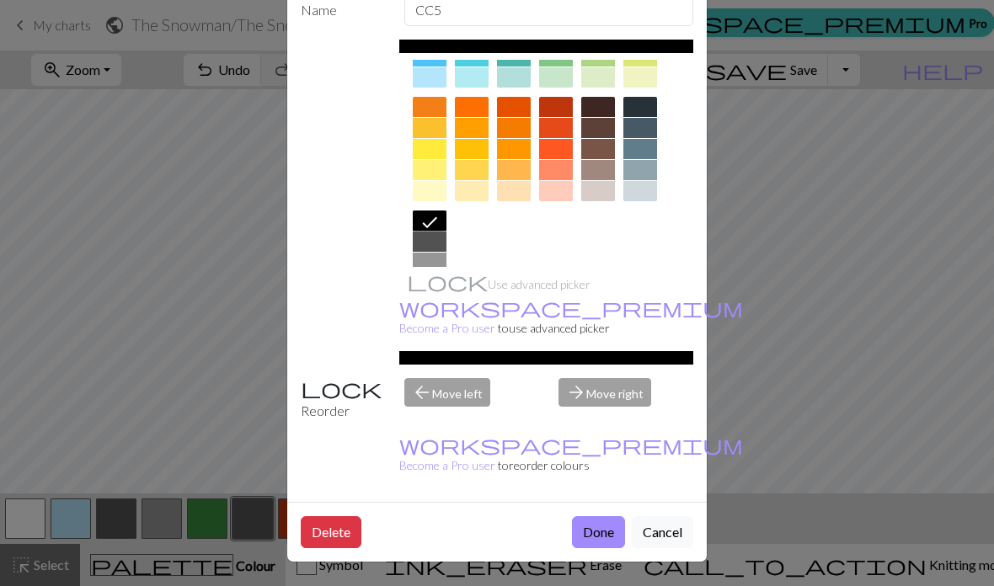
scroll to position [109, 0]
click at [596, 533] on button "Done" at bounding box center [598, 532] width 53 height 32
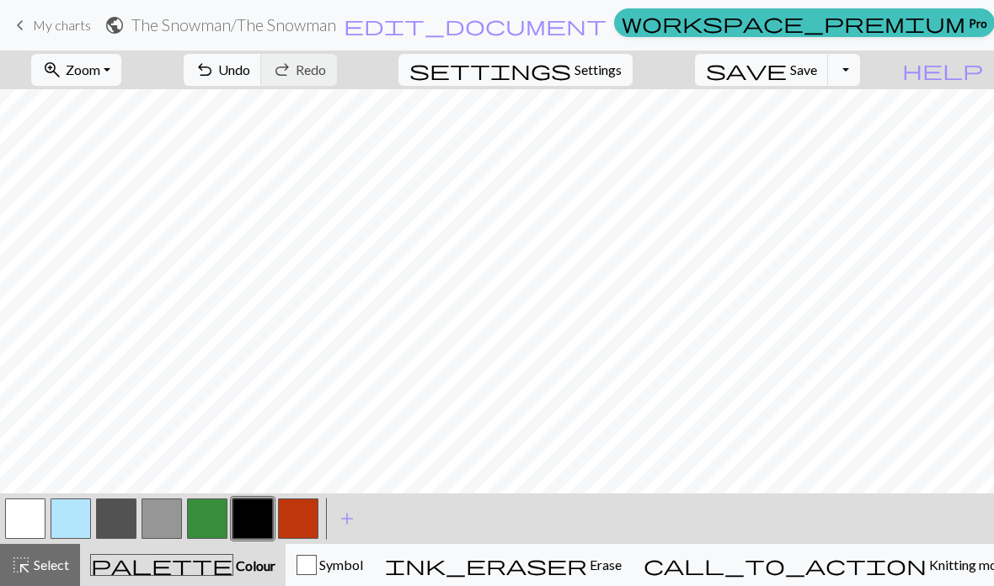
click at [257, 527] on button "button" at bounding box center [252, 519] width 40 height 40
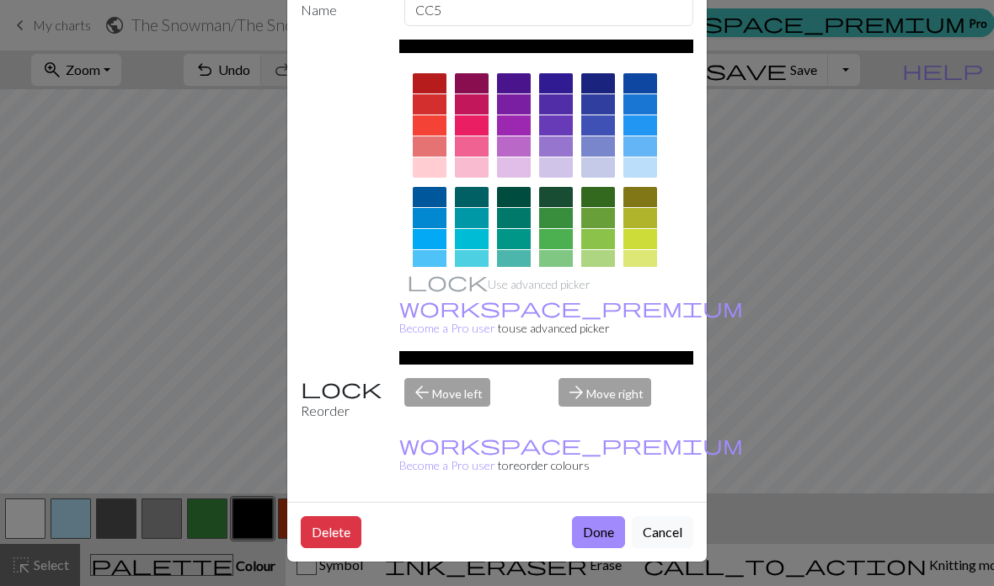
click at [339, 533] on button "Delete" at bounding box center [331, 532] width 61 height 32
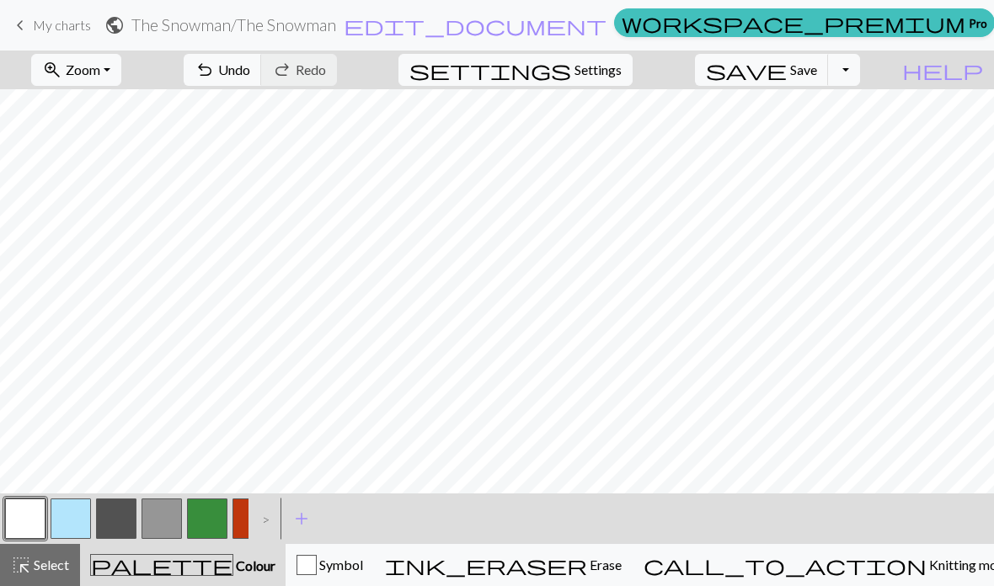
click at [173, 519] on button "button" at bounding box center [161, 519] width 40 height 40
click at [250, 74] on span "Undo" at bounding box center [234, 69] width 32 height 16
click at [250, 76] on span "Undo" at bounding box center [234, 69] width 32 height 16
click at [250, 77] on span "Undo" at bounding box center [234, 69] width 32 height 16
click at [250, 71] on span "Undo" at bounding box center [234, 69] width 32 height 16
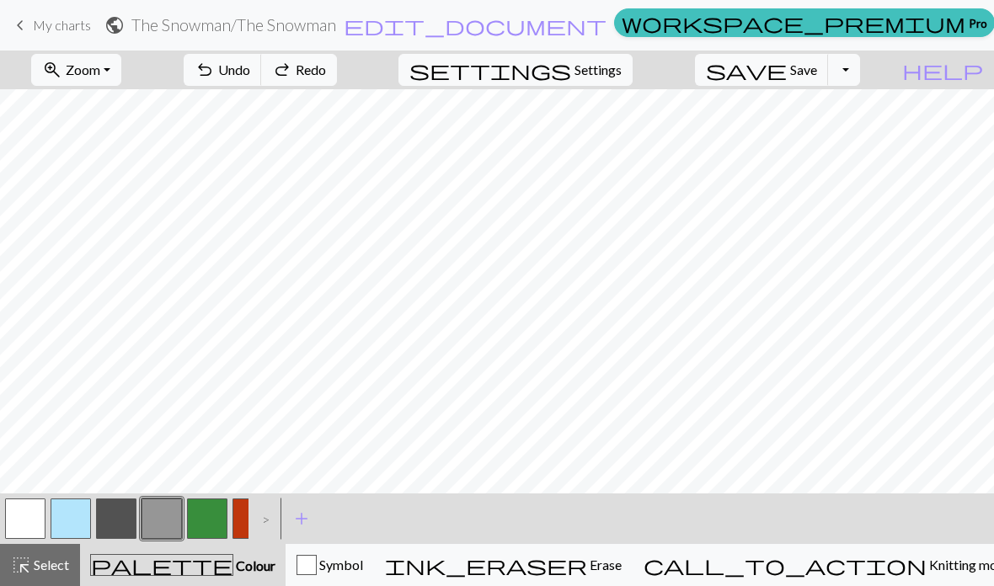
click at [250, 71] on span "Undo" at bounding box center [234, 69] width 32 height 16
click at [168, 521] on button "button" at bounding box center [161, 519] width 40 height 40
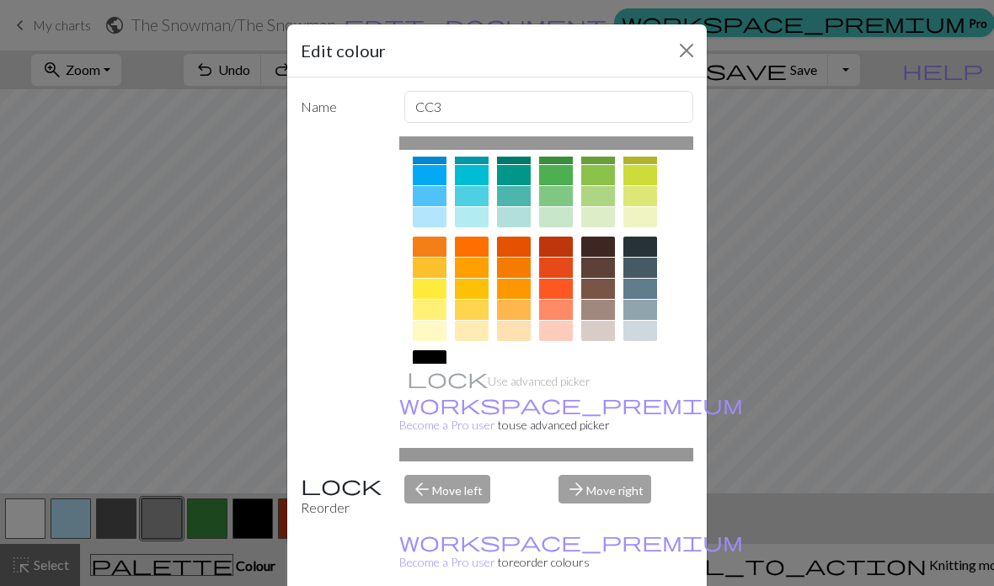
scroll to position [148, 0]
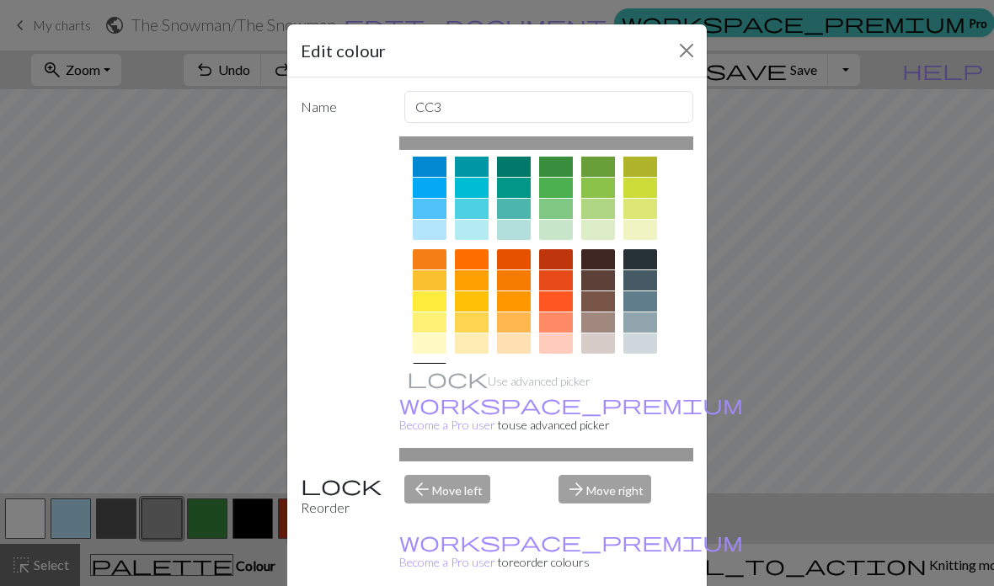
click at [602, 340] on div at bounding box center [598, 344] width 34 height 20
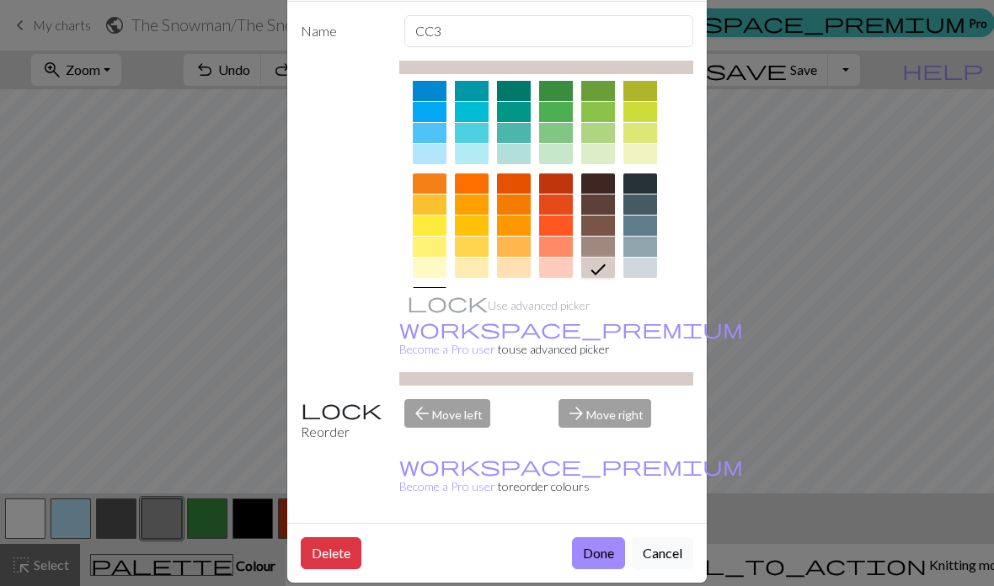
scroll to position [94, 0]
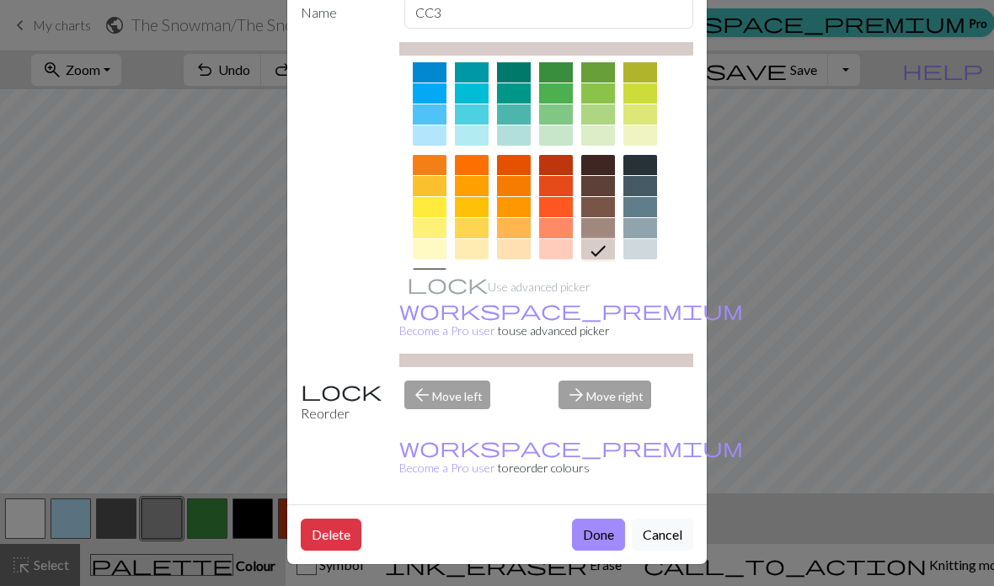
click at [595, 547] on button "Done" at bounding box center [598, 535] width 53 height 32
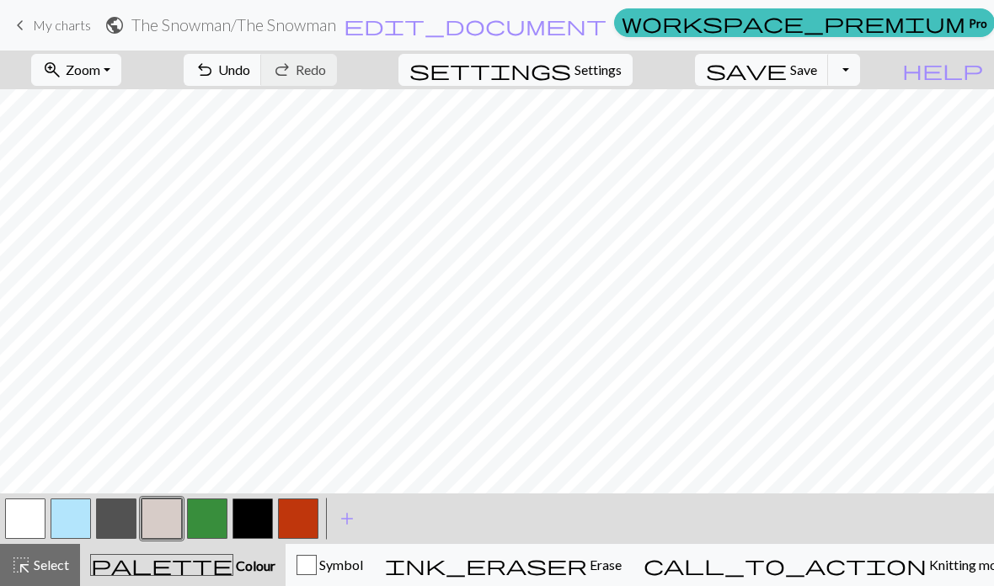
click at [295, 517] on button "button" at bounding box center [298, 519] width 40 height 40
click at [296, 519] on button "button" at bounding box center [298, 519] width 40 height 40
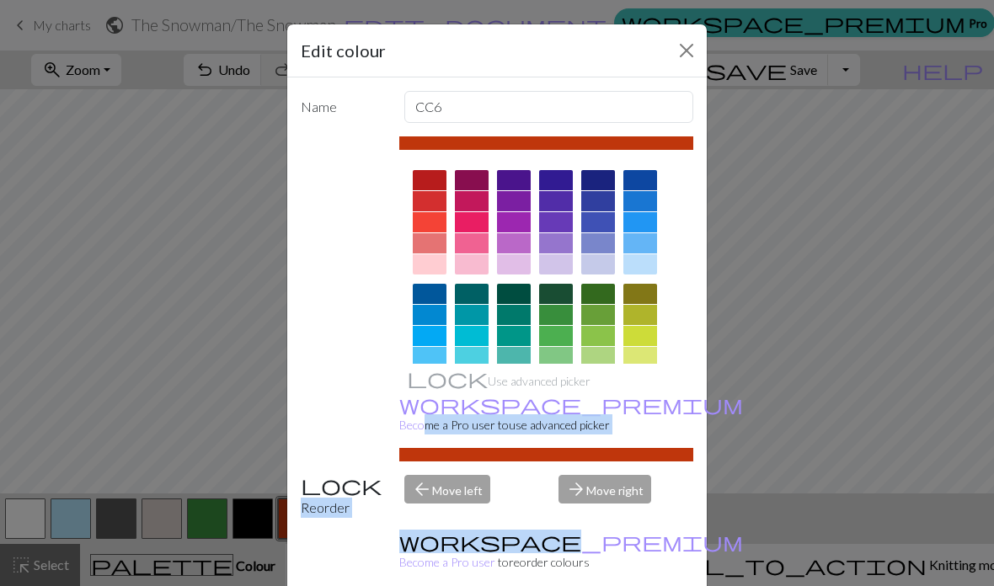
click at [369, 414] on div "Use advanced picker workspace_premium Become a Pro user to use advanced picker" at bounding box center [497, 298] width 392 height 325
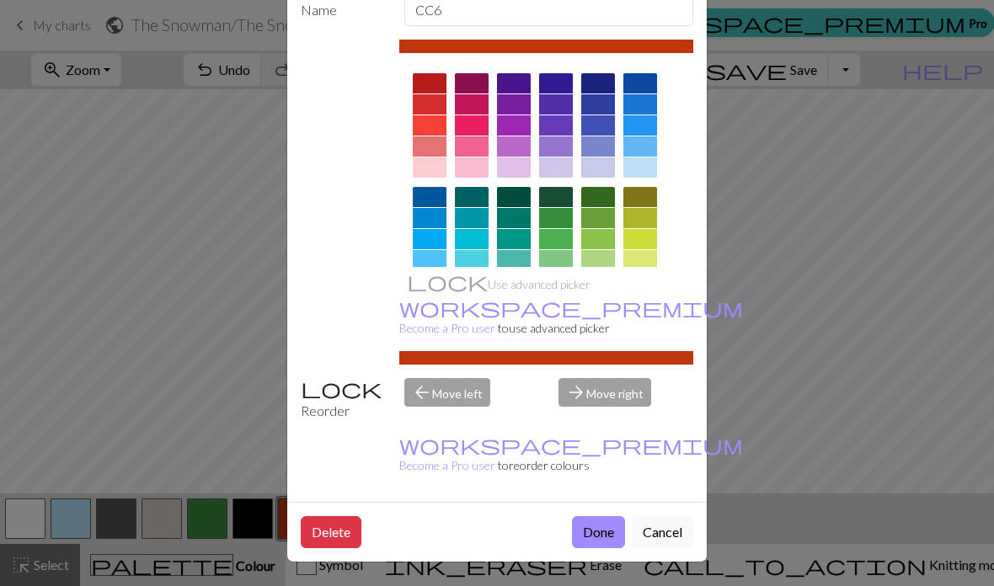
scroll to position [109, 0]
click at [345, 527] on button "Delete" at bounding box center [331, 532] width 61 height 32
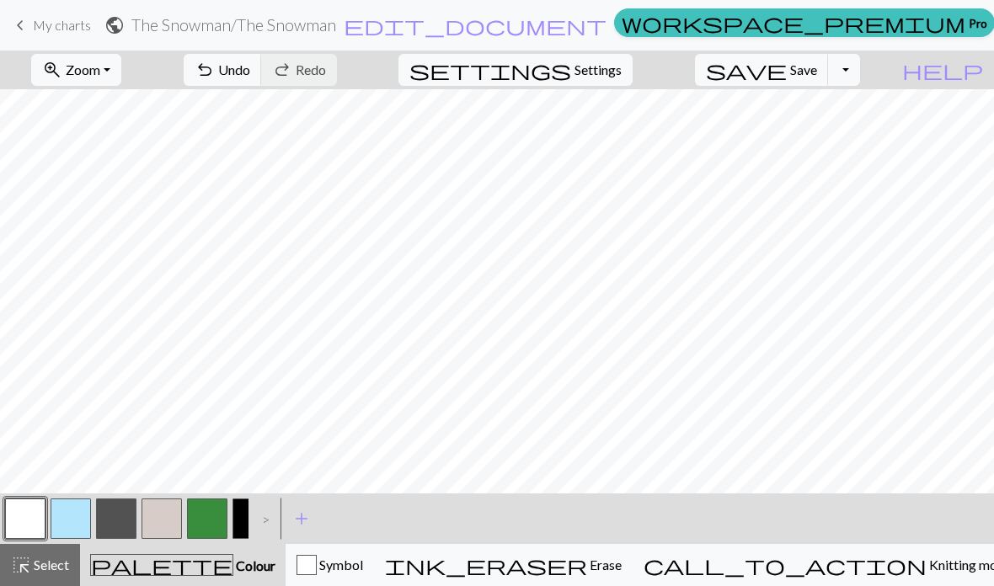
click at [170, 508] on button "button" at bounding box center [161, 519] width 40 height 40
click at [215, 71] on span "undo" at bounding box center [205, 70] width 20 height 24
click at [307, 516] on span "add" at bounding box center [301, 519] width 20 height 24
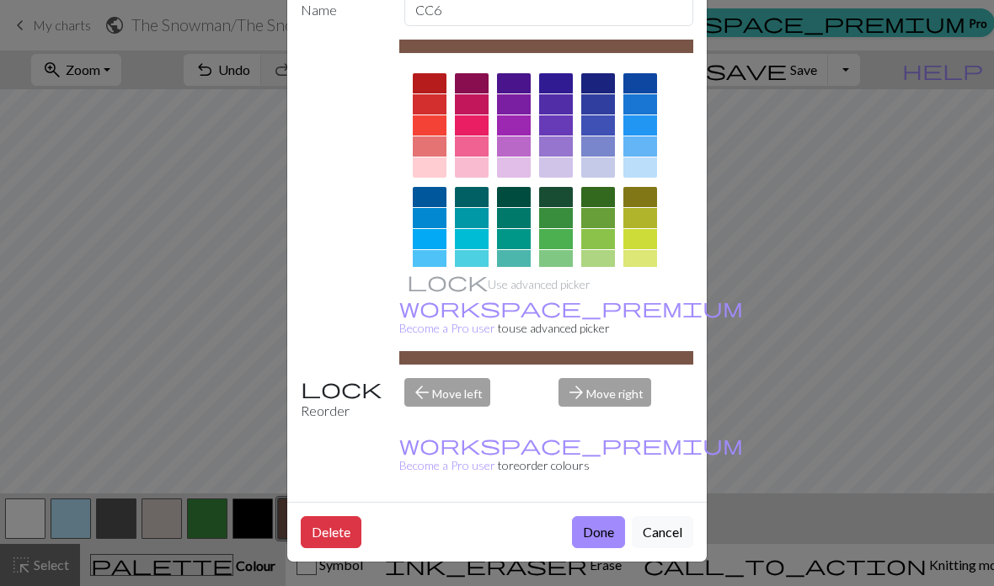
click at [600, 531] on button "Done" at bounding box center [598, 532] width 53 height 32
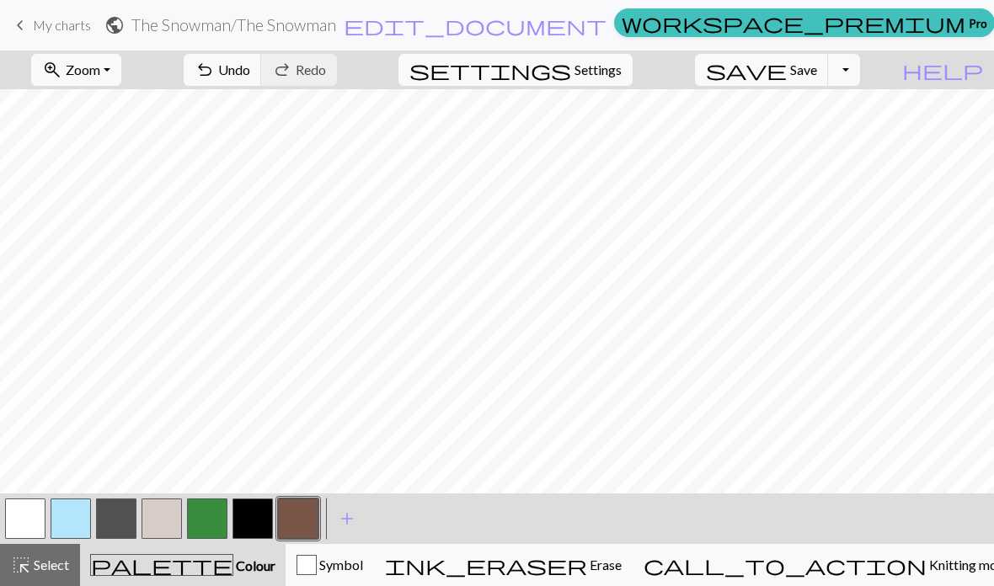
click at [250, 71] on span "Undo" at bounding box center [234, 69] width 32 height 16
